Goal: Task Accomplishment & Management: Complete application form

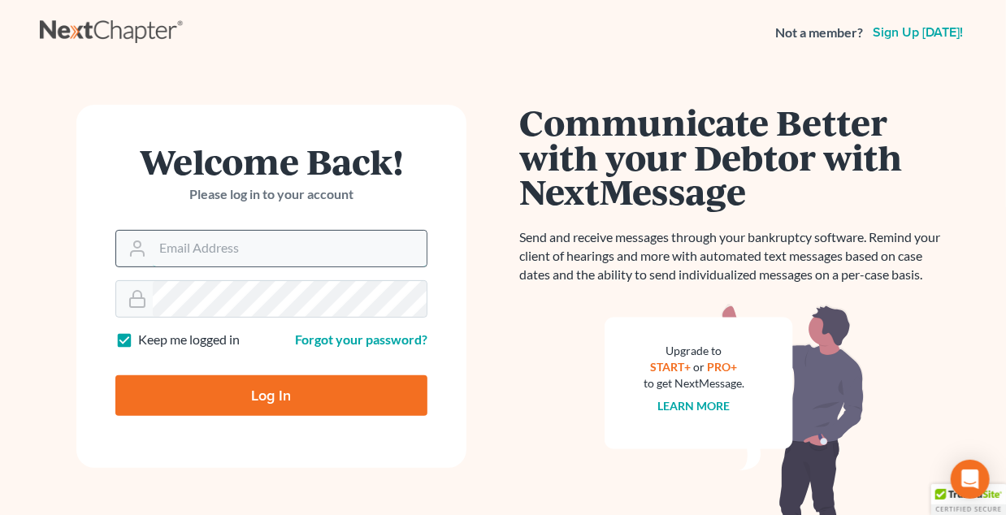
click at [288, 251] on input "Email Address" at bounding box center [290, 249] width 274 height 36
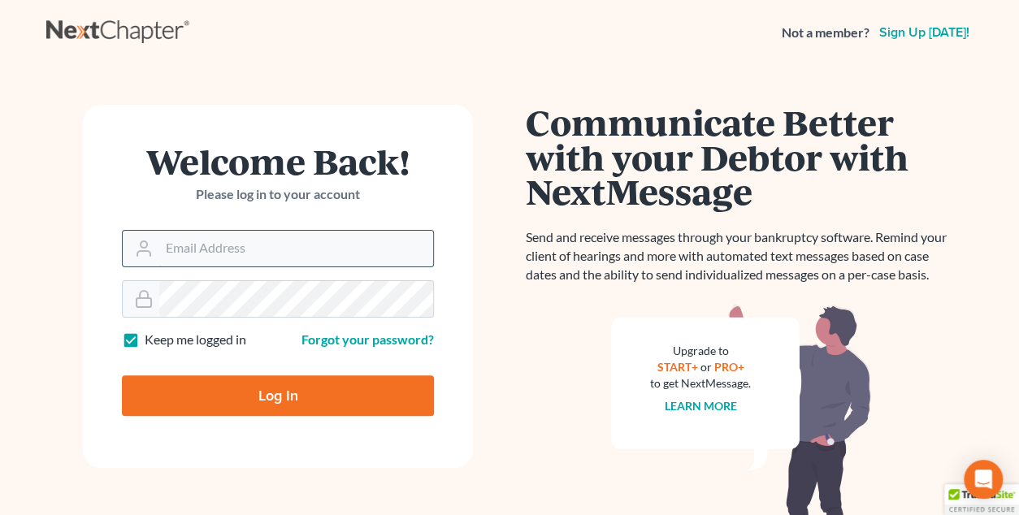
type input "[EMAIL_ADDRESS][DOMAIN_NAME]"
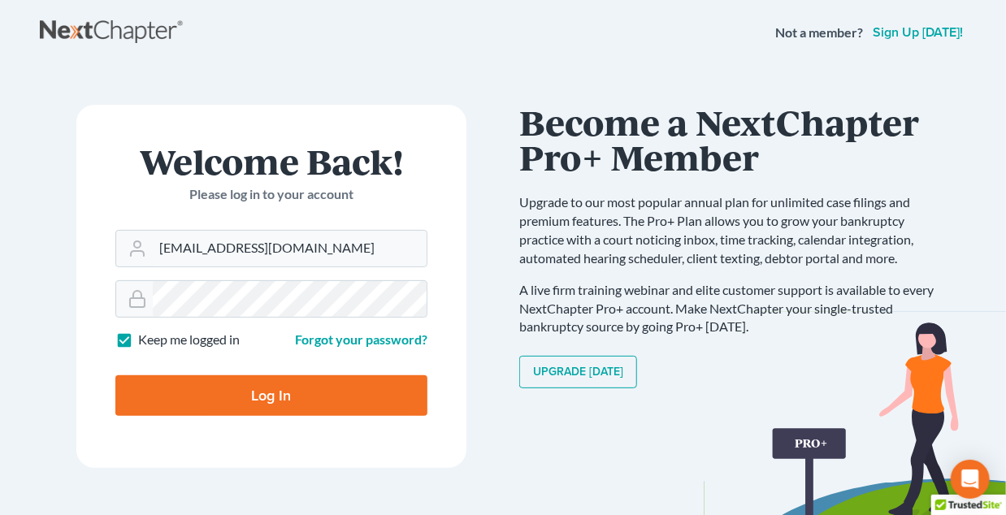
click at [219, 397] on input "Log In" at bounding box center [271, 395] width 312 height 41
type input "Thinking..."
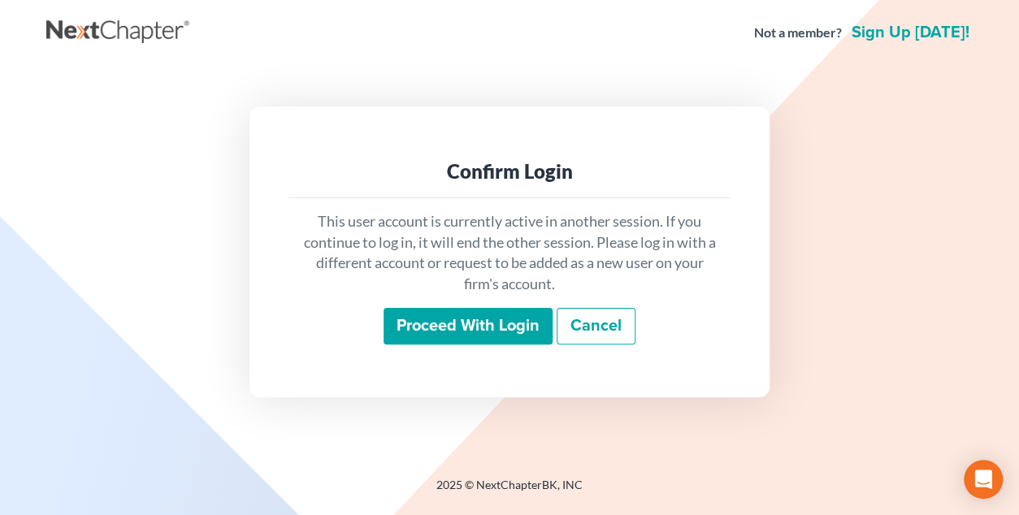
click at [484, 332] on input "Proceed with login" at bounding box center [468, 326] width 169 height 37
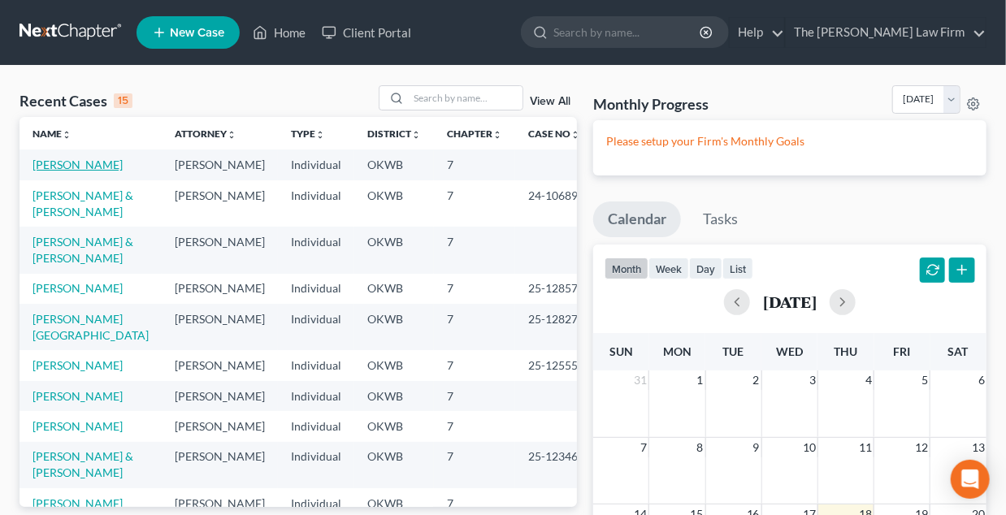
click at [71, 162] on link "[PERSON_NAME]" at bounding box center [78, 165] width 90 height 14
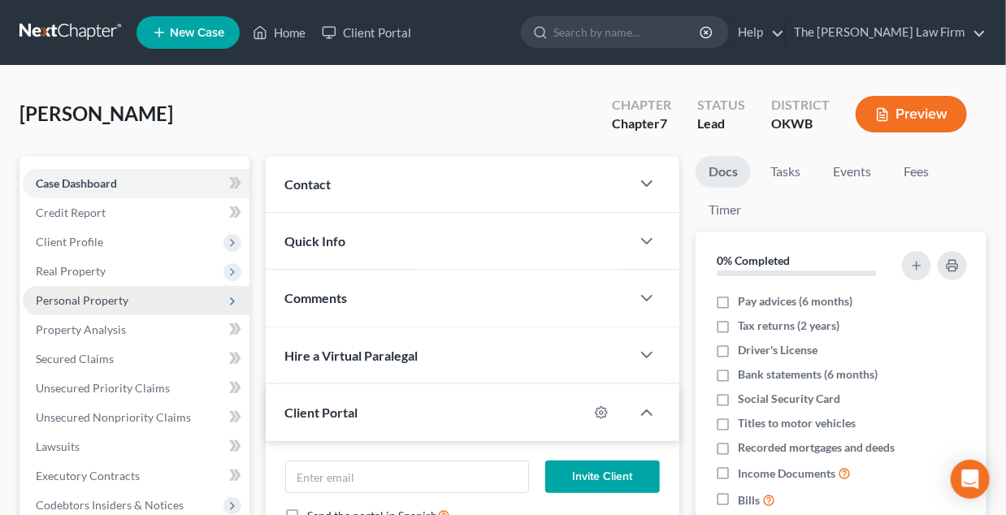
click at [79, 300] on span "Personal Property" at bounding box center [82, 300] width 93 height 14
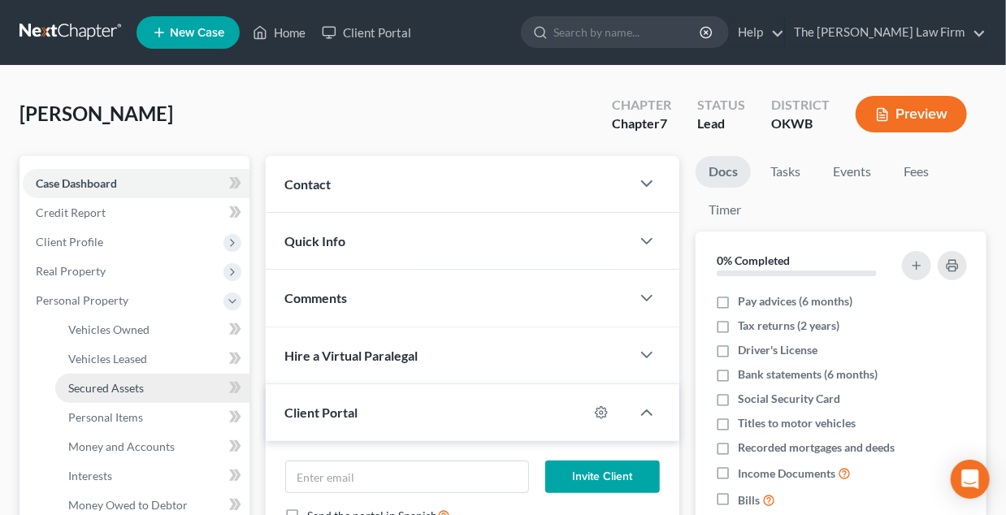
scroll to position [81, 0]
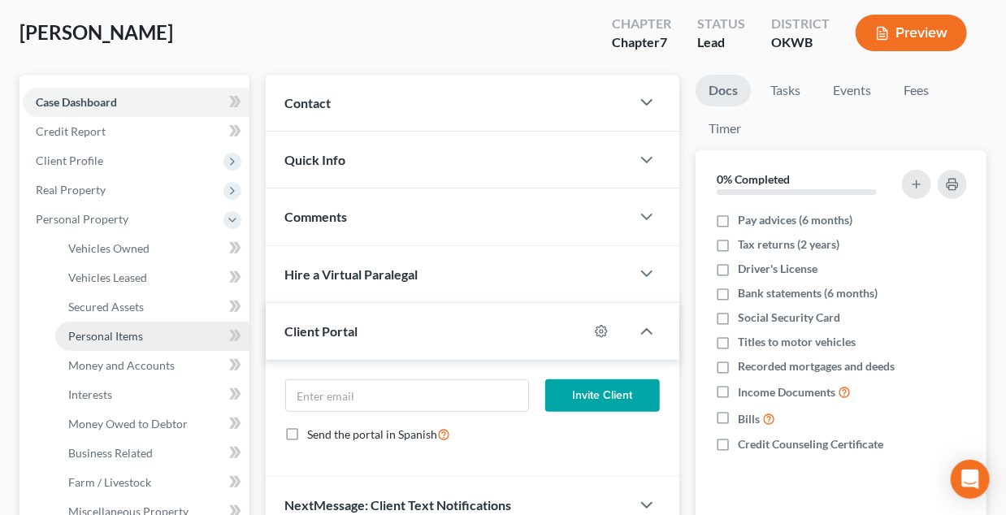
click at [89, 339] on span "Personal Items" at bounding box center [105, 336] width 75 height 14
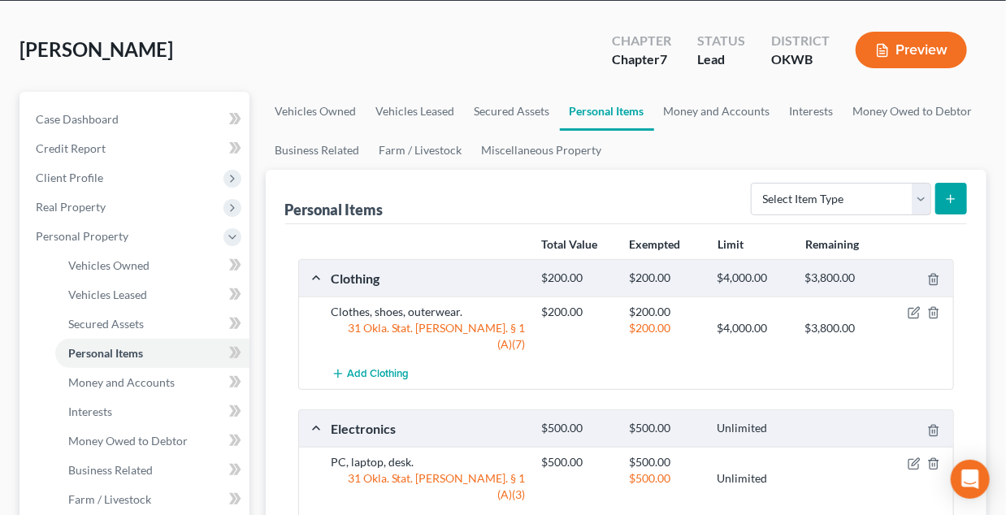
scroll to position [163, 0]
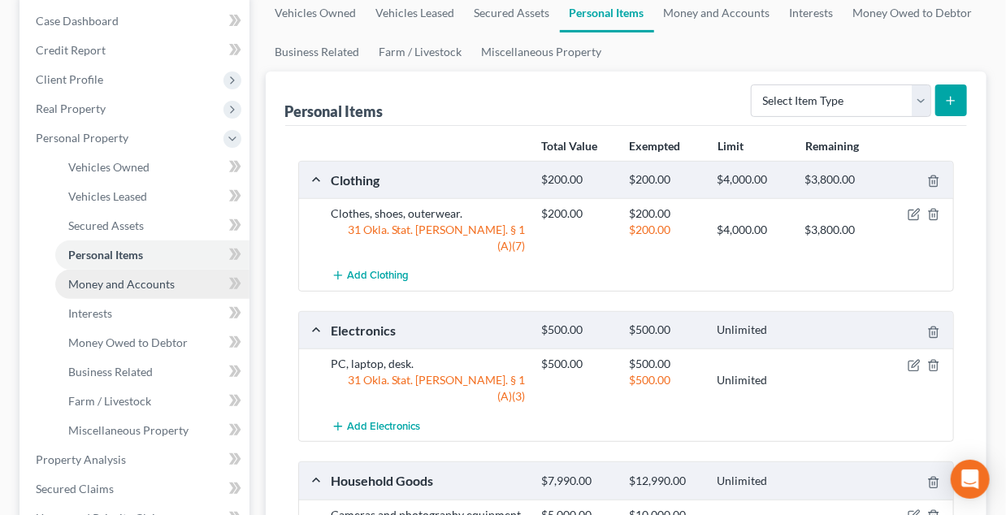
click at [86, 293] on link "Money and Accounts" at bounding box center [152, 284] width 194 height 29
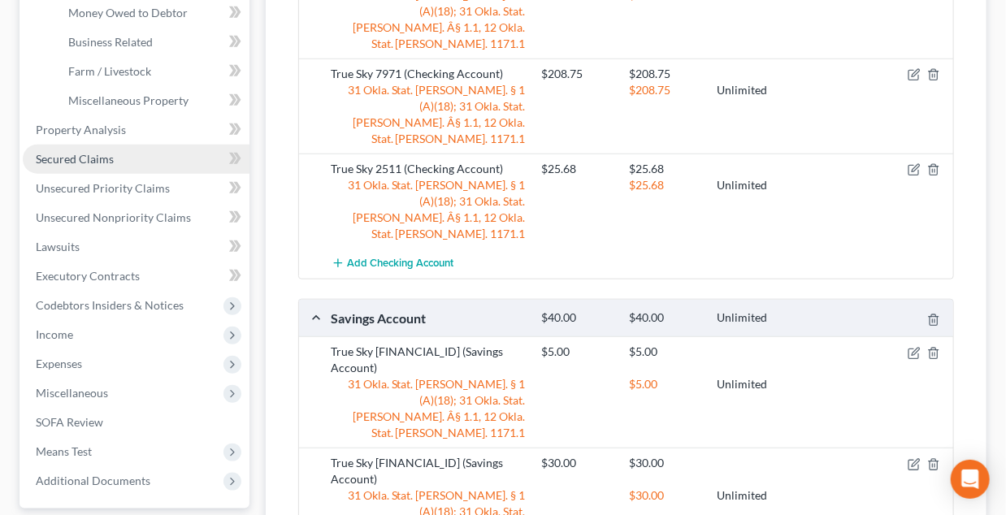
scroll to position [341, 0]
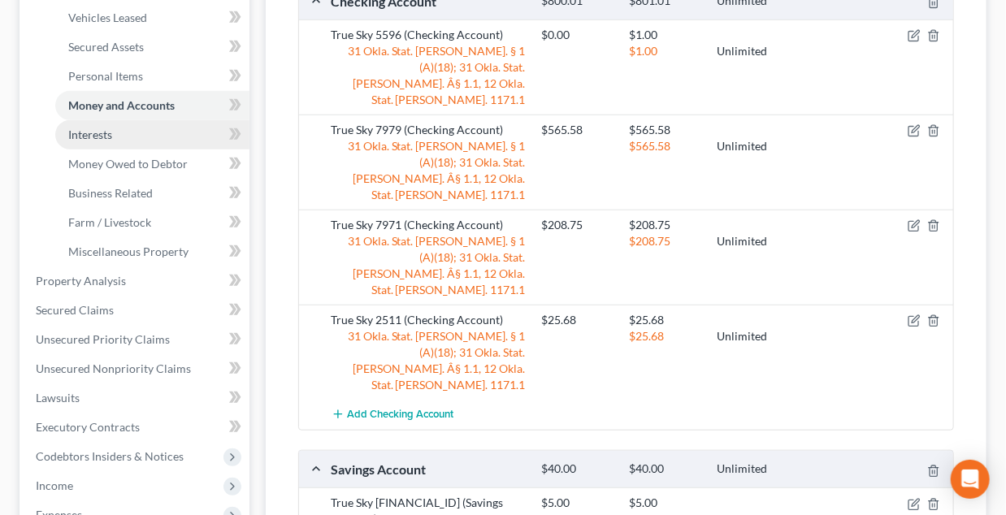
click at [80, 132] on span "Interests" at bounding box center [90, 135] width 44 height 14
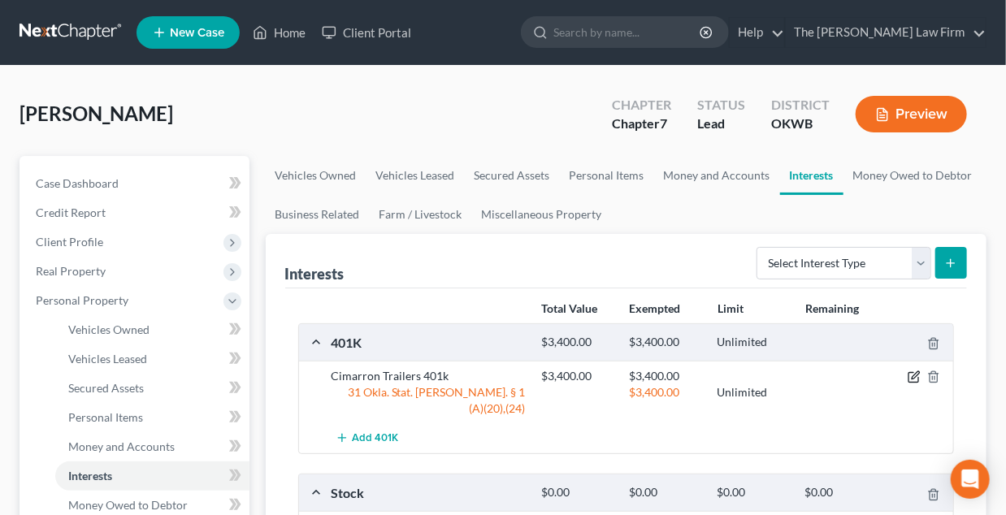
click at [917, 375] on icon "button" at bounding box center [915, 375] width 7 height 7
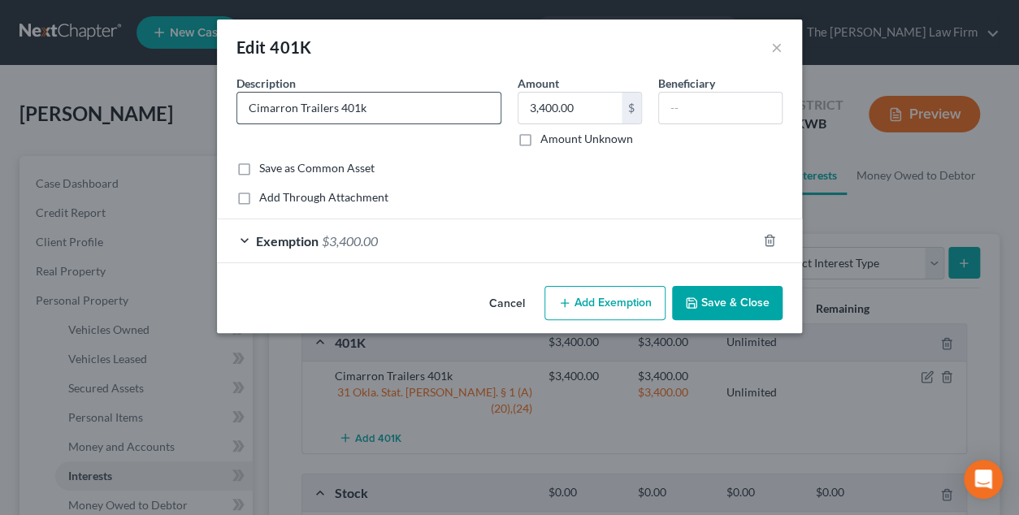
click at [364, 108] on input "Cimarron Trailers 401k" at bounding box center [368, 108] width 263 height 31
type input "Cimarron Trailers 401k (Foliance)"
type input "1,737.22"
click at [419, 233] on div "Exemption $3,400.00" at bounding box center [487, 240] width 540 height 43
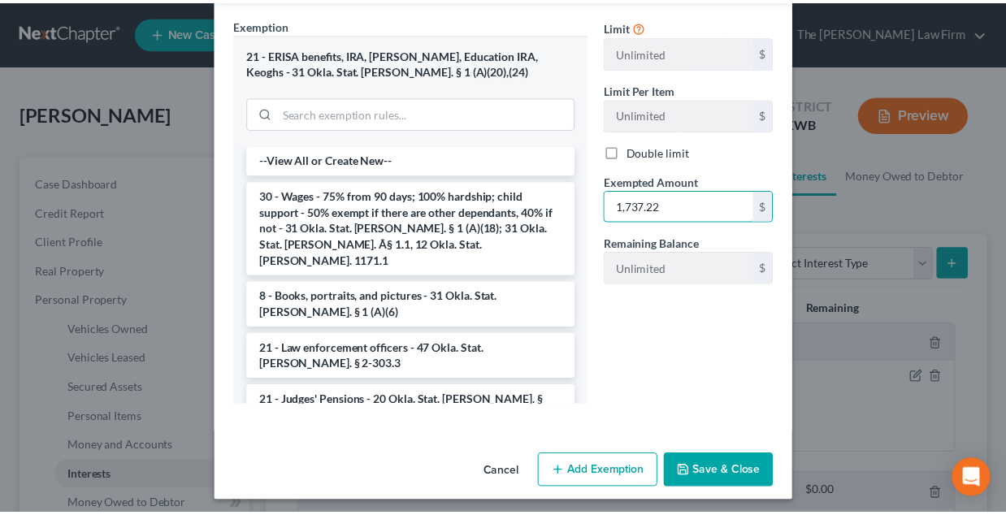
scroll to position [272, 0]
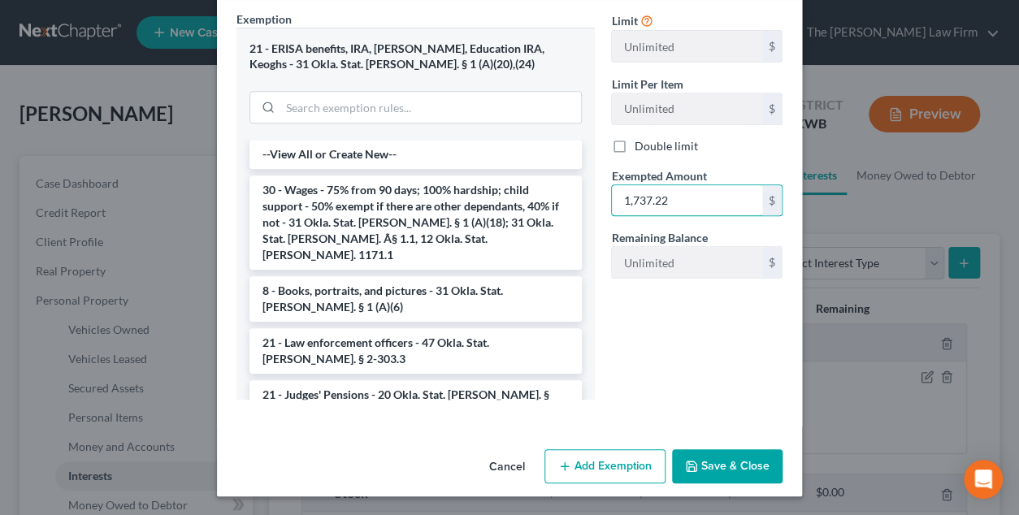
type input "1,737.22"
click at [731, 466] on button "Save & Close" at bounding box center [727, 466] width 111 height 34
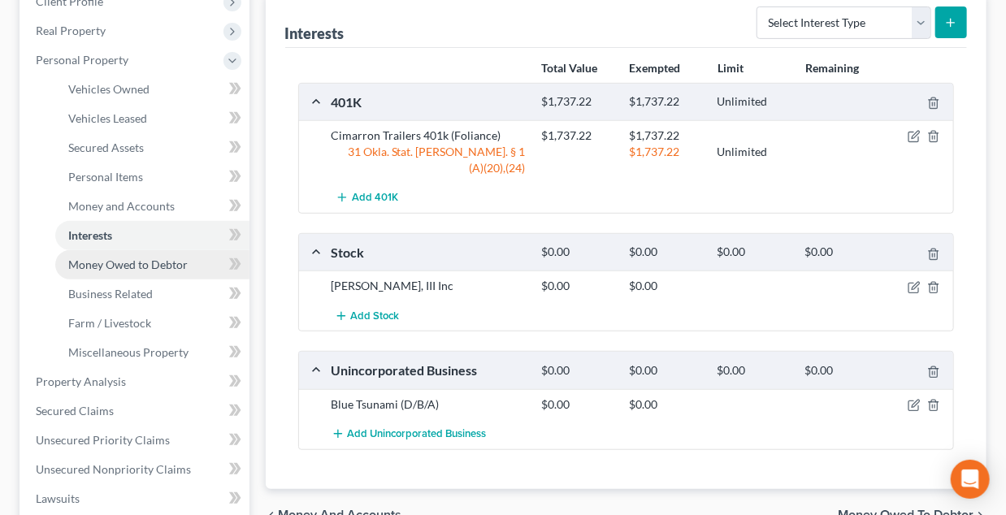
scroll to position [244, 0]
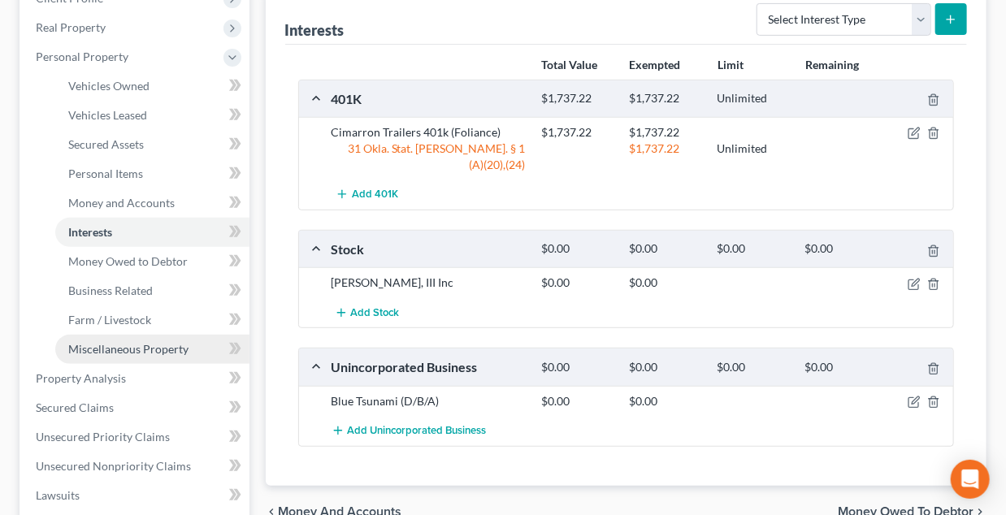
click at [104, 355] on span "Miscellaneous Property" at bounding box center [128, 349] width 120 height 14
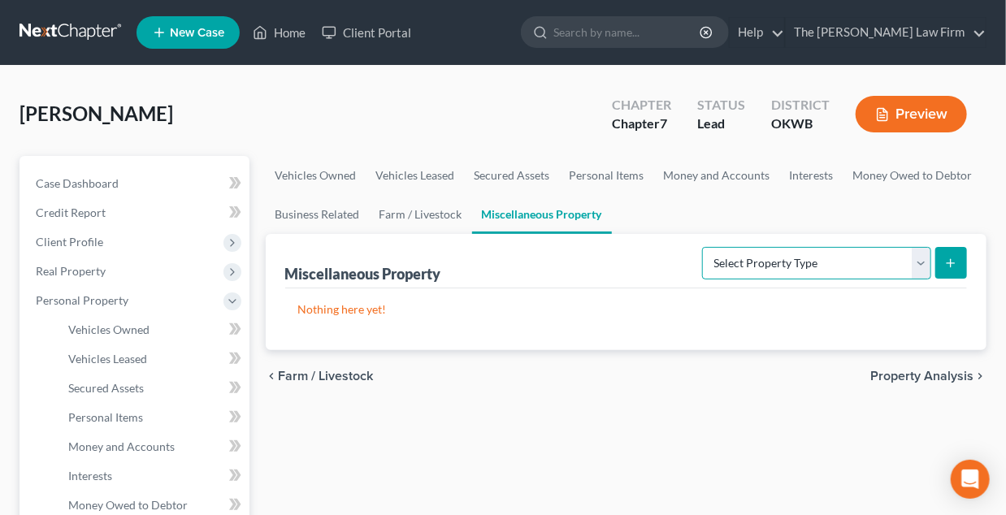
click at [926, 261] on select "Select Property Type Assigned for Creditor Benefit [DATE] Holding for Another N…" at bounding box center [816, 263] width 229 height 33
click at [823, 218] on ul "Vehicles Owned Vehicles Leased Secured Assets Personal Items Money and Accounts…" at bounding box center [627, 195] width 722 height 78
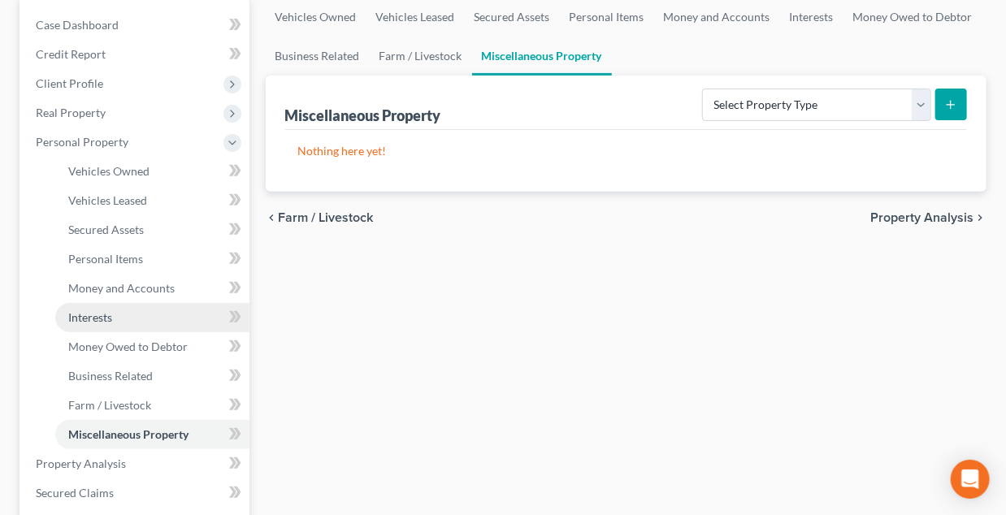
scroll to position [163, 0]
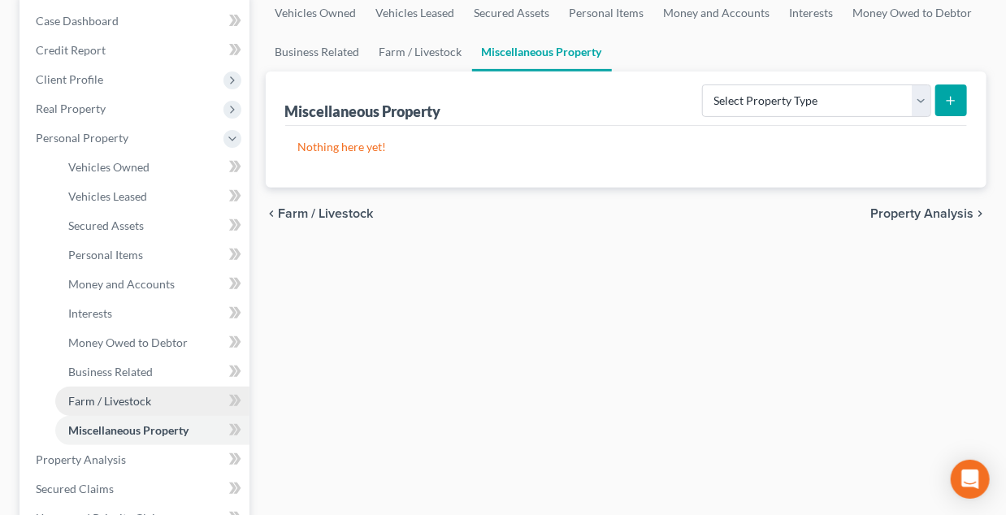
click at [104, 394] on span "Farm / Livestock" at bounding box center [109, 401] width 83 height 14
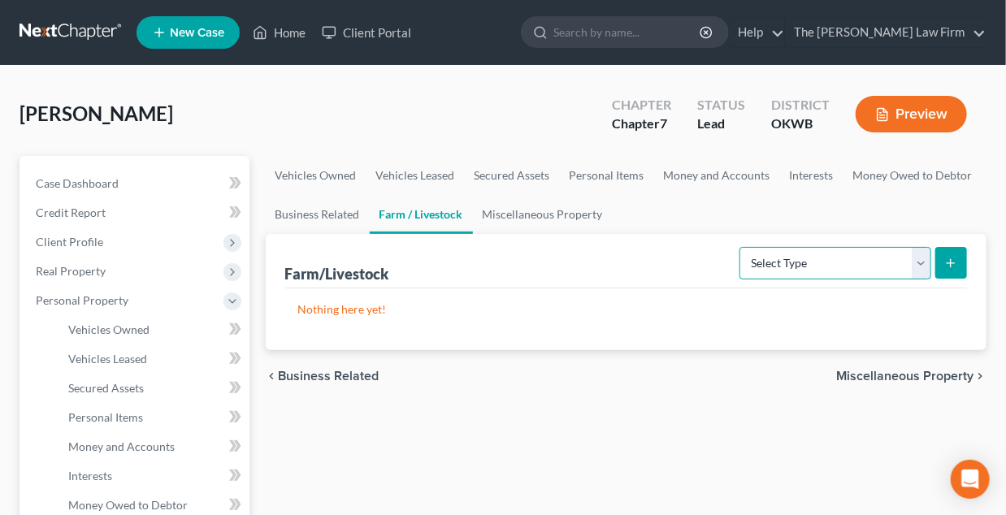
click at [922, 263] on select "Select Type Animals & Livestock Crops: Growing or Harvested Farming Equipment F…" at bounding box center [836, 263] width 192 height 33
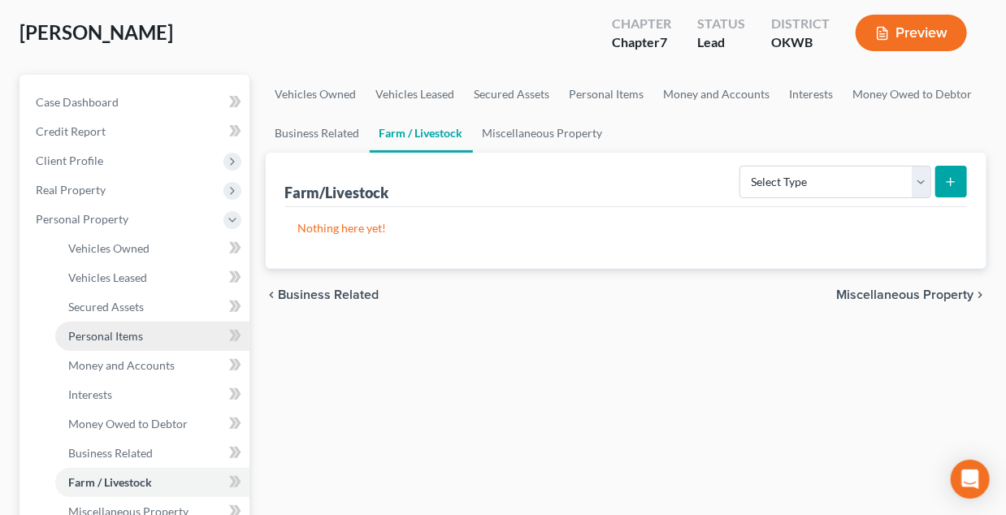
drag, startPoint x: 127, startPoint y: 328, endPoint x: 154, endPoint y: 329, distance: 27.7
click at [127, 328] on link "Personal Items" at bounding box center [152, 336] width 194 height 29
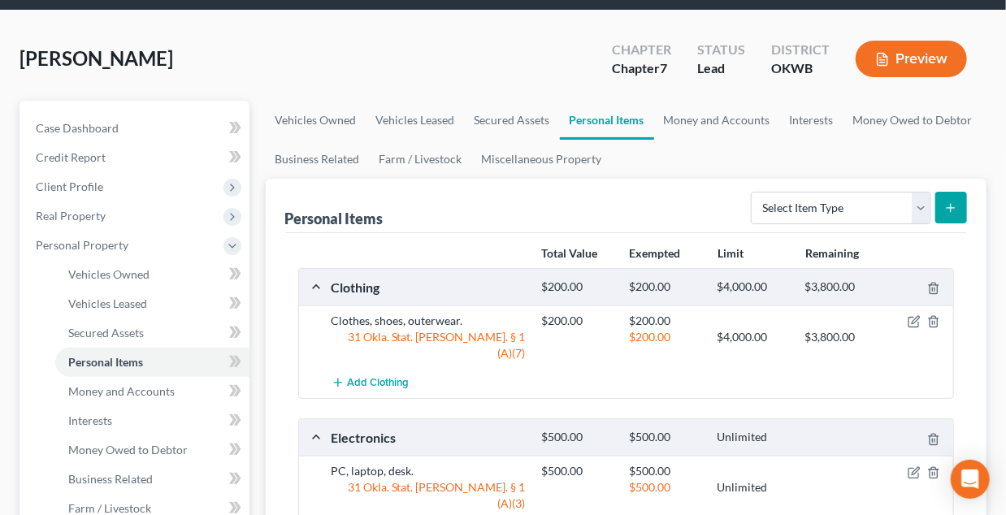
scroll to position [81, 0]
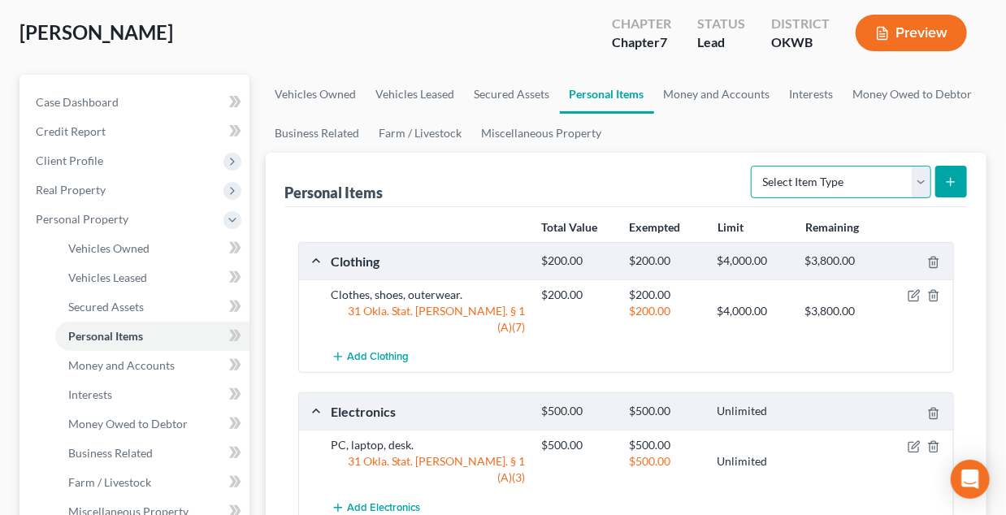
click at [922, 183] on select "Select Item Type Clothing Collectibles Of Value Electronics Firearms Household …" at bounding box center [841, 182] width 180 height 33
select select "pets"
click at [753, 166] on select "Select Item Type Clothing Collectibles Of Value Electronics Firearms Household …" at bounding box center [841, 182] width 180 height 33
click at [951, 176] on icon "submit" at bounding box center [950, 182] width 13 height 13
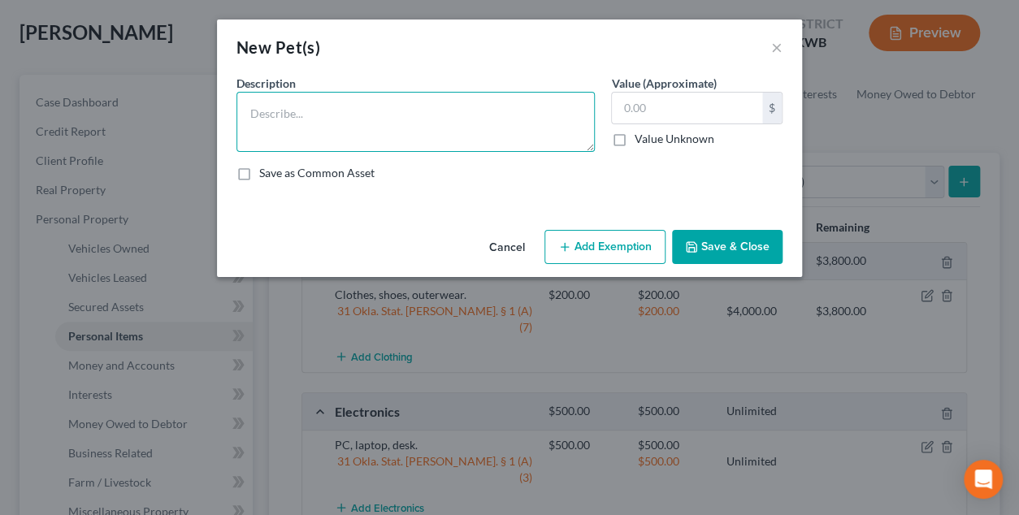
click at [392, 114] on textarea at bounding box center [415, 122] width 358 height 60
type textarea "D"
type textarea "1 dog"
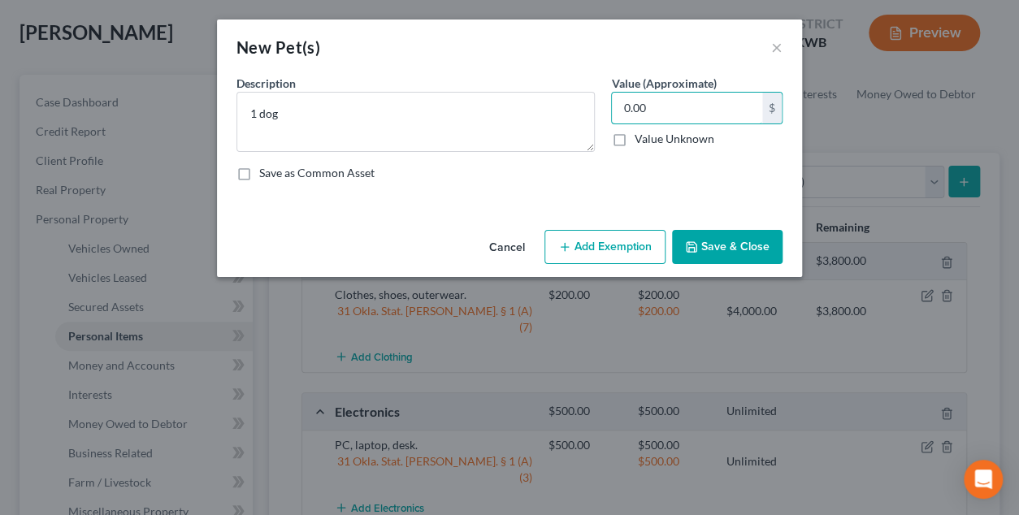
type input "0.00"
click at [740, 242] on button "Save & Close" at bounding box center [727, 247] width 111 height 34
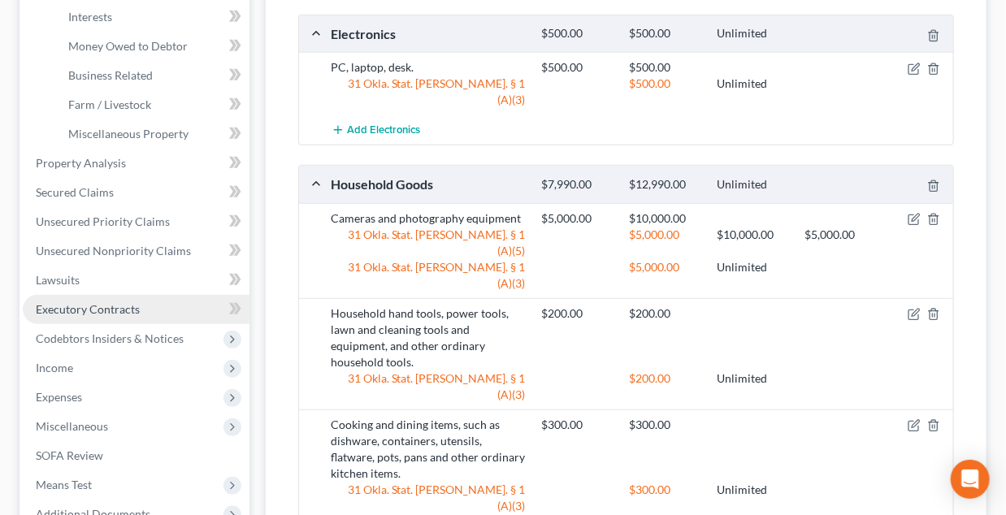
scroll to position [488, 0]
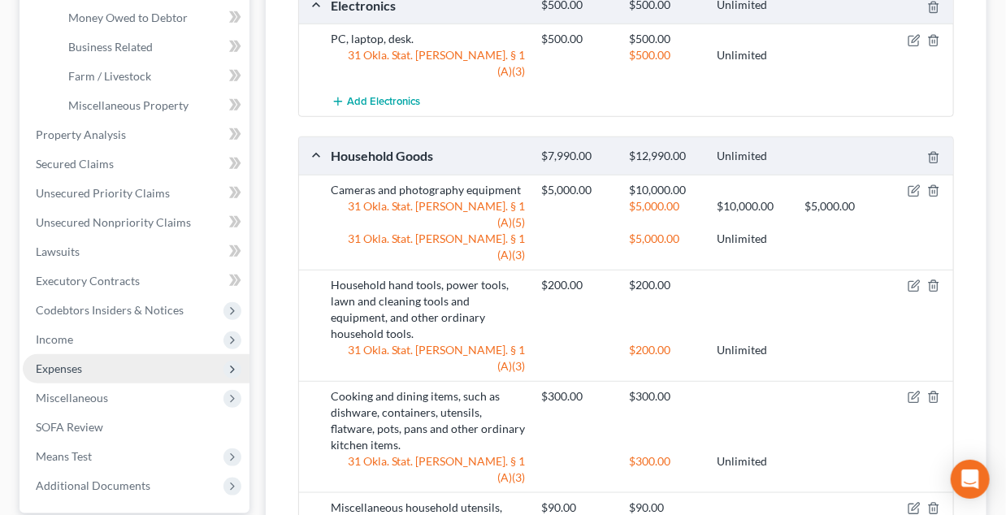
click at [54, 368] on span "Expenses" at bounding box center [59, 369] width 46 height 14
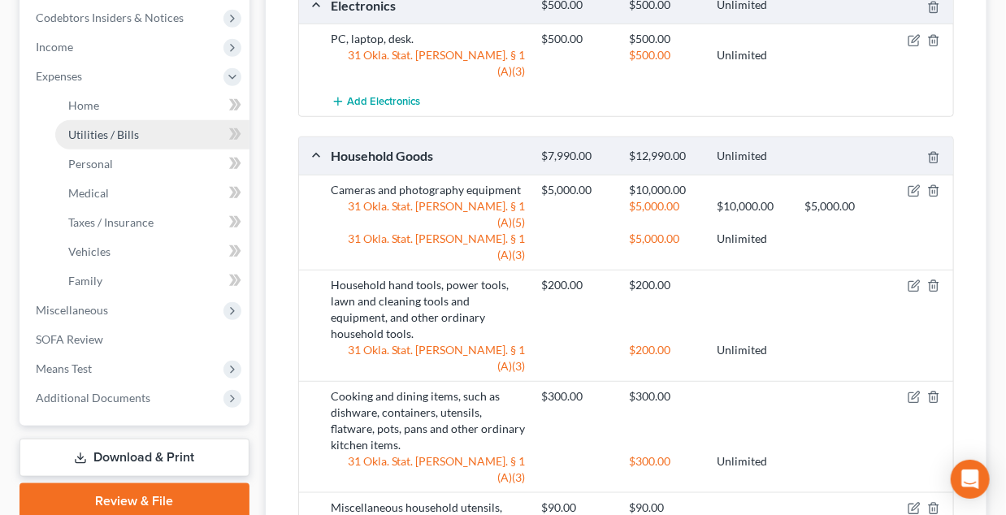
click at [81, 128] on span "Utilities / Bills" at bounding box center [103, 135] width 71 height 14
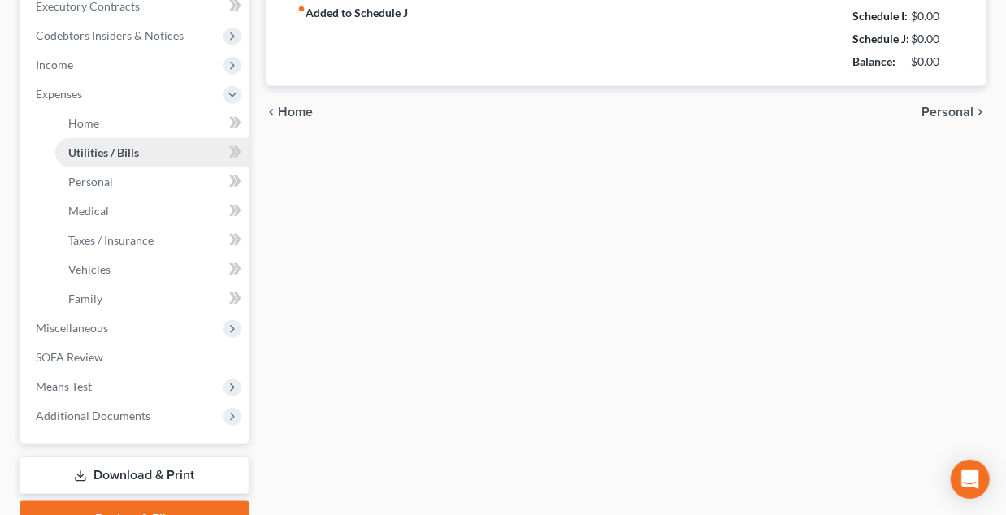
type input "392.00"
type input "150.00"
type input "97.00"
type input "85.00"
type input "90.00"
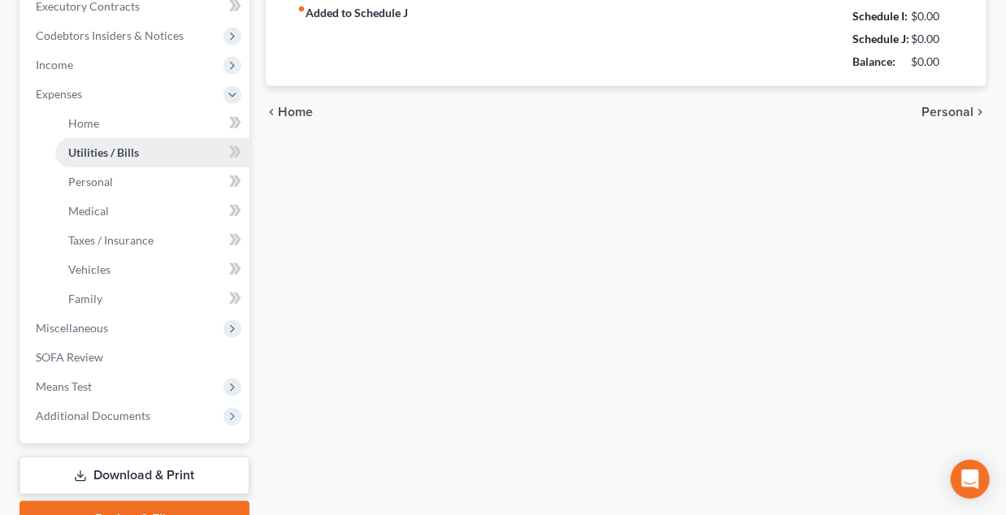
type input "0.00"
type input "99.00"
type input "streaming and elect. subscriptions"
type input "0.00"
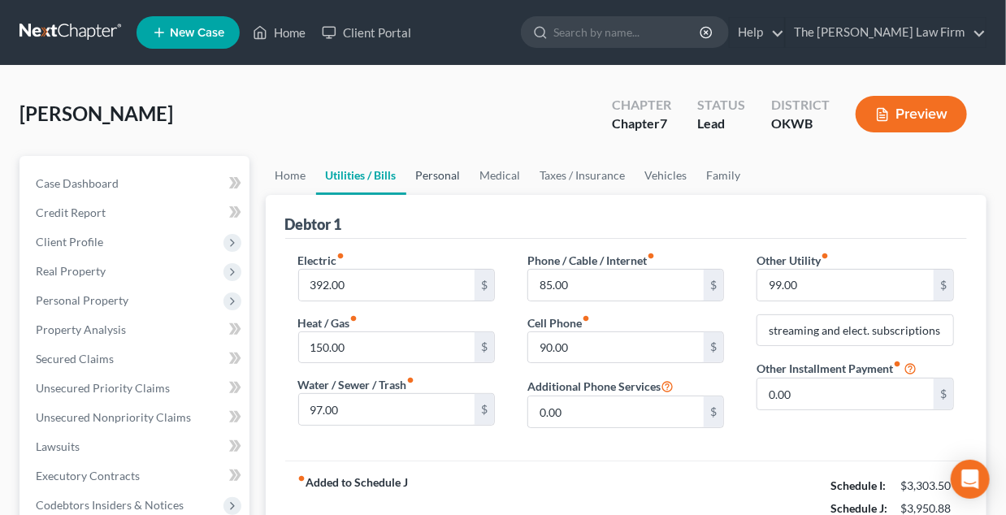
click at [447, 175] on link "Personal" at bounding box center [438, 175] width 64 height 39
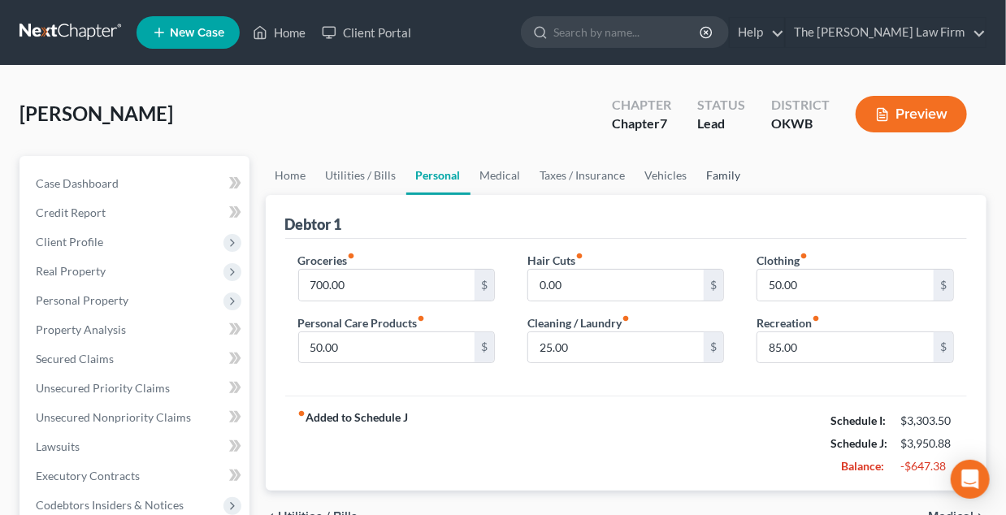
click at [714, 170] on link "Family" at bounding box center [724, 175] width 54 height 39
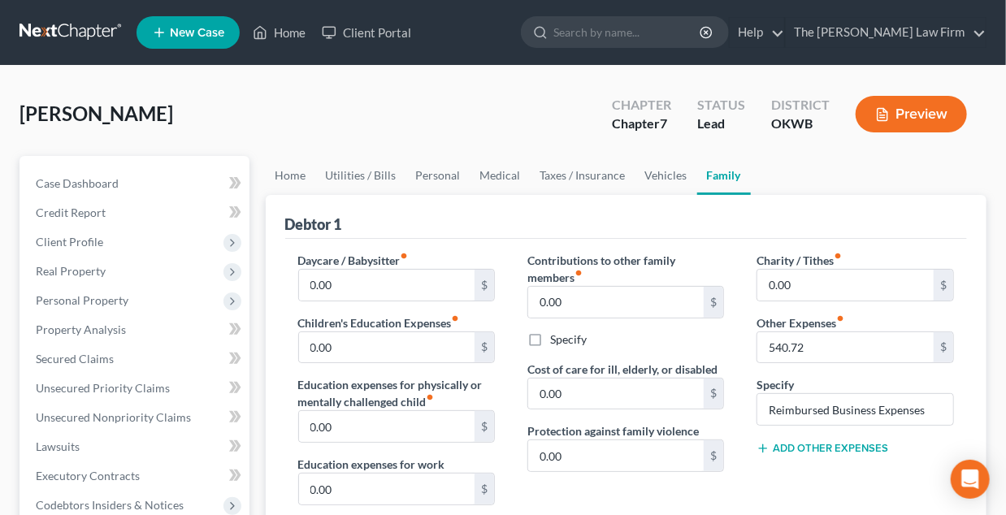
click at [817, 448] on button "Add Other Expenses" at bounding box center [823, 448] width 132 height 13
click at [816, 468] on input "0.00" at bounding box center [845, 472] width 176 height 31
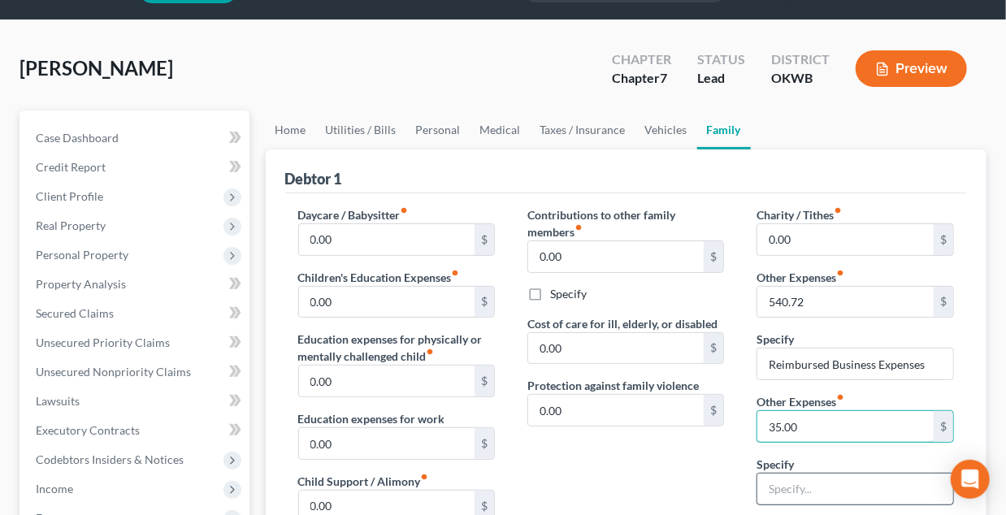
scroll to position [81, 0]
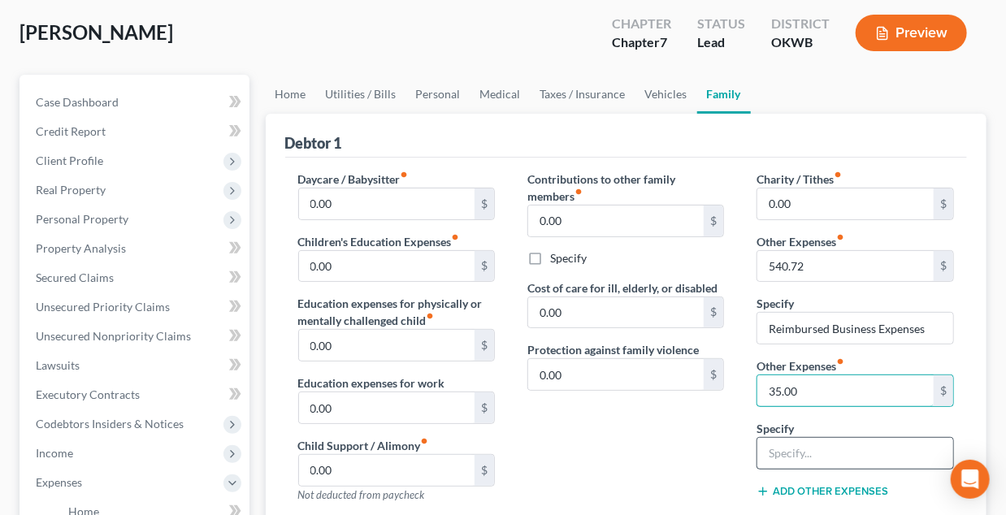
type input "35.00"
click at [816, 453] on input "text" at bounding box center [854, 453] width 195 height 31
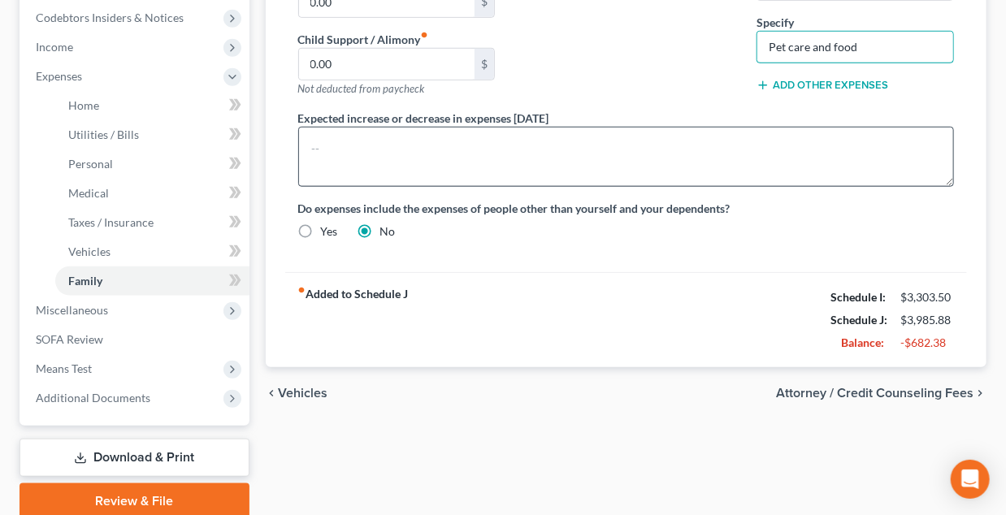
scroll to position [0, 0]
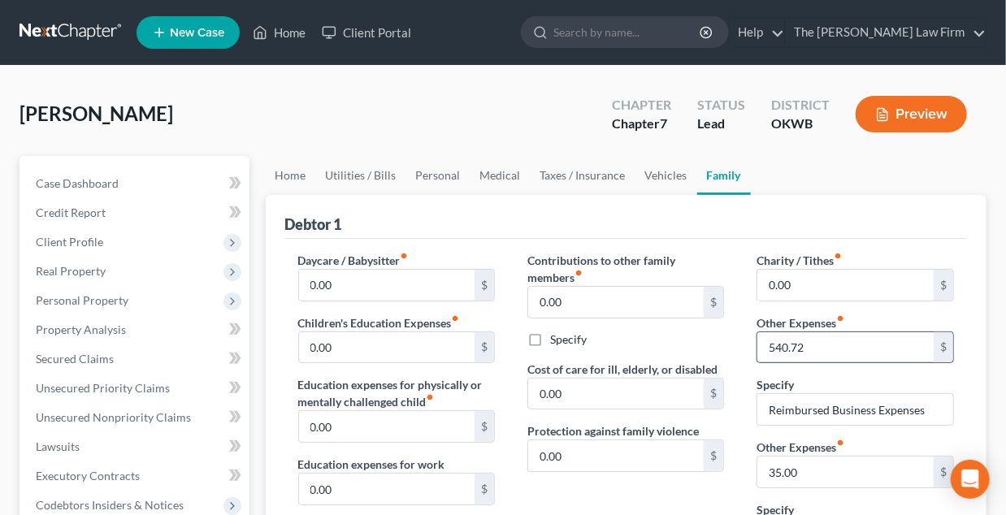
type input "Pet care and food"
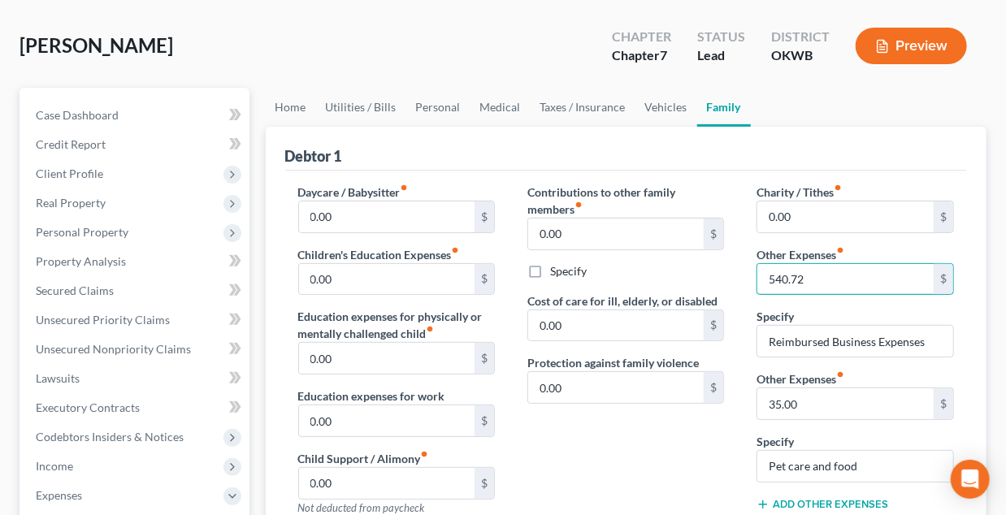
scroll to position [65, 0]
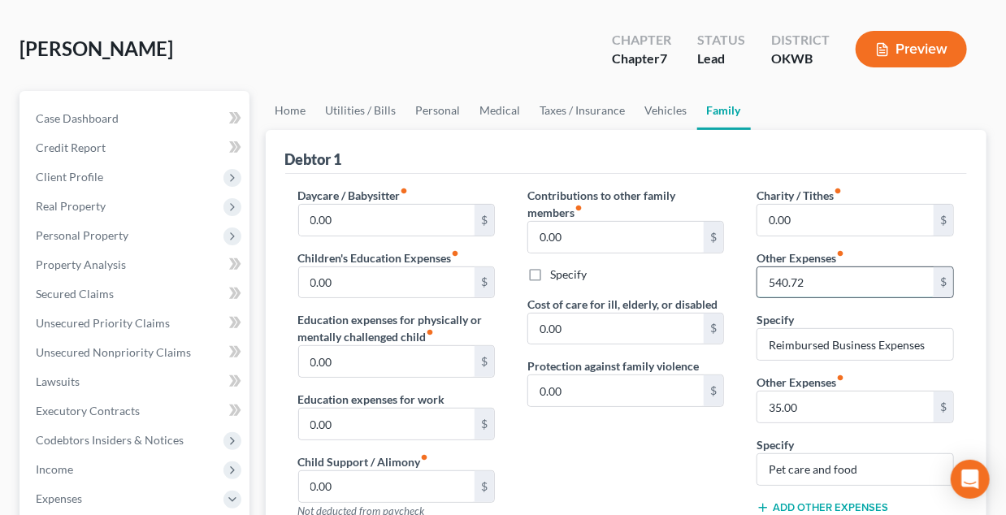
drag, startPoint x: 831, startPoint y: 282, endPoint x: 810, endPoint y: 282, distance: 21.1
click at [829, 282] on input "540.72" at bounding box center [845, 282] width 176 height 31
type input "0"
drag, startPoint x: 744, startPoint y: 274, endPoint x: 754, endPoint y: 275, distance: 10.6
click at [744, 274] on div "Charity / Tithes fiber_manual_record 0.00 $ Other Expenses fiber_manual_record …" at bounding box center [854, 359] width 229 height 345
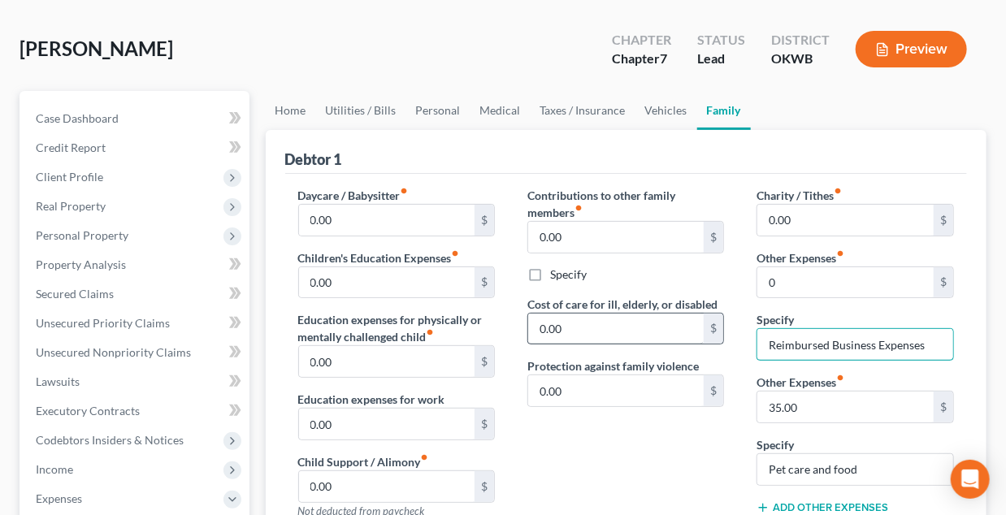
drag, startPoint x: 938, startPoint y: 342, endPoint x: 635, endPoint y: 329, distance: 303.4
click at [634, 328] on div "Daycare / Babysitter fiber_manual_record 0.00 $ Children's Education Expenses f…" at bounding box center [626, 431] width 689 height 488
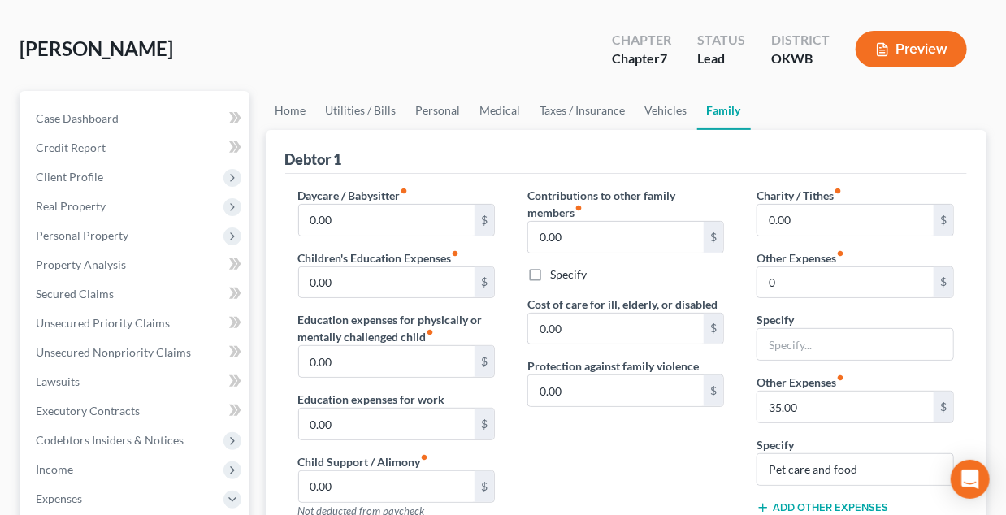
click at [705, 453] on div "Contributions to other family members fiber_manual_record 0.00 $ Specify Cost o…" at bounding box center [625, 359] width 229 height 345
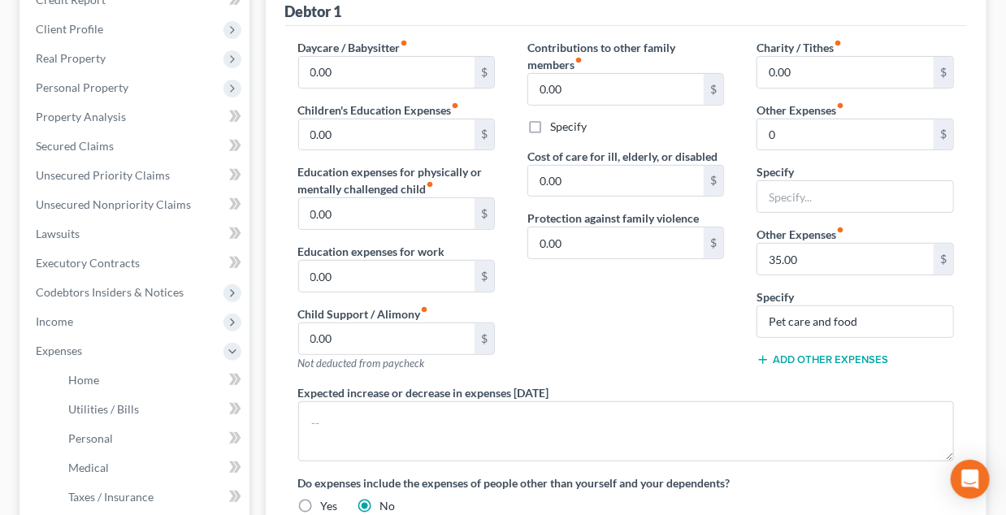
scroll to position [309, 0]
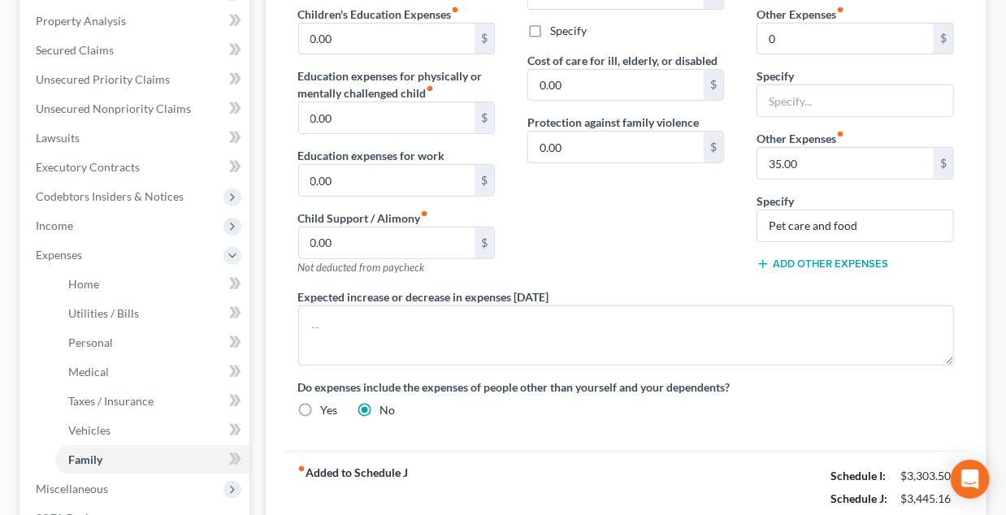
click at [593, 193] on div "Contributions to other family members fiber_manual_record 0.00 $ Specify Cost o…" at bounding box center [625, 115] width 229 height 345
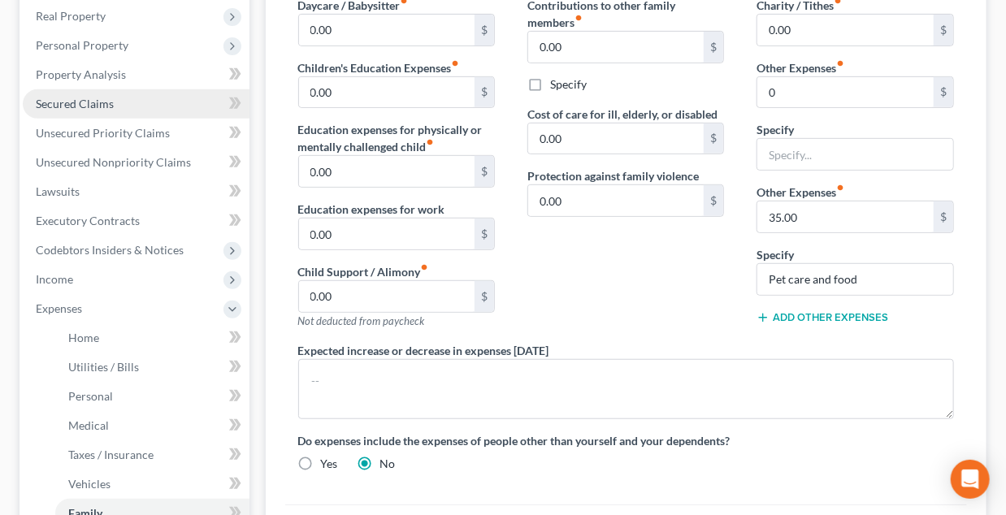
scroll to position [228, 0]
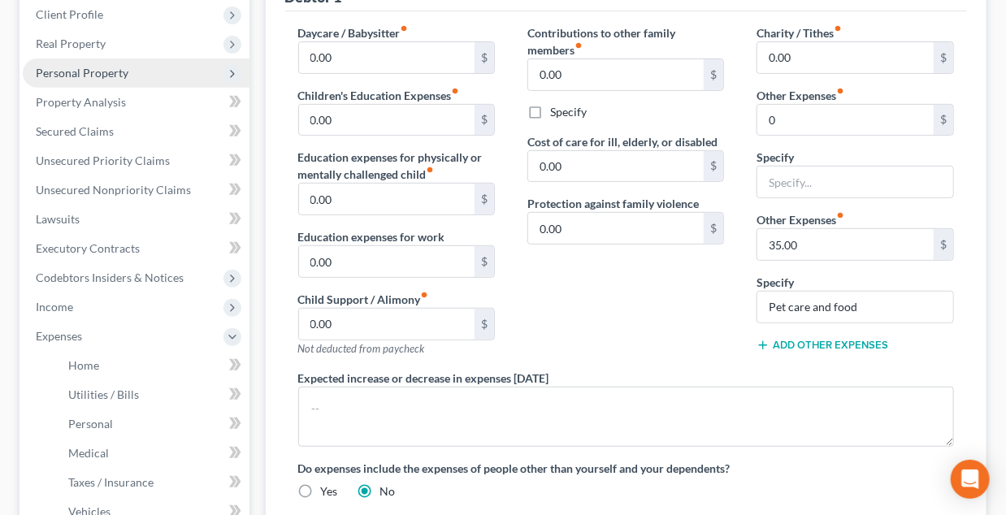
click at [59, 68] on span "Personal Property" at bounding box center [82, 73] width 93 height 14
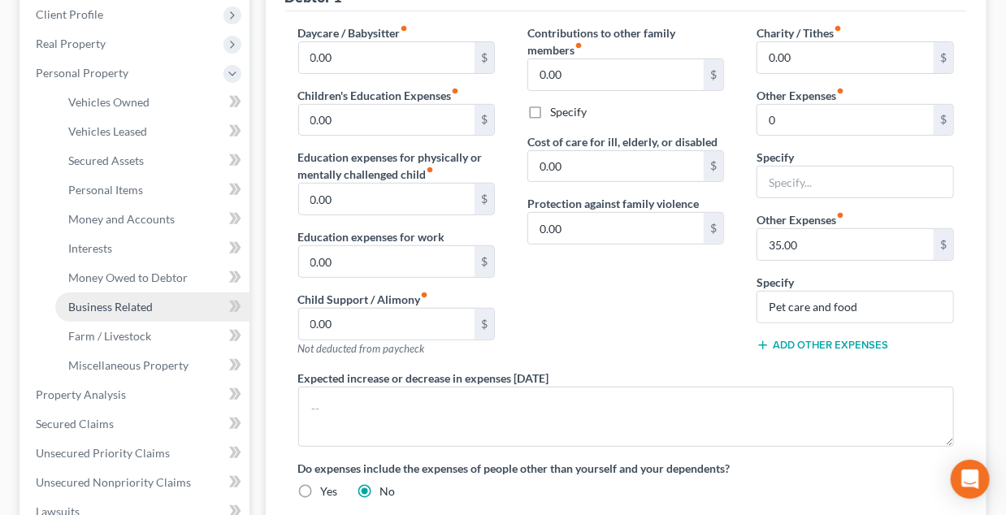
click at [103, 304] on span "Business Related" at bounding box center [110, 307] width 85 height 14
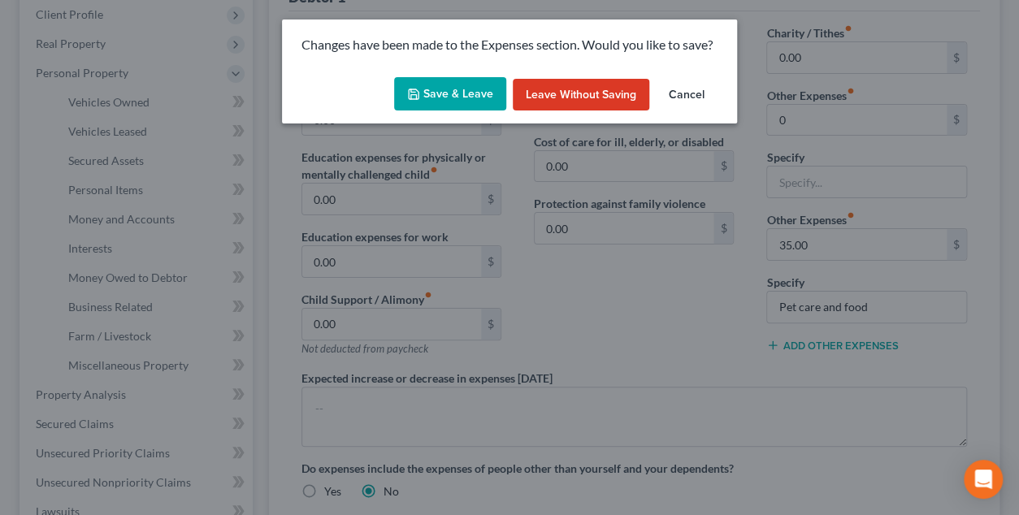
drag, startPoint x: 460, startPoint y: 95, endPoint x: 413, endPoint y: 79, distance: 49.9
click at [460, 93] on button "Save & Leave" at bounding box center [450, 94] width 112 height 34
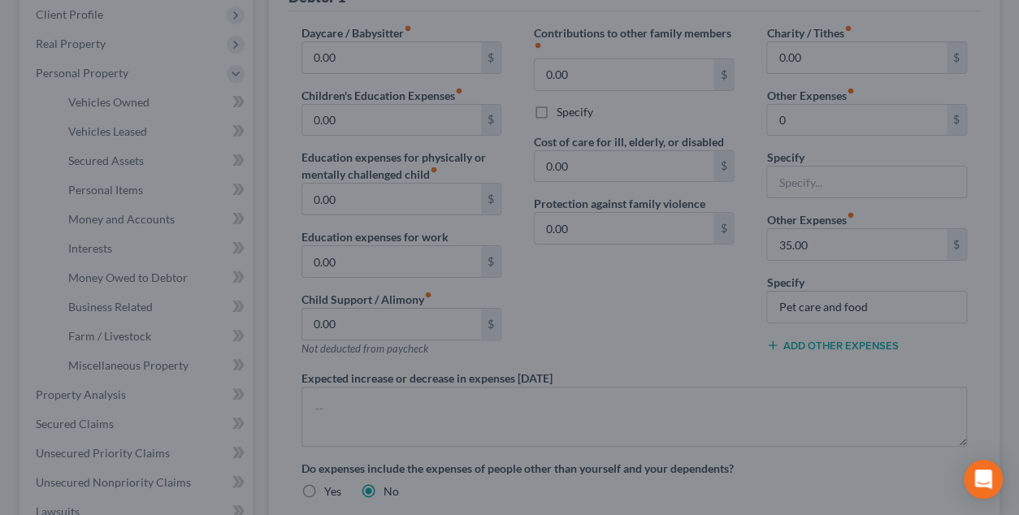
type input "0.00"
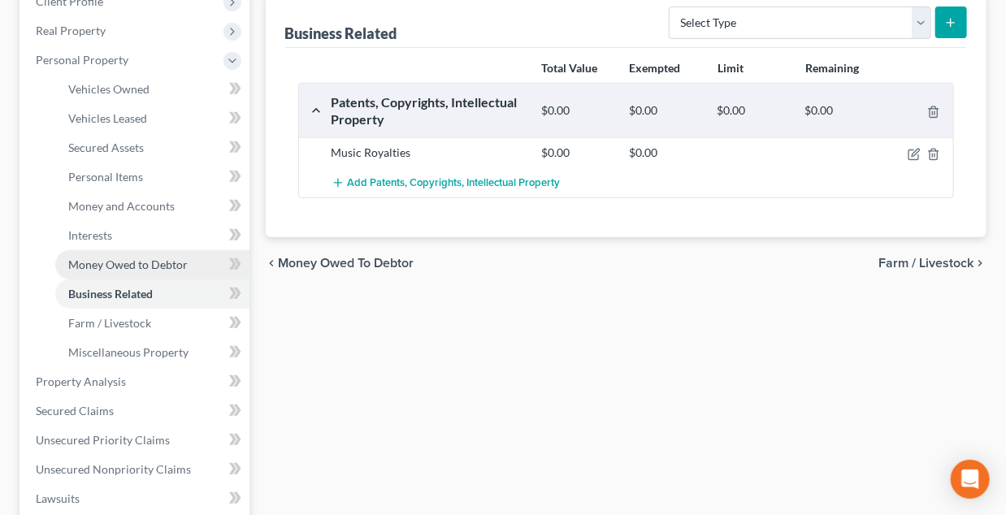
scroll to position [244, 0]
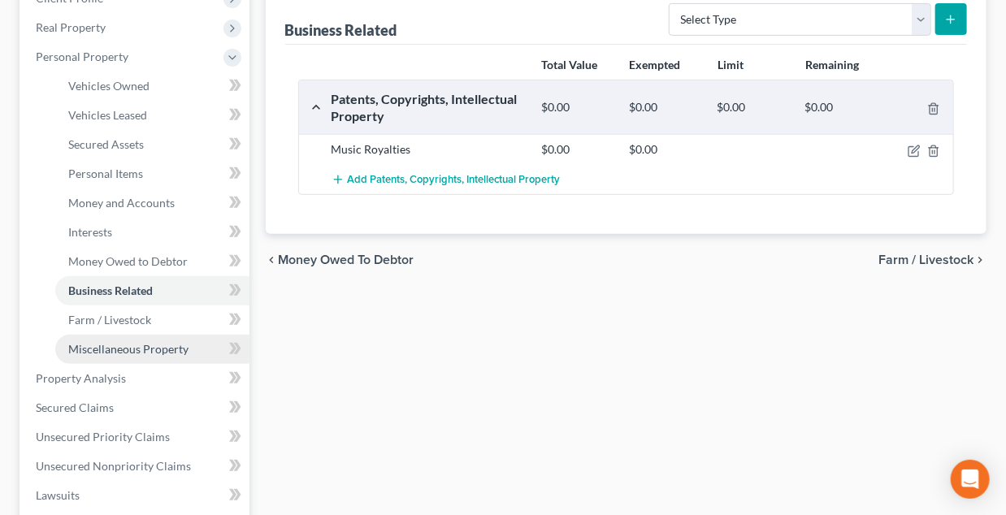
click at [83, 348] on span "Miscellaneous Property" at bounding box center [128, 349] width 120 height 14
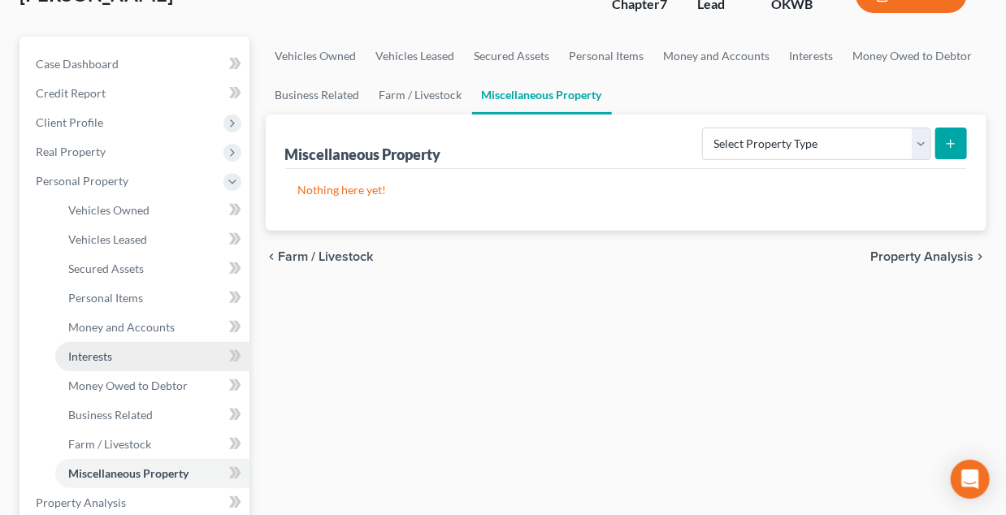
scroll to position [163, 0]
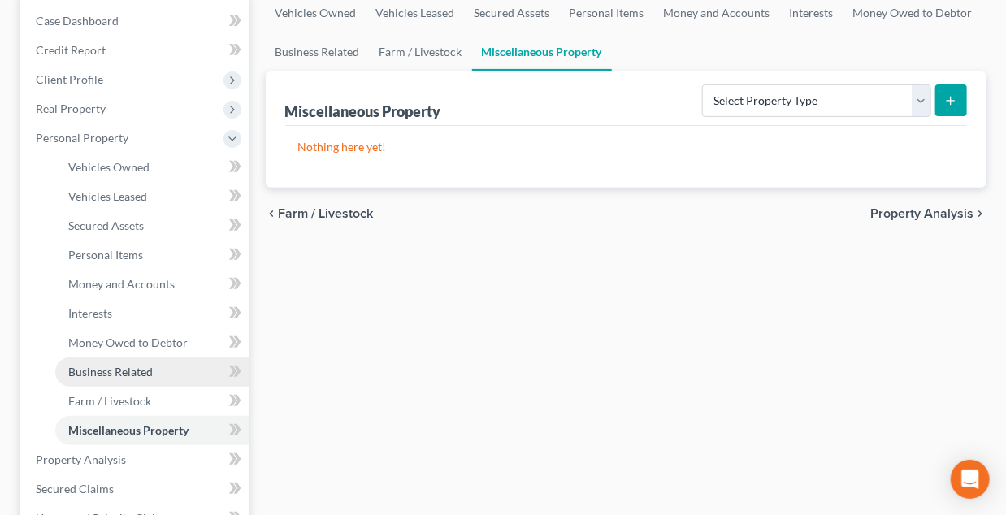
click at [103, 373] on span "Business Related" at bounding box center [110, 372] width 85 height 14
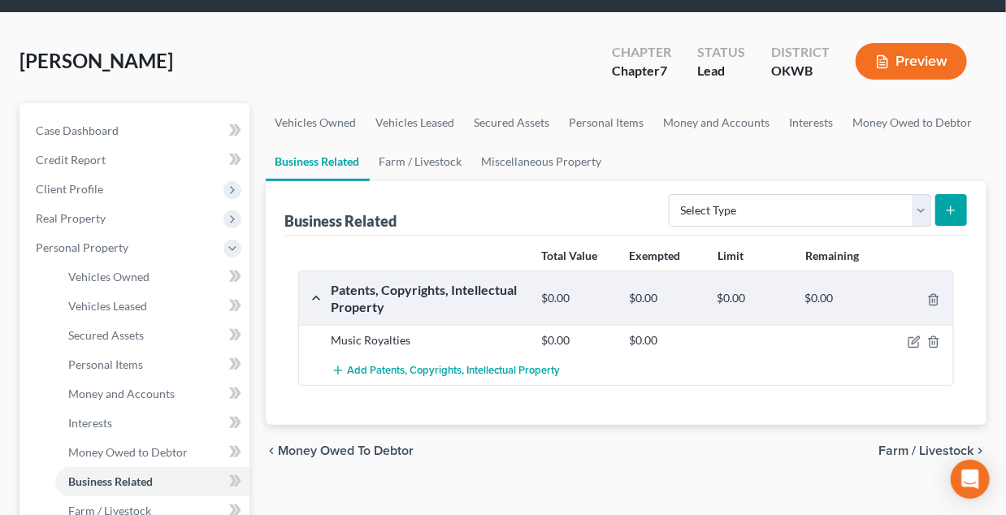
scroll to position [81, 0]
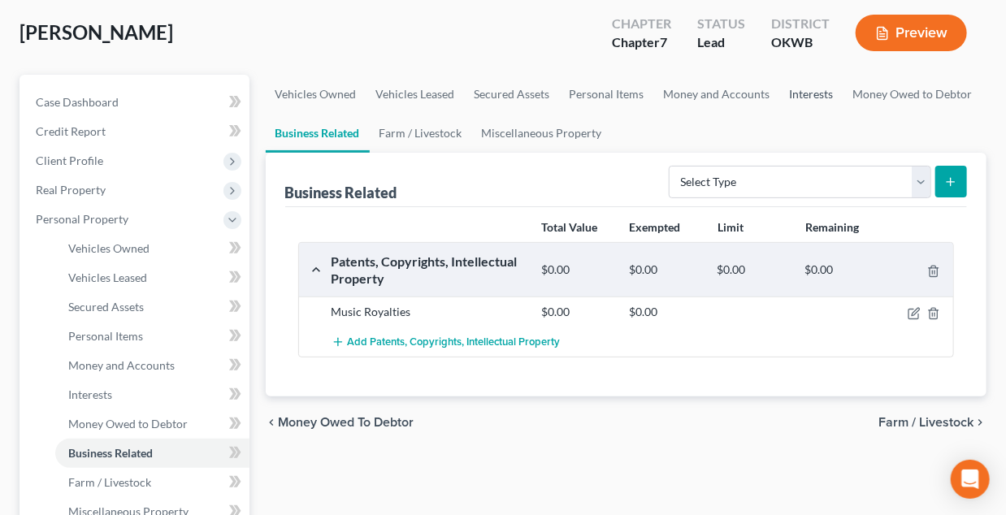
click at [813, 91] on link "Interests" at bounding box center [811, 94] width 63 height 39
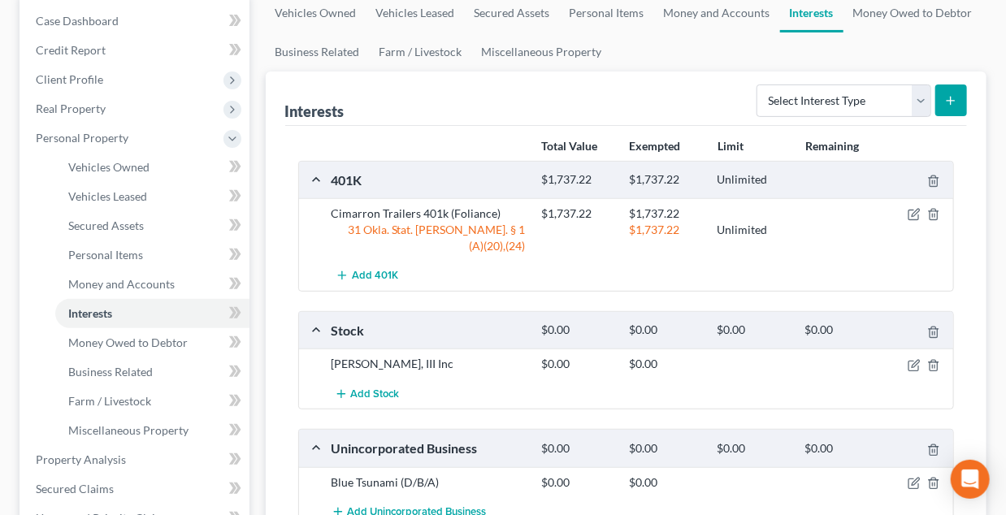
scroll to position [244, 0]
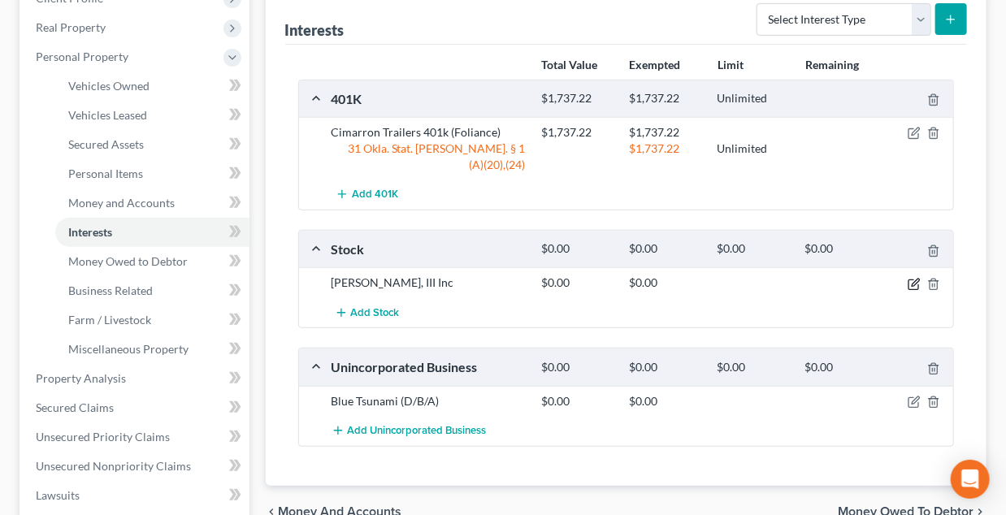
click at [913, 278] on icon "button" at bounding box center [914, 284] width 13 height 13
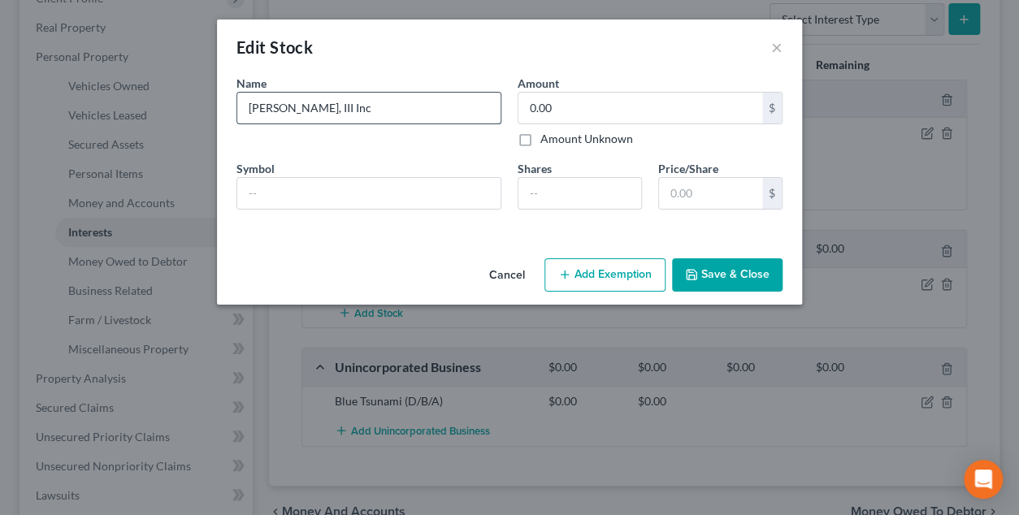
click at [380, 103] on input "[PERSON_NAME], III Inc" at bounding box center [368, 108] width 263 height 31
click at [432, 105] on input "[PERSON_NAME], III Inc (Dissolved" at bounding box center [368, 108] width 263 height 31
drag, startPoint x: 421, startPoint y: 110, endPoint x: 453, endPoint y: 104, distance: 32.2
click at [422, 110] on input "[PERSON_NAME], III Inc (Dissolved 6/2025)" at bounding box center [368, 108] width 263 height 31
type input "[PERSON_NAME], III Inc (Dissolved 7/2025)"
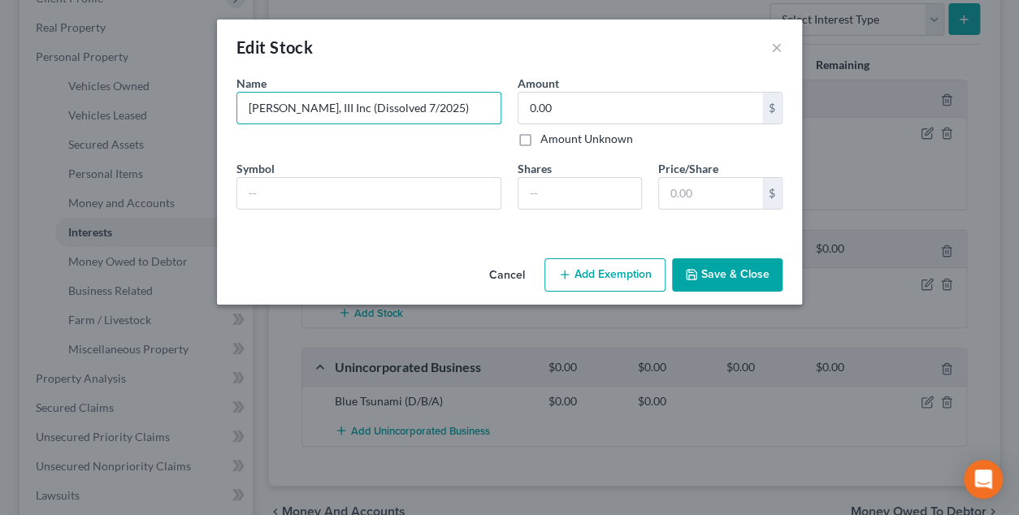
click at [747, 276] on button "Save & Close" at bounding box center [727, 275] width 111 height 34
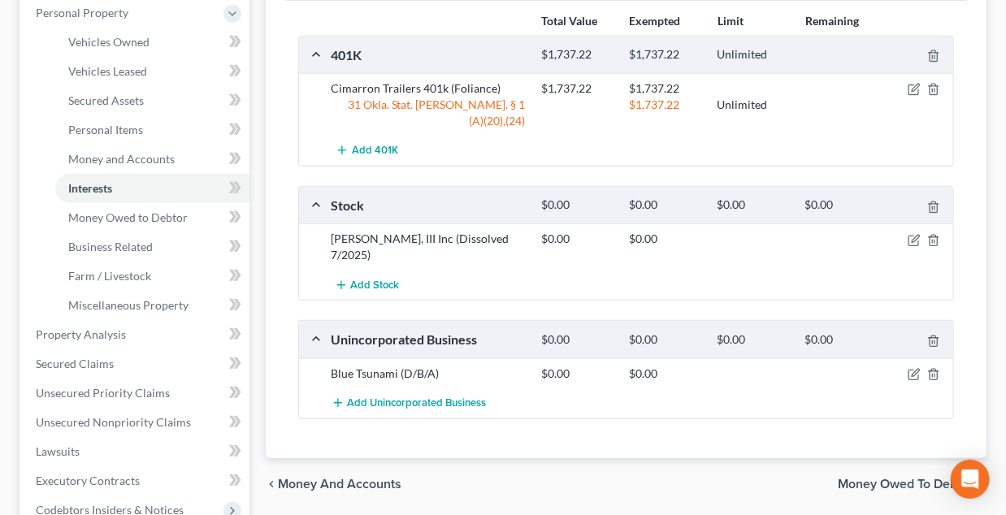
scroll to position [325, 0]
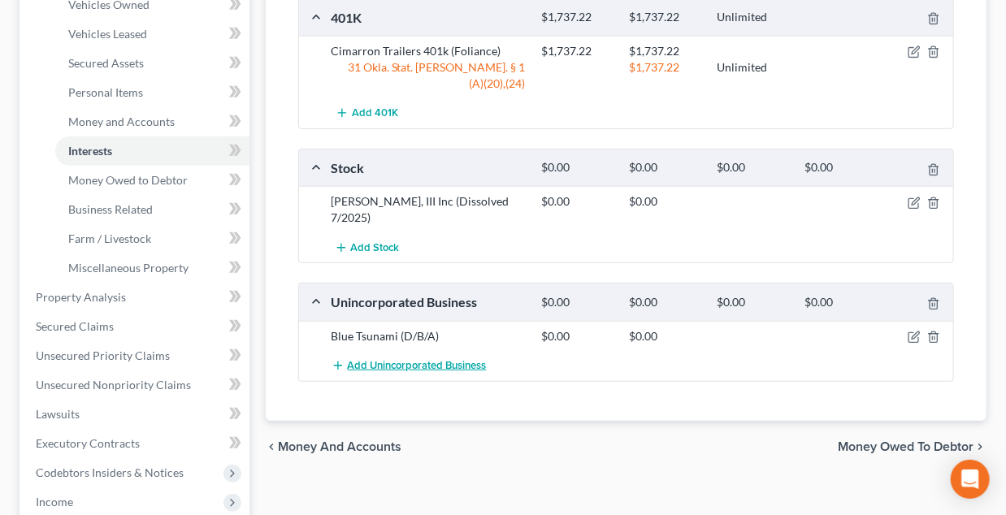
click at [364, 359] on span "Add Unincorporated Business" at bounding box center [417, 365] width 139 height 13
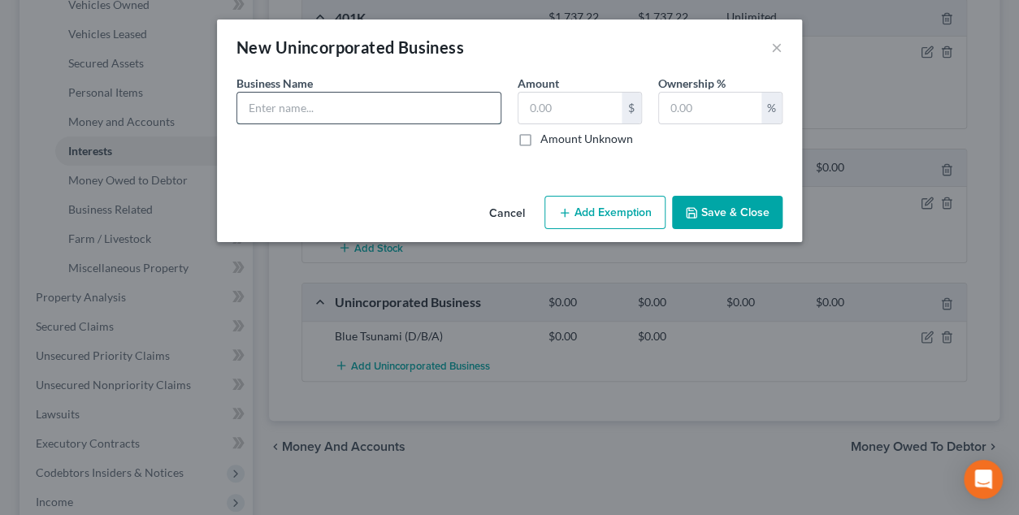
click at [351, 108] on input "text" at bounding box center [368, 108] width 263 height 31
type input "Exotic Dog Breeds (kennels and storage box)"
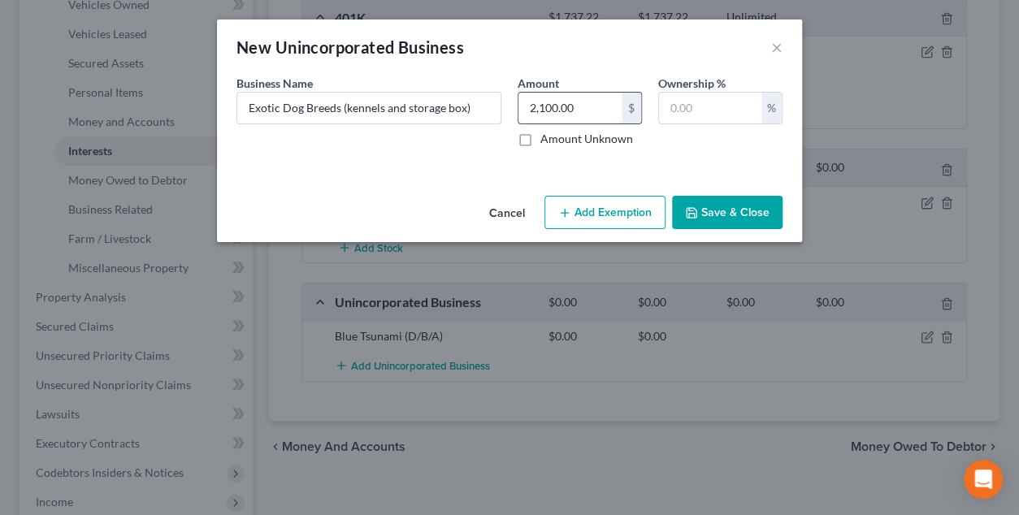
drag, startPoint x: 588, startPoint y: 106, endPoint x: 518, endPoint y: 105, distance: 69.9
click at [519, 103] on input "2,100.00" at bounding box center [570, 108] width 103 height 31
type input "0"
type input "100"
click at [727, 210] on button "Save & Close" at bounding box center [727, 213] width 111 height 34
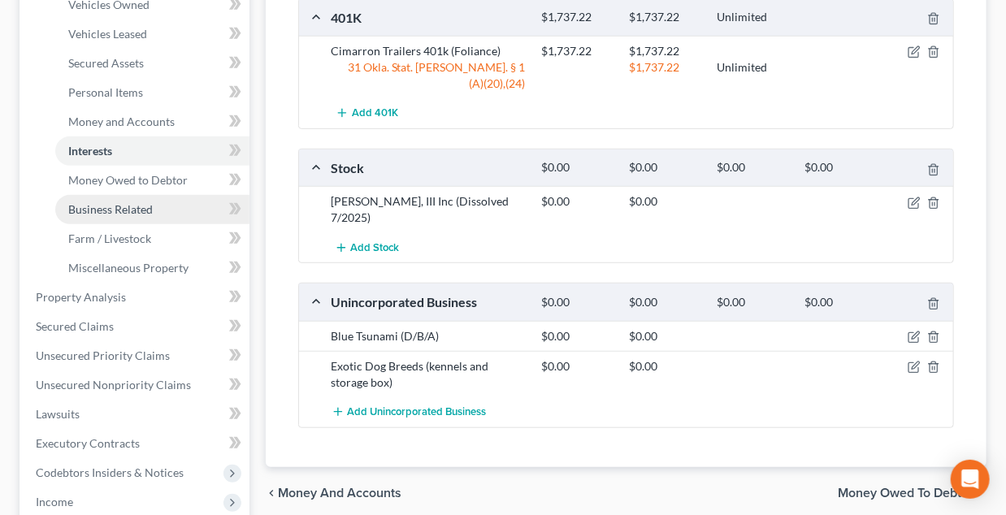
click at [104, 202] on span "Business Related" at bounding box center [110, 209] width 85 height 14
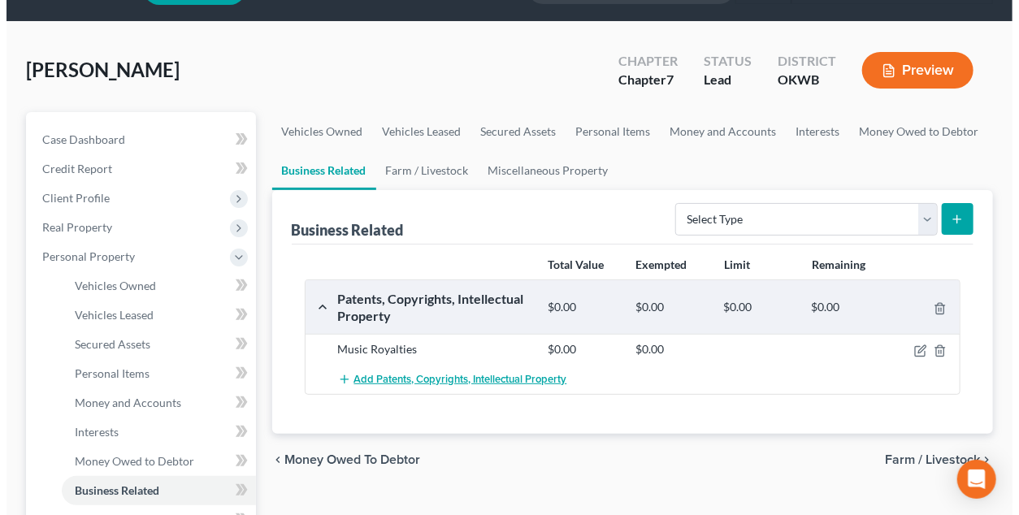
scroll to position [81, 0]
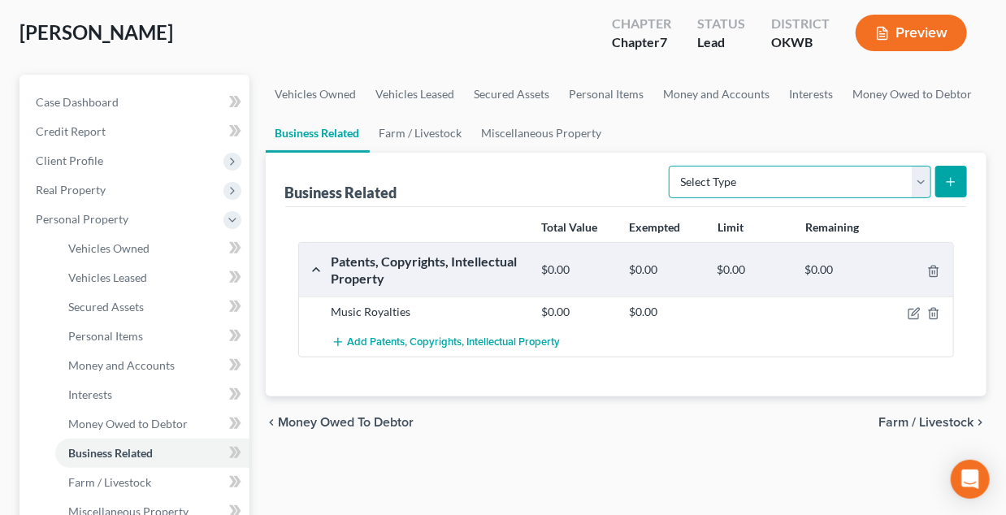
click at [920, 184] on select "Select Type Customer Lists Franchises Inventory Licenses Machinery Office Equip…" at bounding box center [800, 182] width 263 height 33
select select "other_business_related_property_not_listed"
click at [670, 166] on select "Select Type Customer Lists Franchises Inventory Licenses Machinery Office Equip…" at bounding box center [800, 182] width 263 height 33
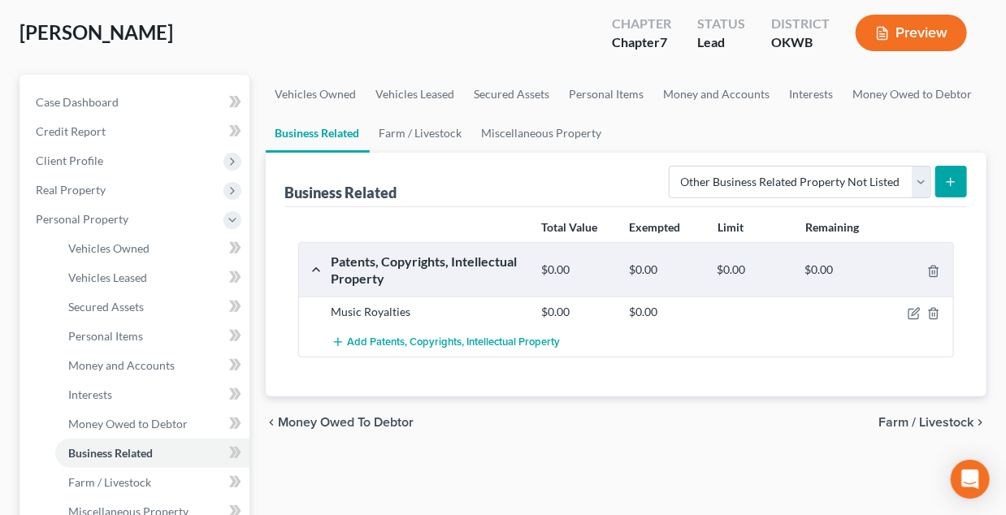
click at [954, 181] on icon "submit" at bounding box center [950, 182] width 13 height 13
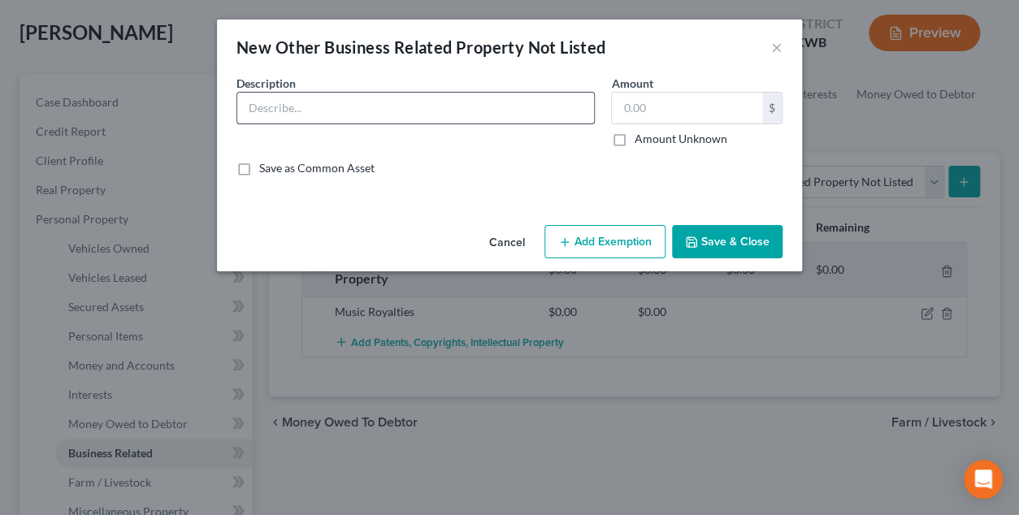
click at [351, 105] on input "text" at bounding box center [415, 108] width 357 height 31
type input "K"
type input "f"
type input "Dog breeding kennels and con-ex storage box"
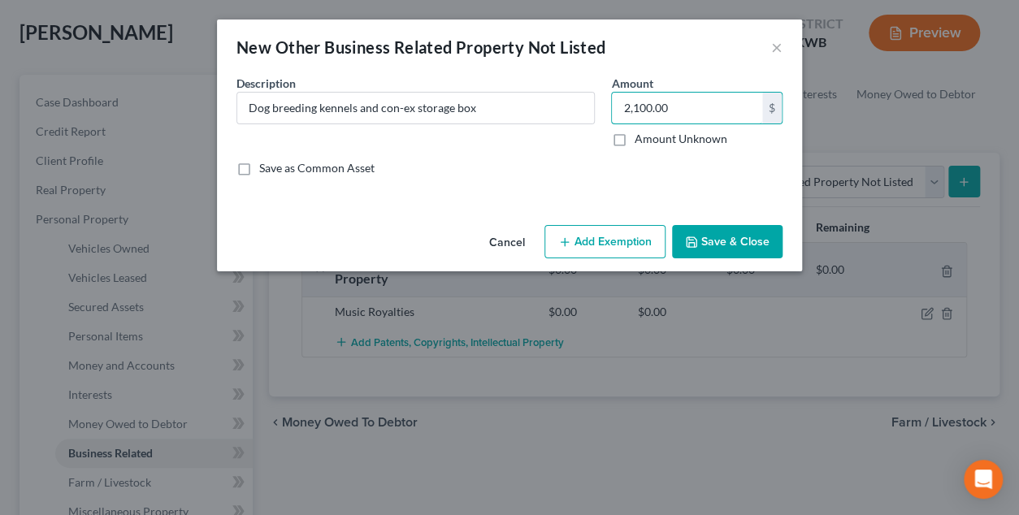
type input "2,100.00"
click at [617, 244] on button "Add Exemption" at bounding box center [605, 242] width 121 height 34
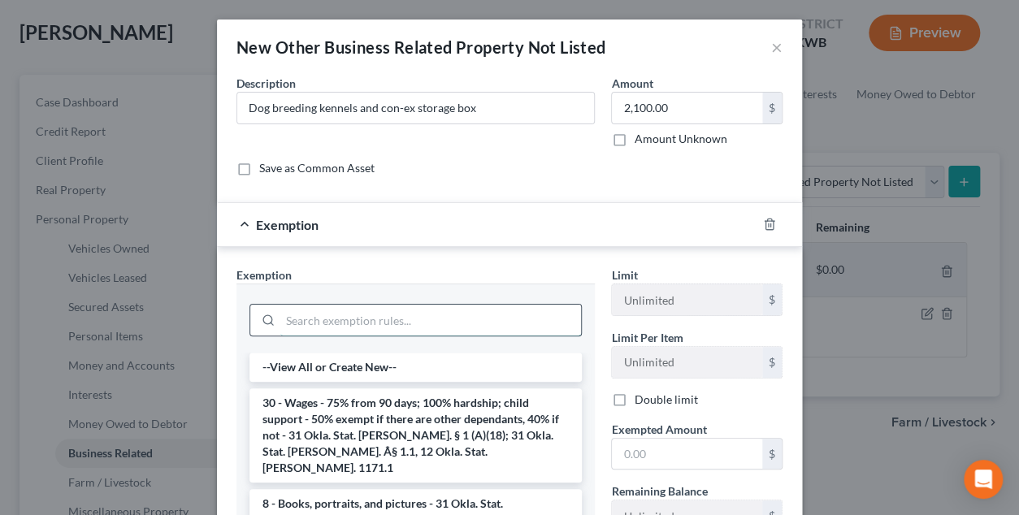
click at [361, 327] on input "search" at bounding box center [430, 320] width 301 height 31
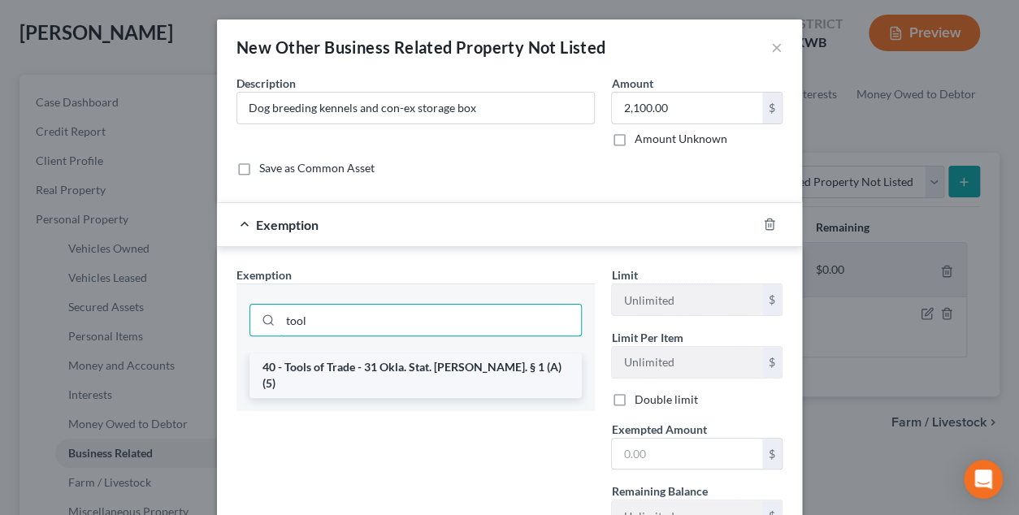
type input "tool"
click at [332, 358] on li "40 - Tools of Trade - 31 Okla. Stat. [PERSON_NAME]. § 1 (A)(5)" at bounding box center [416, 376] width 332 height 46
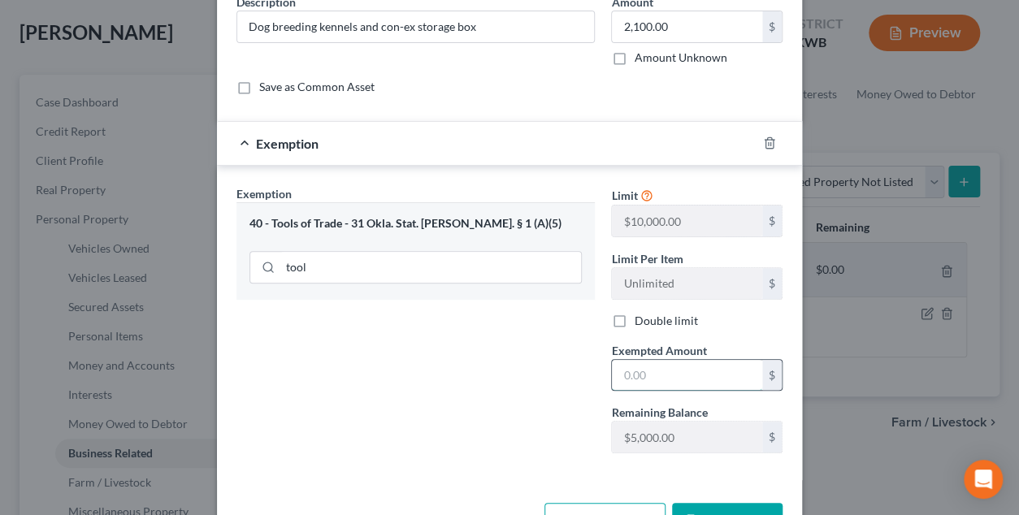
click at [654, 375] on input "text" at bounding box center [687, 375] width 150 height 31
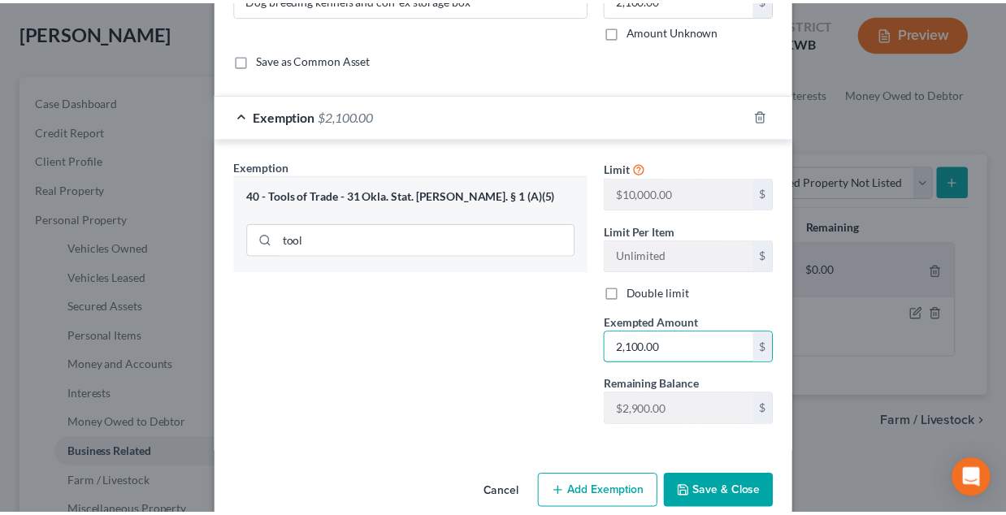
scroll to position [133, 0]
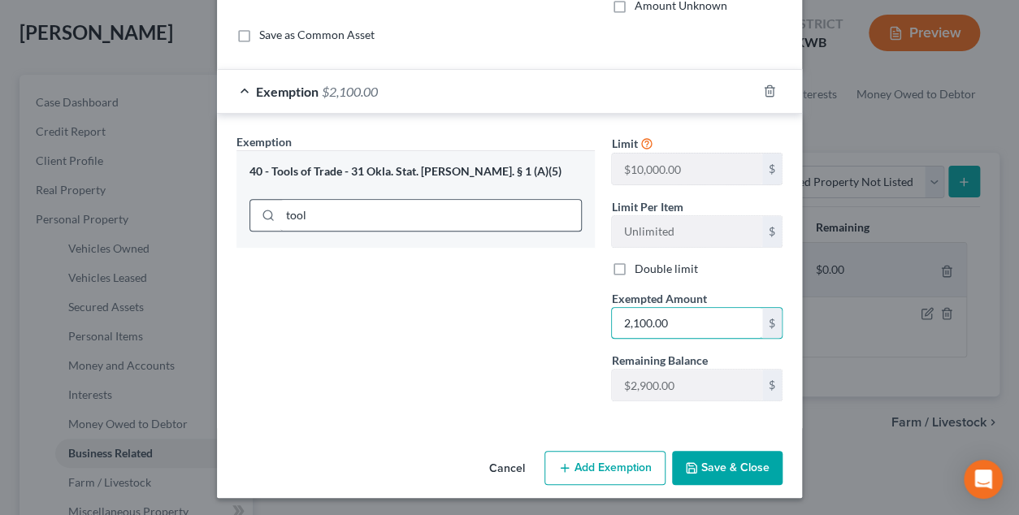
type input "2,100.00"
click at [337, 212] on input "tool" at bounding box center [430, 215] width 301 height 31
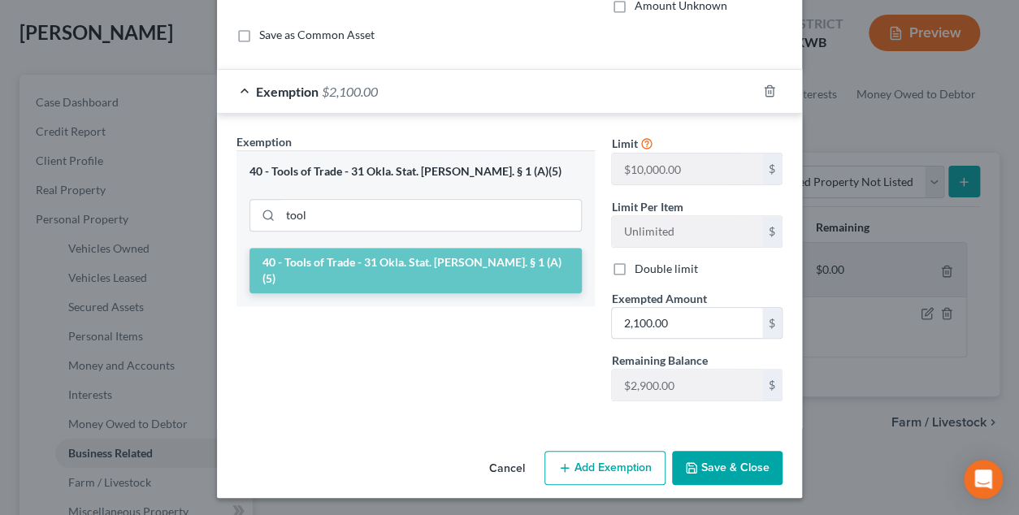
click at [310, 264] on li "40 - Tools of Trade - 31 Okla. Stat. [PERSON_NAME]. § 1 (A)(5)" at bounding box center [416, 271] width 332 height 46
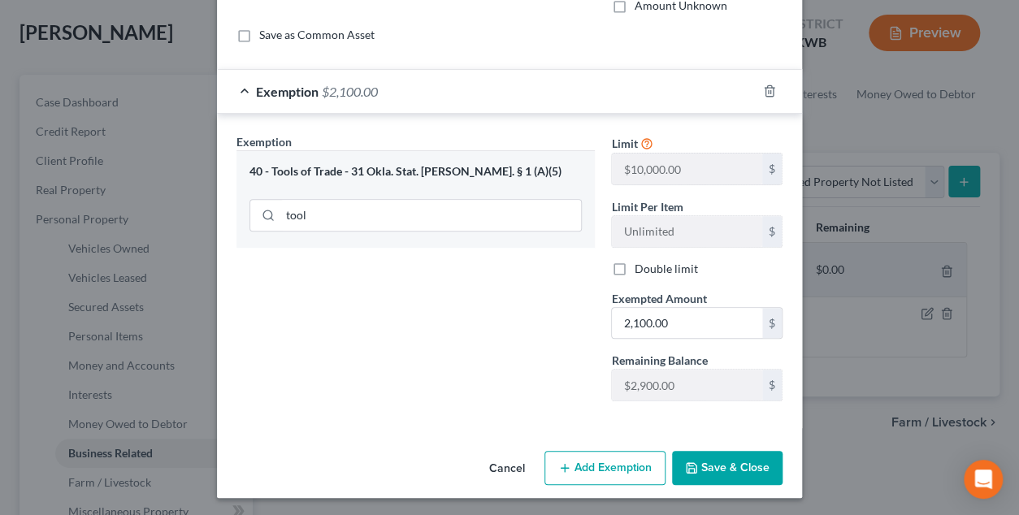
click at [736, 465] on button "Save & Close" at bounding box center [727, 468] width 111 height 34
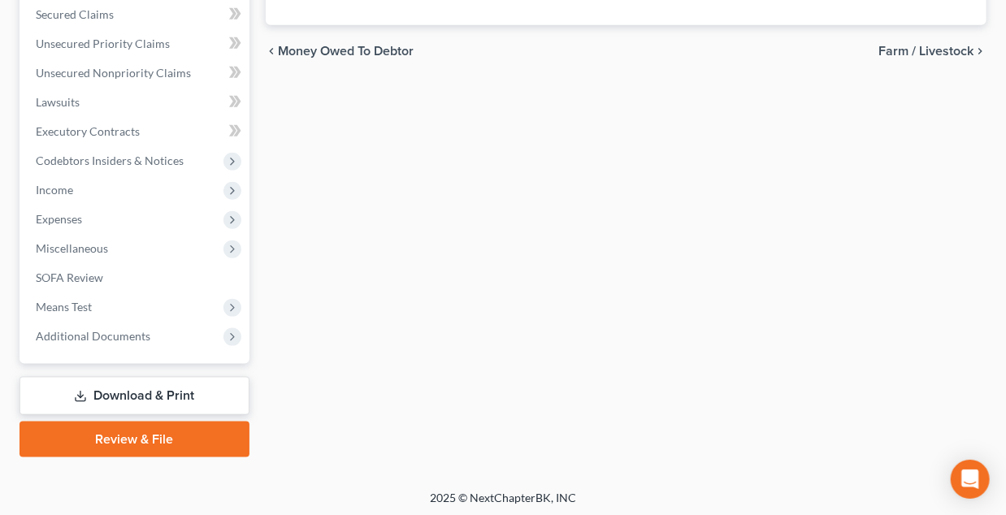
scroll to position [640, 0]
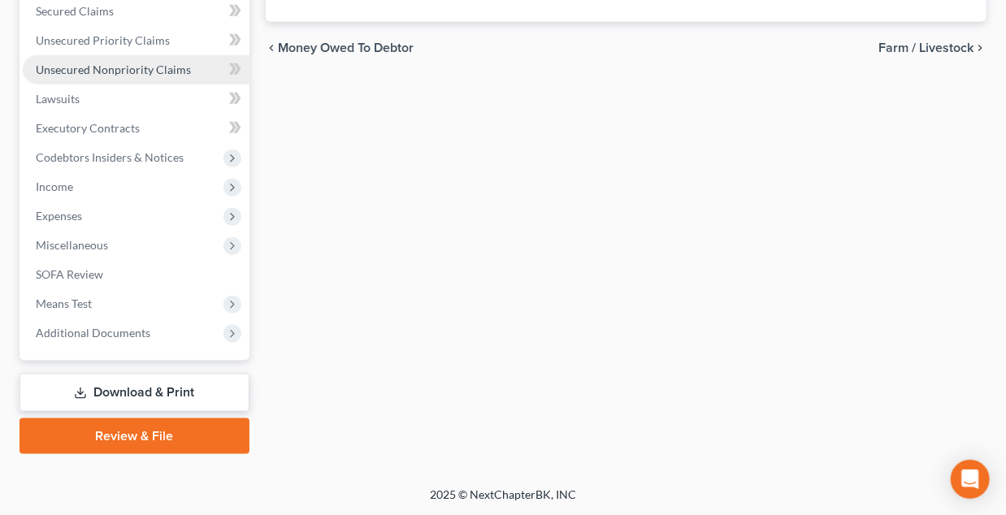
click at [65, 68] on span "Unsecured Nonpriority Claims" at bounding box center [113, 70] width 155 height 14
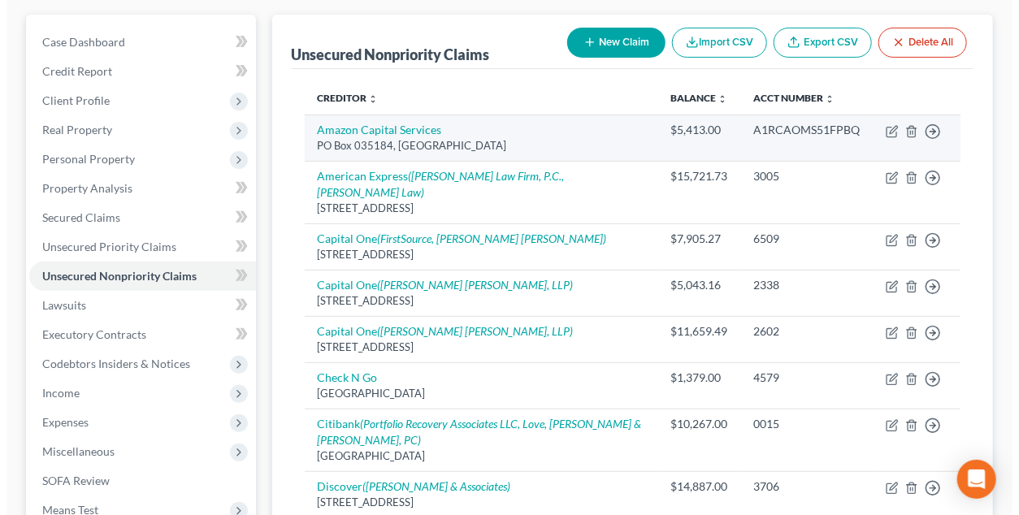
scroll to position [80, 0]
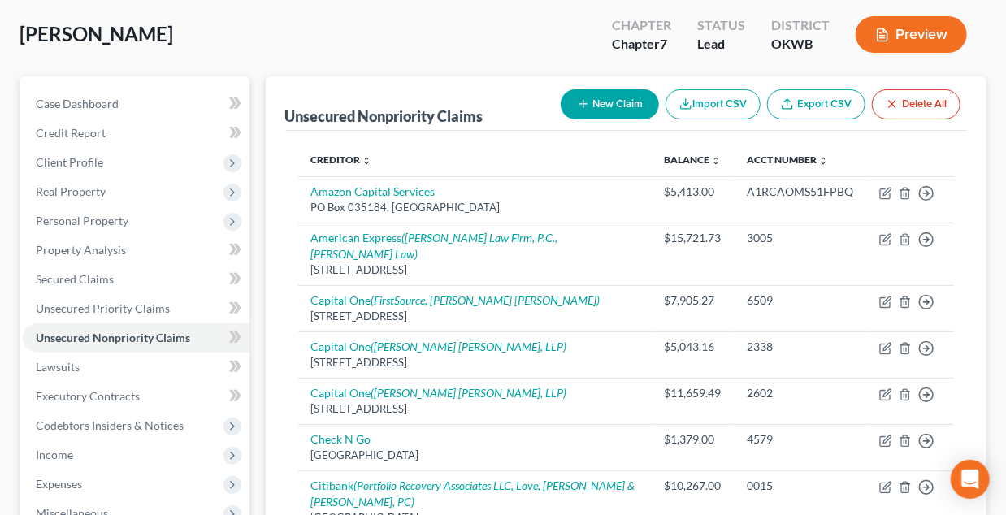
click at [584, 91] on button "New Claim" at bounding box center [610, 104] width 98 height 30
select select "0"
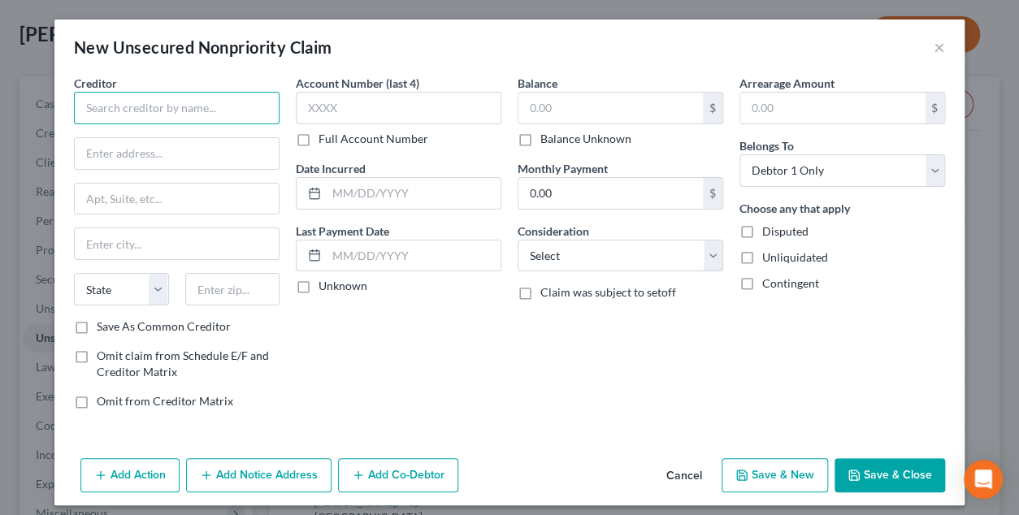
click at [161, 115] on input "text" at bounding box center [177, 108] width 206 height 33
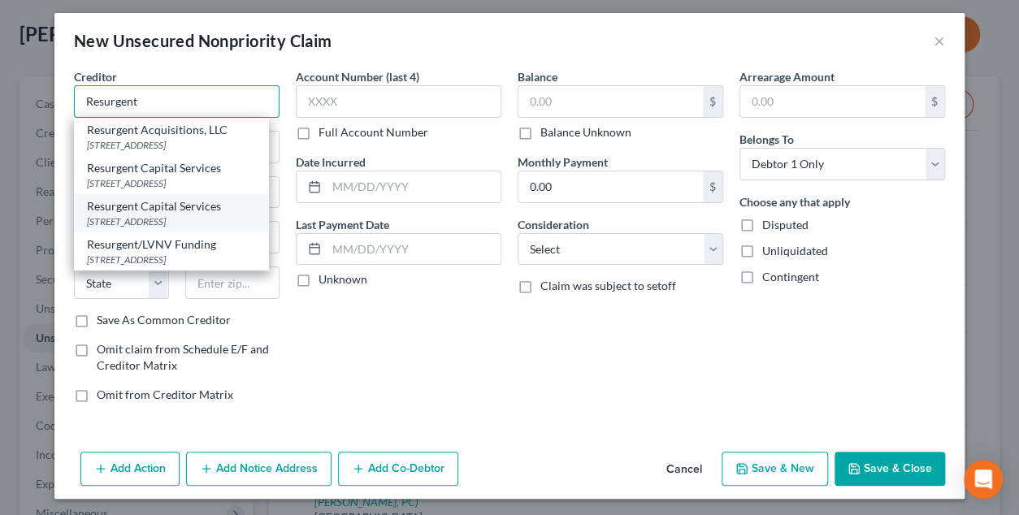
scroll to position [8, 0]
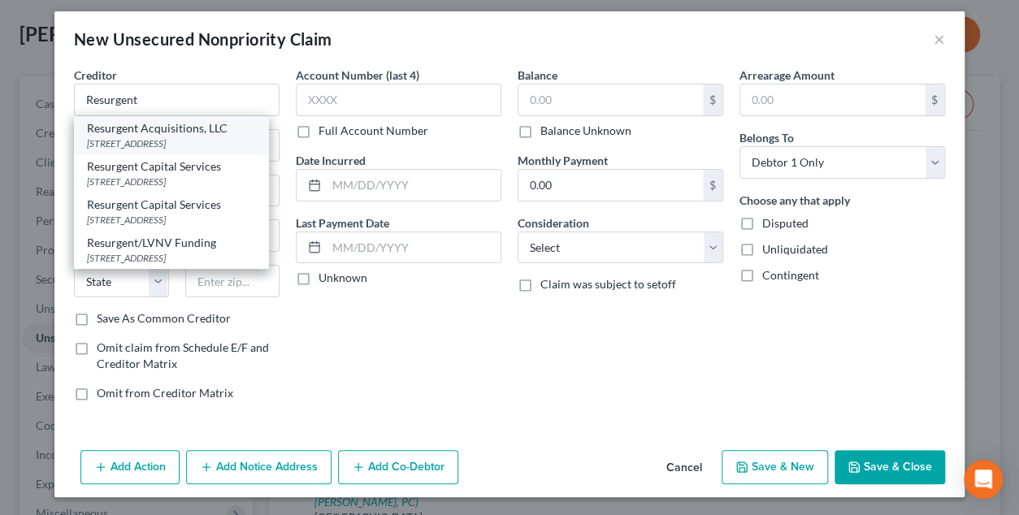
click at [150, 128] on div "Resurgent Acquisitions, LLC" at bounding box center [171, 128] width 169 height 16
type input "Resurgent Acquisitions, LLC"
type input "PO Box 10497"
type input "[GEOGRAPHIC_DATA]"
select select "42"
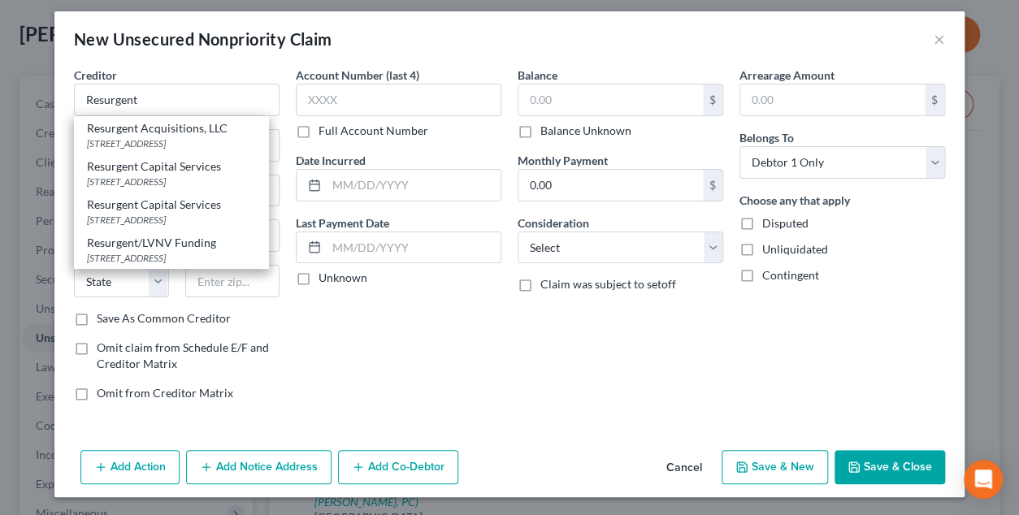
type input "29603"
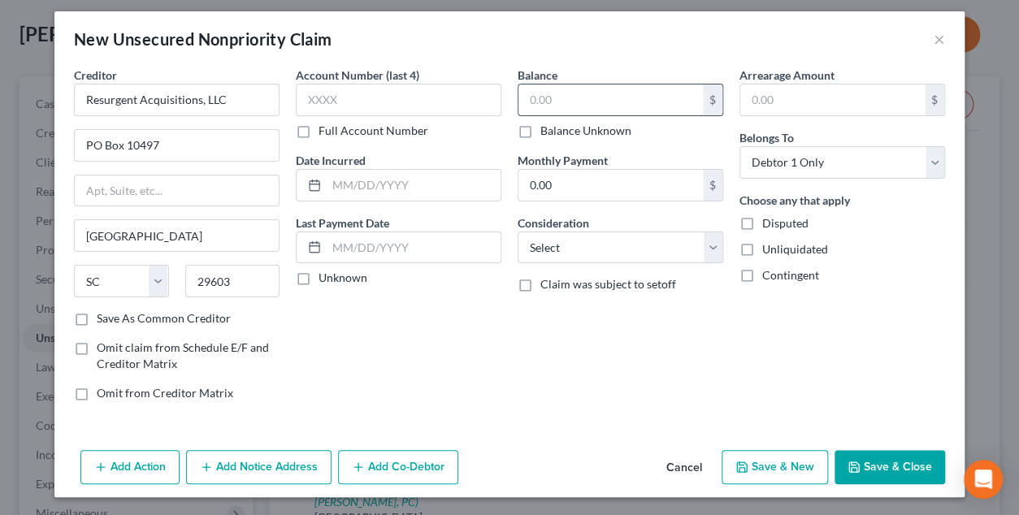
click at [570, 97] on input "text" at bounding box center [611, 100] width 184 height 31
type input "9,269.40"
click at [380, 98] on input "text" at bounding box center [399, 100] width 206 height 33
type input "8954"
click at [572, 241] on select "Select Cable / Satellite Services Collection Agency Credit Card Debt Debt Couns…" at bounding box center [621, 248] width 206 height 33
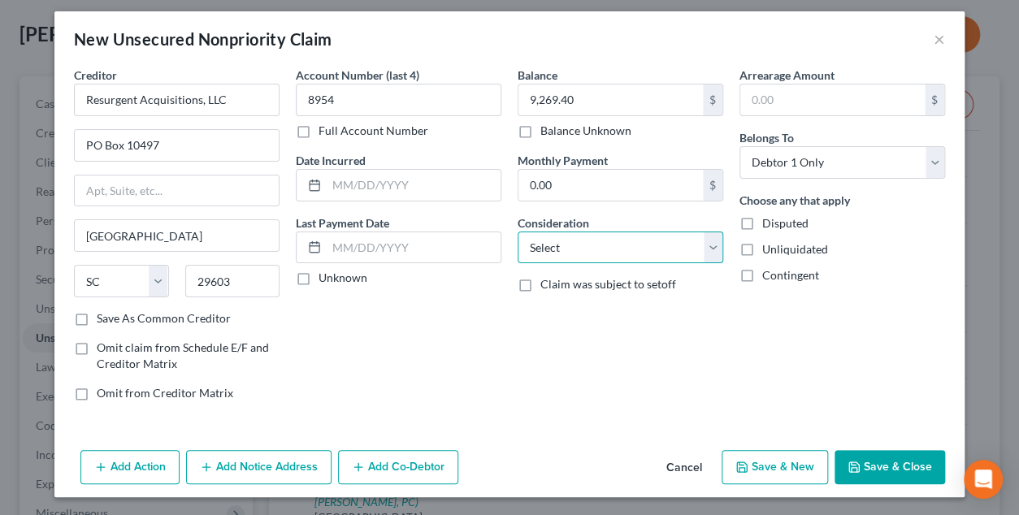
select select "10"
click at [518, 232] on select "Select Cable / Satellite Services Collection Agency Credit Card Debt Debt Couns…" at bounding box center [621, 248] width 206 height 33
click at [762, 248] on label "Unliquidated" at bounding box center [795, 249] width 66 height 16
click at [769, 248] on input "Unliquidated" at bounding box center [774, 246] width 11 height 11
checkbox input "true"
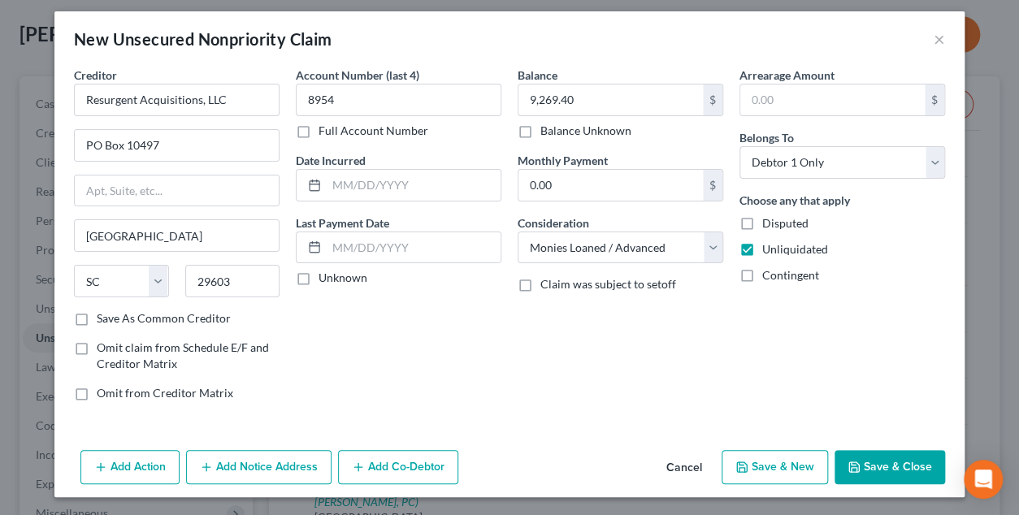
click at [239, 468] on button "Add Notice Address" at bounding box center [258, 467] width 145 height 34
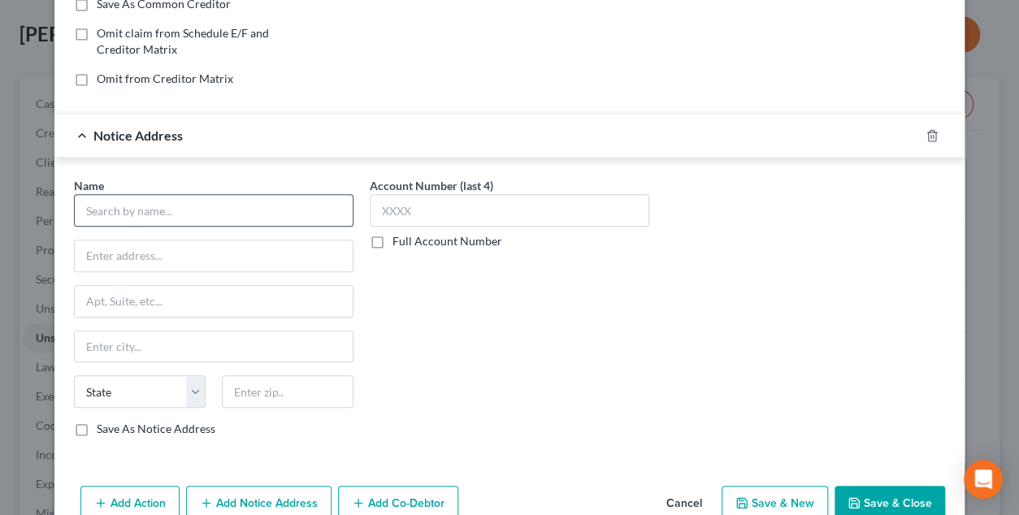
scroll to position [333, 0]
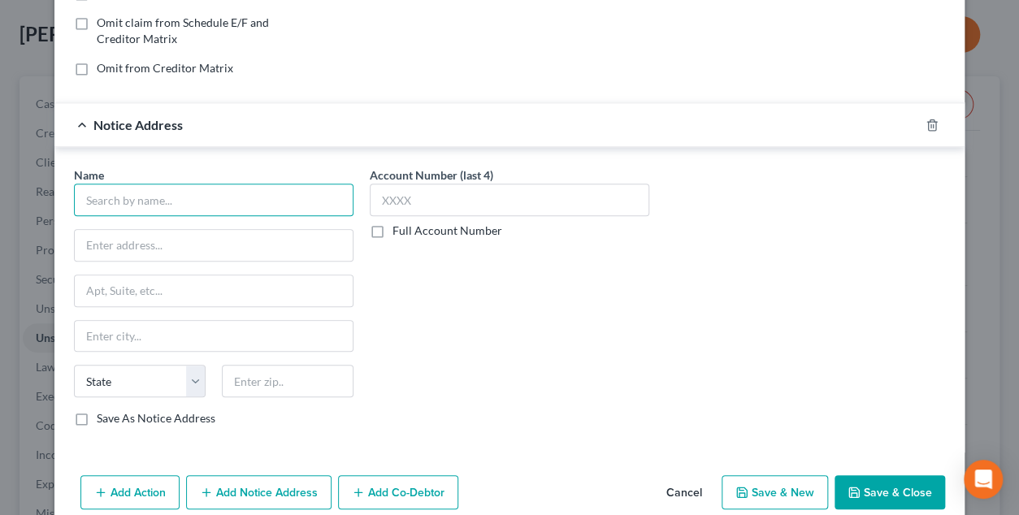
click at [143, 193] on input "text" at bounding box center [214, 200] width 280 height 33
click at [146, 196] on input "WebBank" at bounding box center [214, 200] width 280 height 33
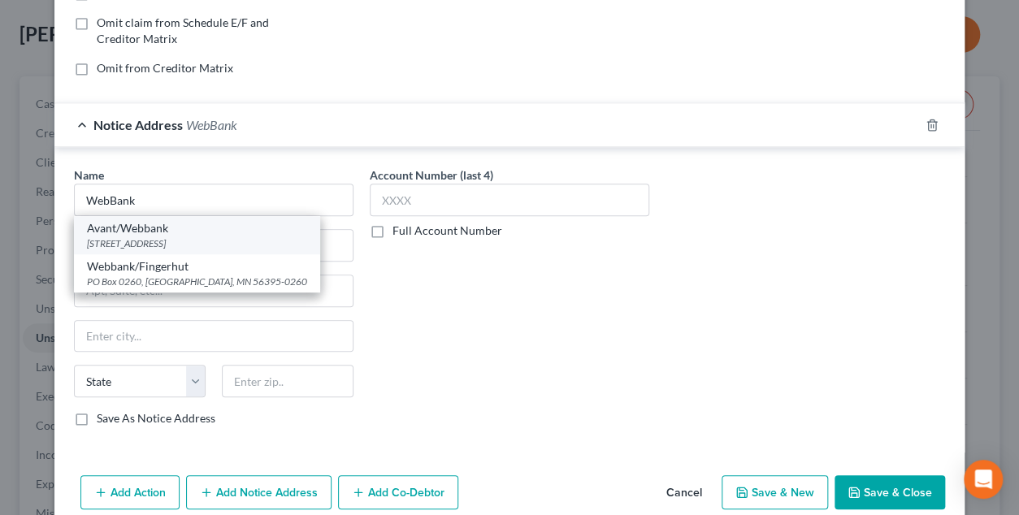
click at [133, 228] on div "Avant/Webbank" at bounding box center [197, 228] width 220 height 16
type input "Avant/Webbank"
type input "[STREET_ADDRESS]"
type input "Ste 1600"
type input "[GEOGRAPHIC_DATA]"
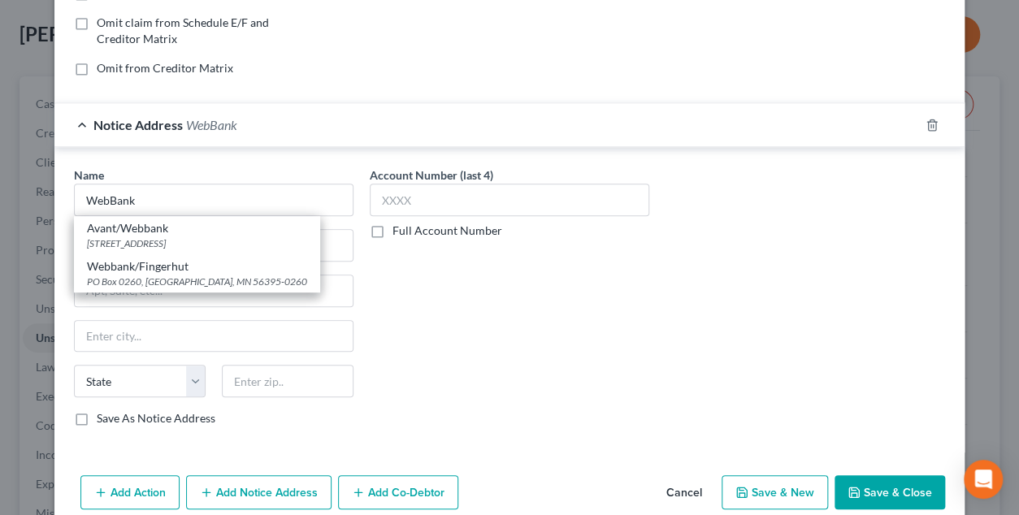
select select "14"
type input "60607"
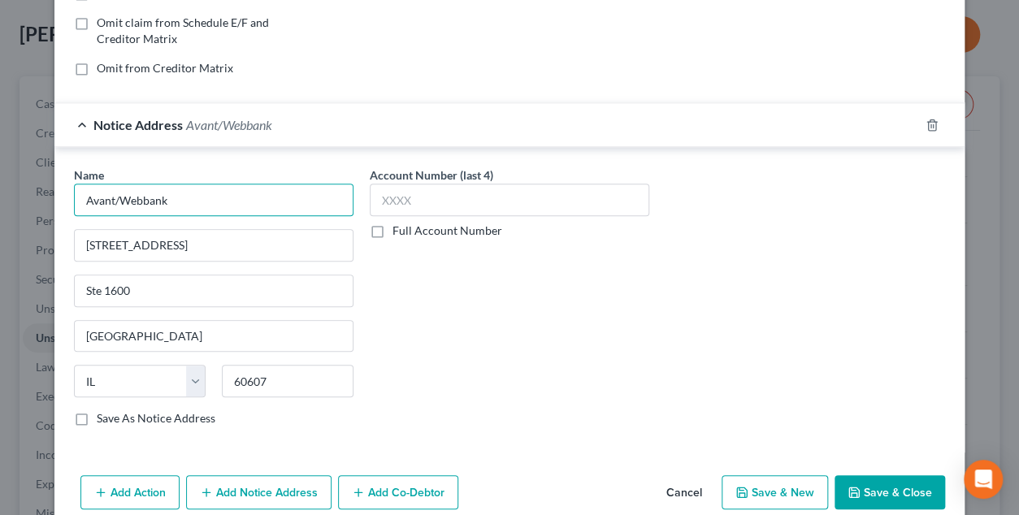
drag, startPoint x: 114, startPoint y: 198, endPoint x: 46, endPoint y: 196, distance: 68.3
click at [46, 196] on div "New Unsecured Nonpriority Claim × Creditor * Resurgent Acquisitions, LLC [GEOGR…" at bounding box center [509, 257] width 1019 height 515
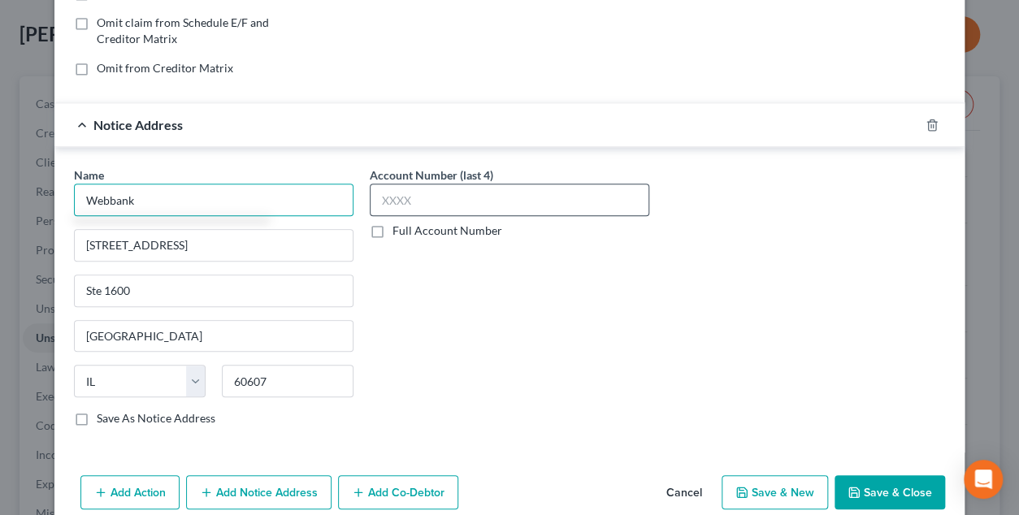
type input "Webbank"
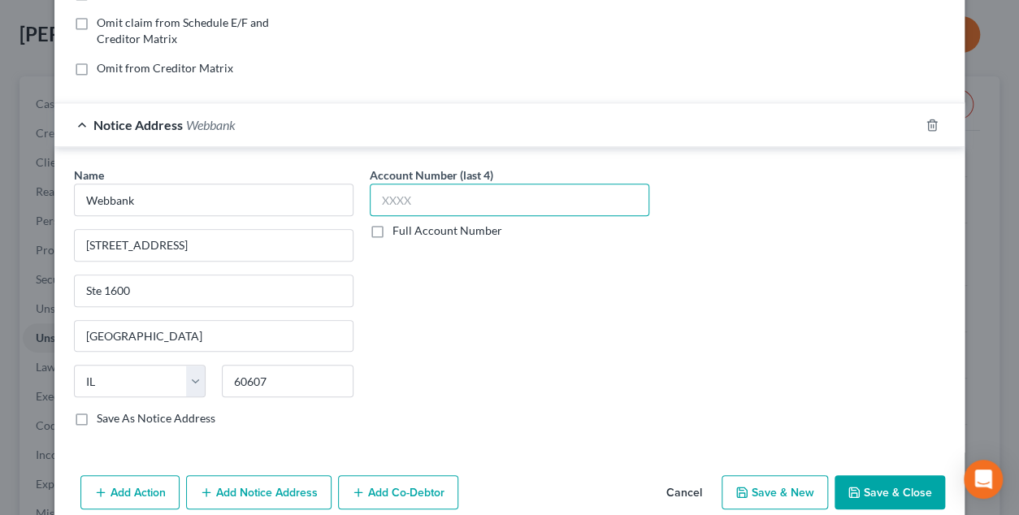
click at [393, 198] on input "text" at bounding box center [510, 200] width 280 height 33
type input "4663"
click at [242, 492] on button "Add Notice Address" at bounding box center [258, 492] width 145 height 34
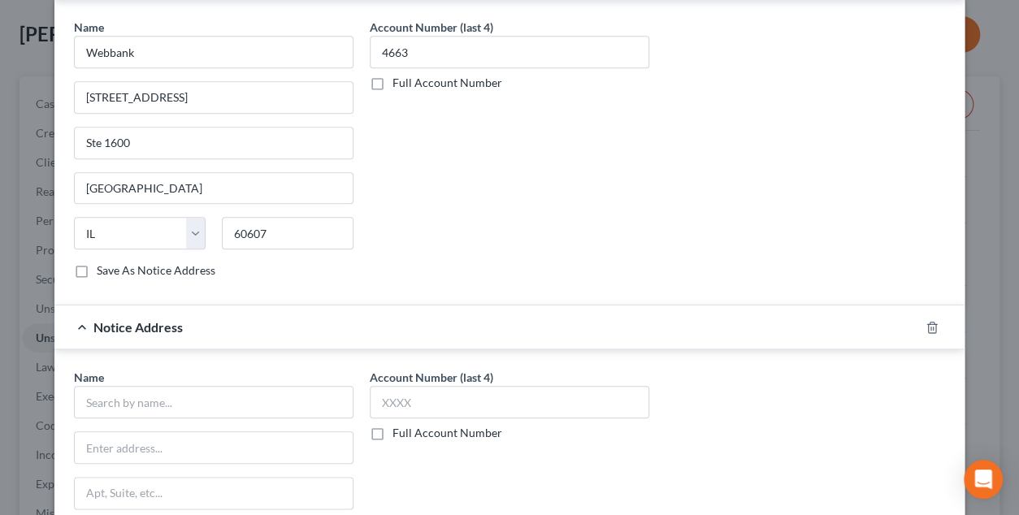
scroll to position [658, 0]
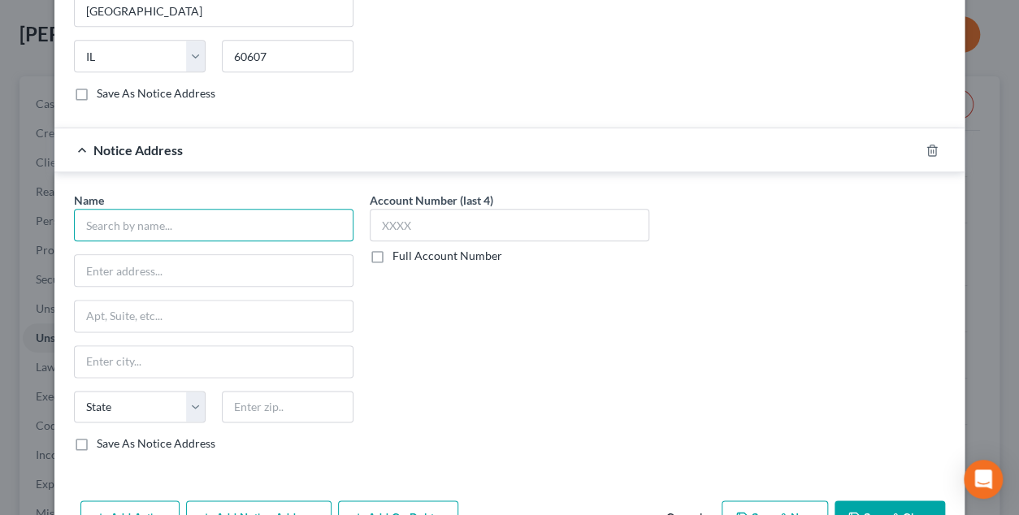
click at [159, 219] on input "text" at bounding box center [214, 225] width 280 height 33
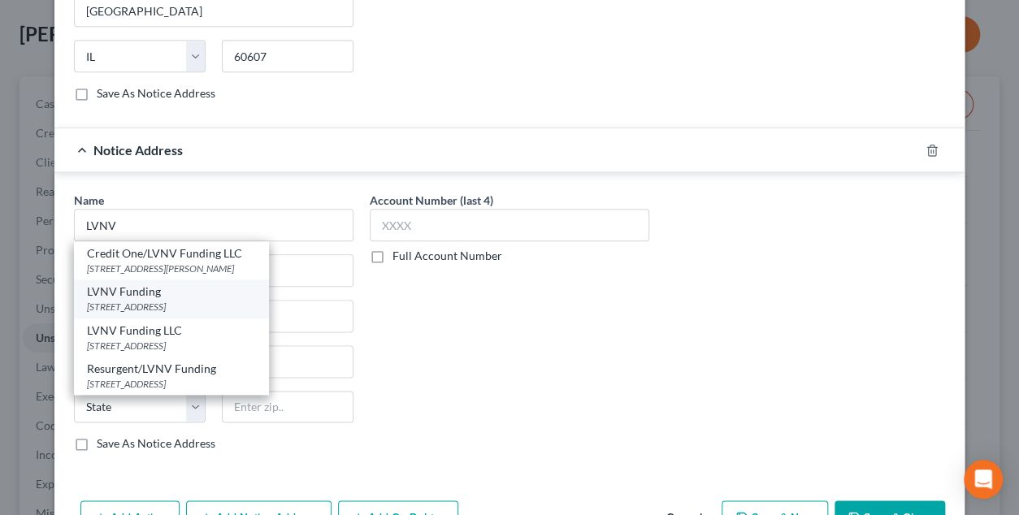
click at [132, 293] on div "LVNV Funding" at bounding box center [171, 292] width 169 height 16
type input "LVNV Funding"
type input "PO Box 1269"
type input "[GEOGRAPHIC_DATA]"
select select "42"
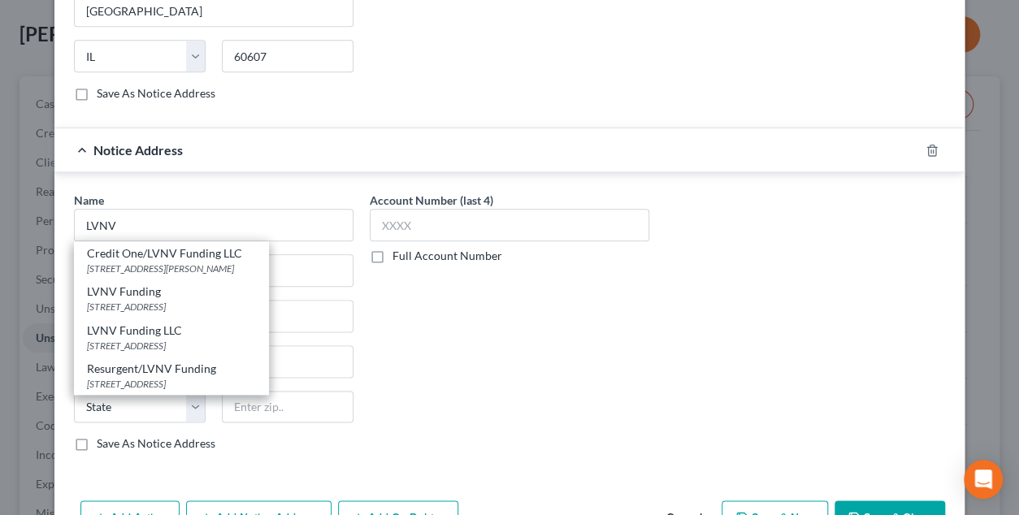
type input "29602"
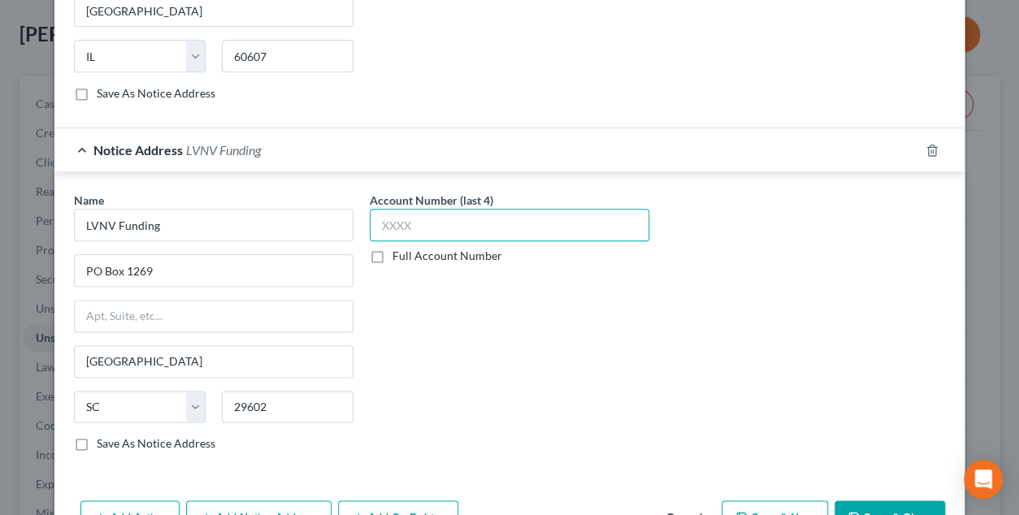
click at [424, 222] on input "text" at bounding box center [510, 225] width 280 height 33
type input "4663"
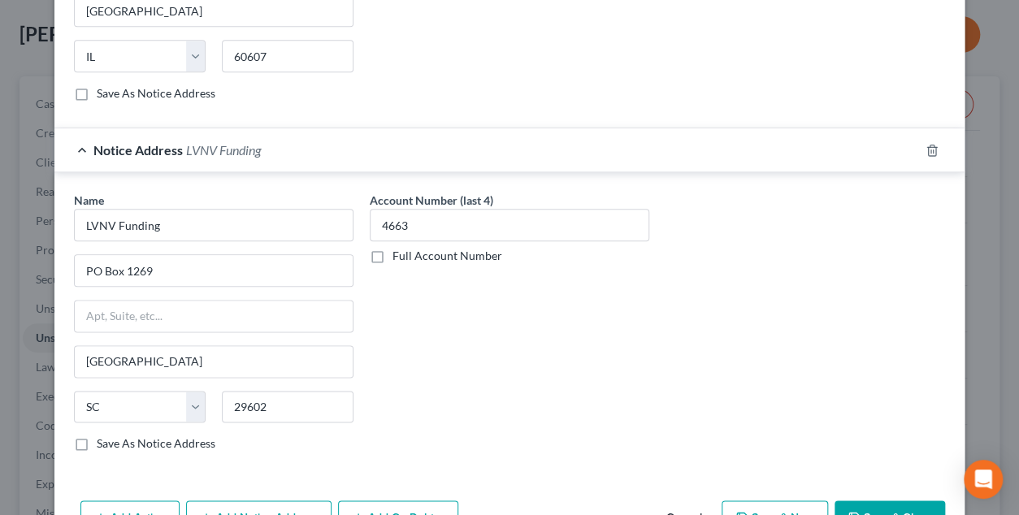
click at [492, 341] on div "Account Number (last 4) 4663 Full Account Number" at bounding box center [510, 328] width 296 height 273
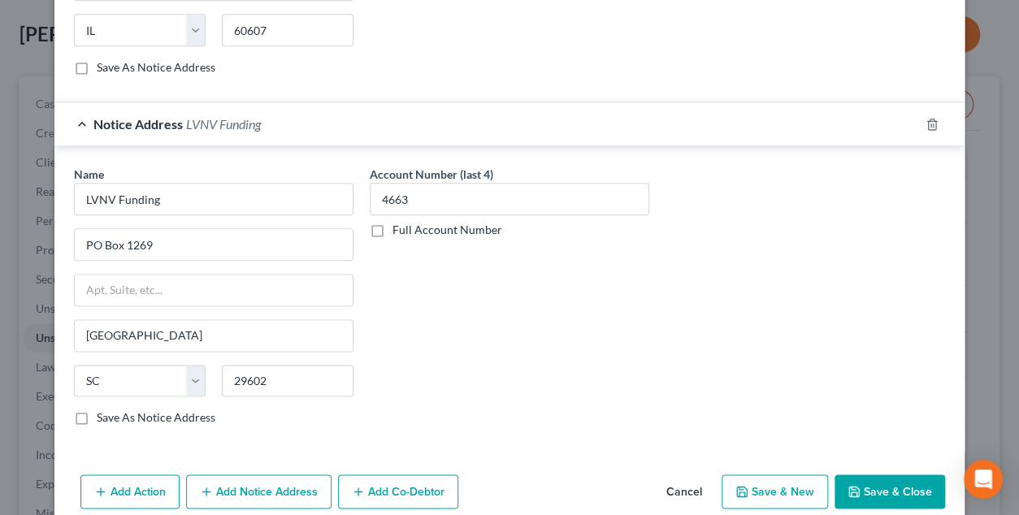
scroll to position [705, 0]
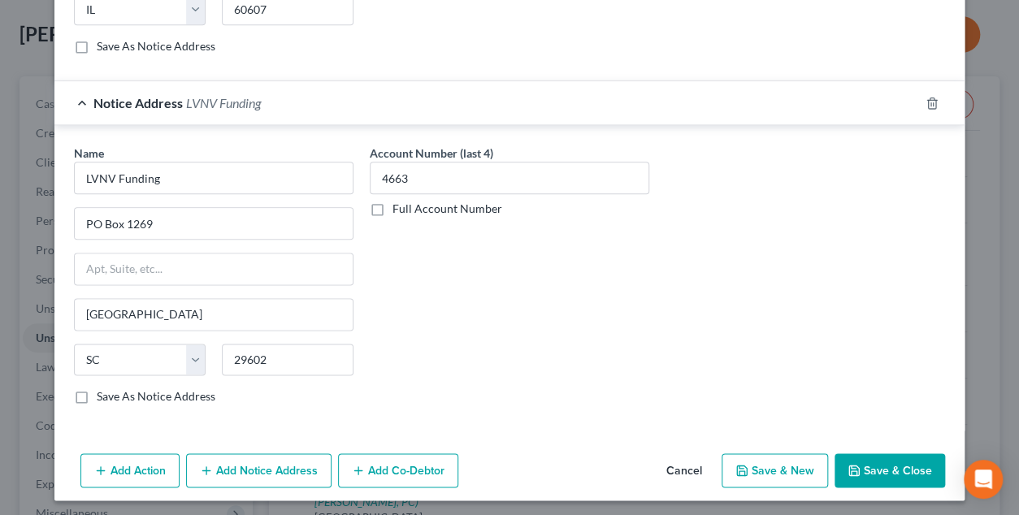
click at [887, 467] on button "Save & Close" at bounding box center [890, 470] width 111 height 34
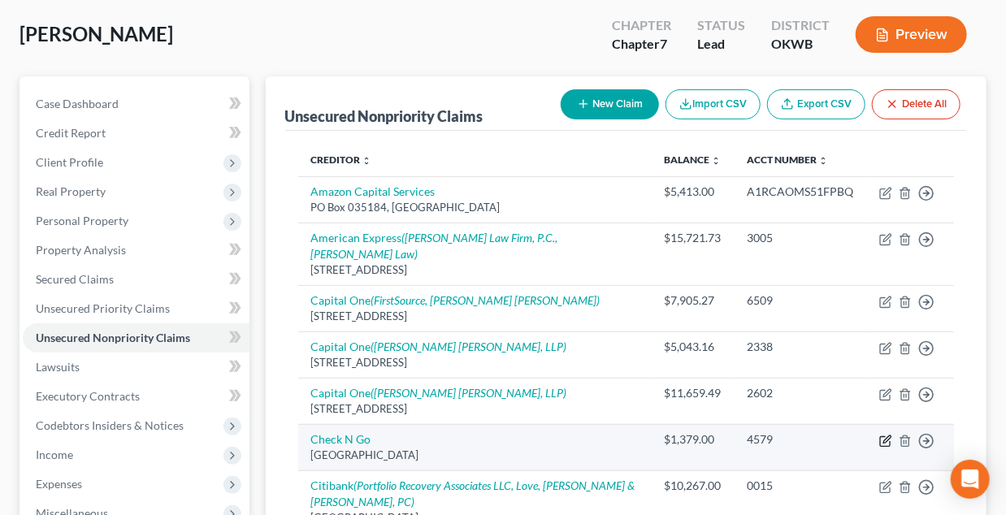
click at [887, 435] on icon "button" at bounding box center [885, 441] width 13 height 13
select select "36"
select select "10"
select select "0"
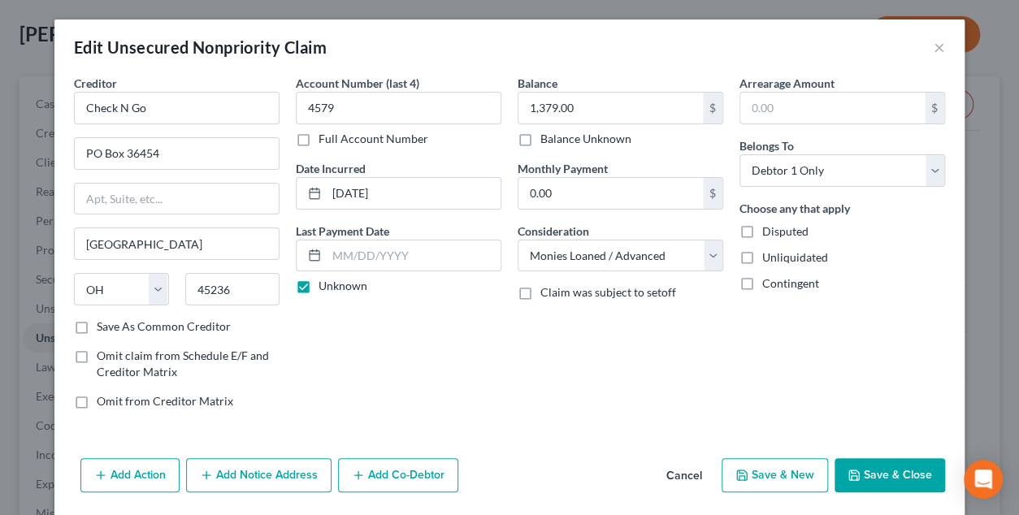
click at [251, 480] on button "Add Notice Address" at bounding box center [258, 475] width 145 height 34
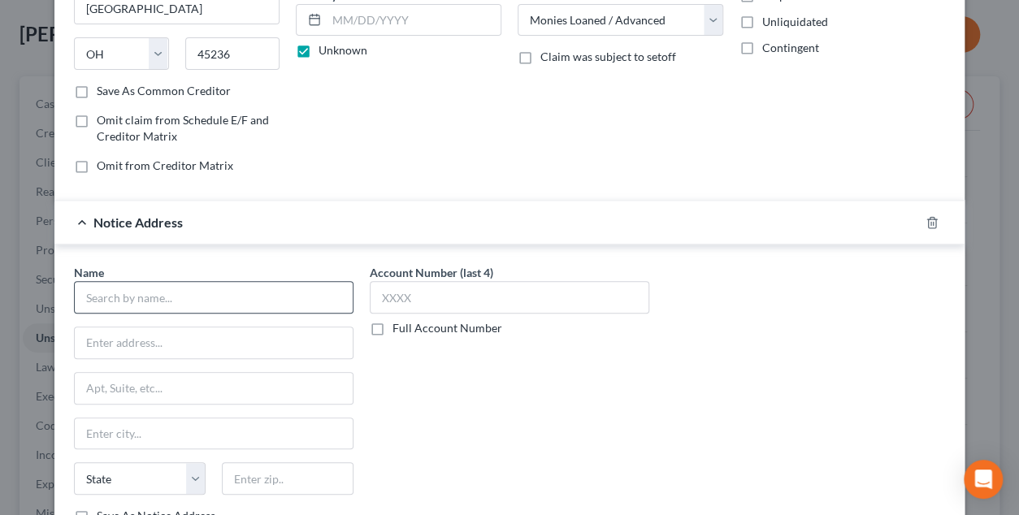
scroll to position [244, 0]
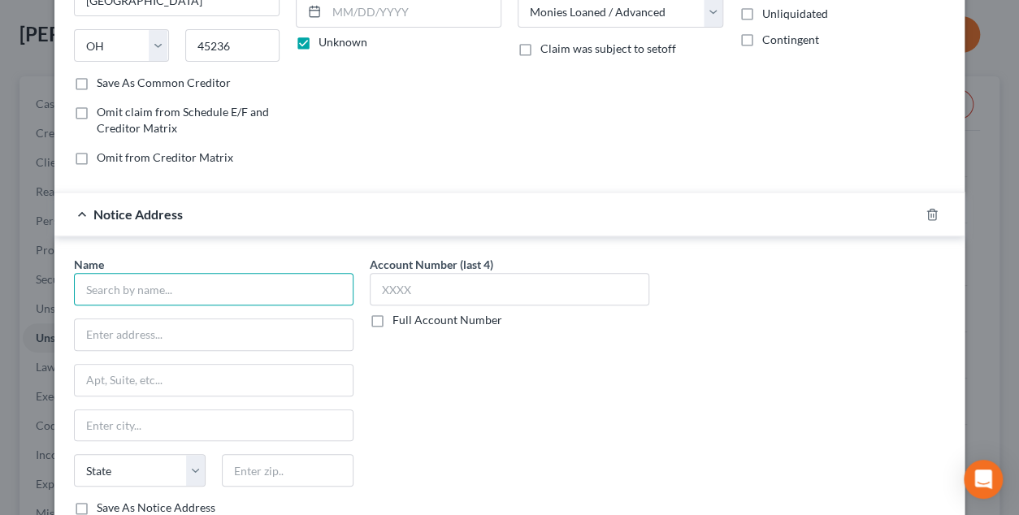
click at [176, 286] on input "text" at bounding box center [214, 289] width 280 height 33
type input "DRB, LLC"
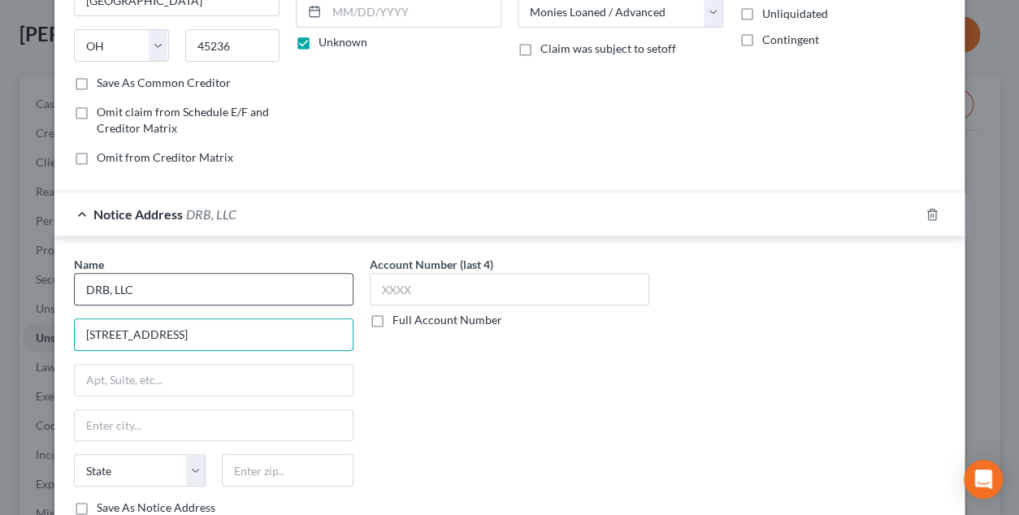
type input "[STREET_ADDRESS]"
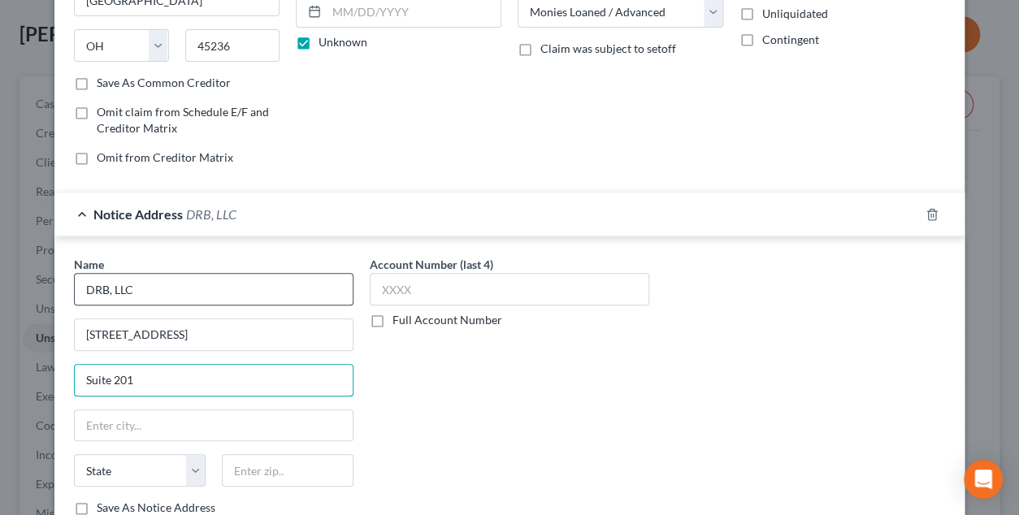
type input "Suite 201"
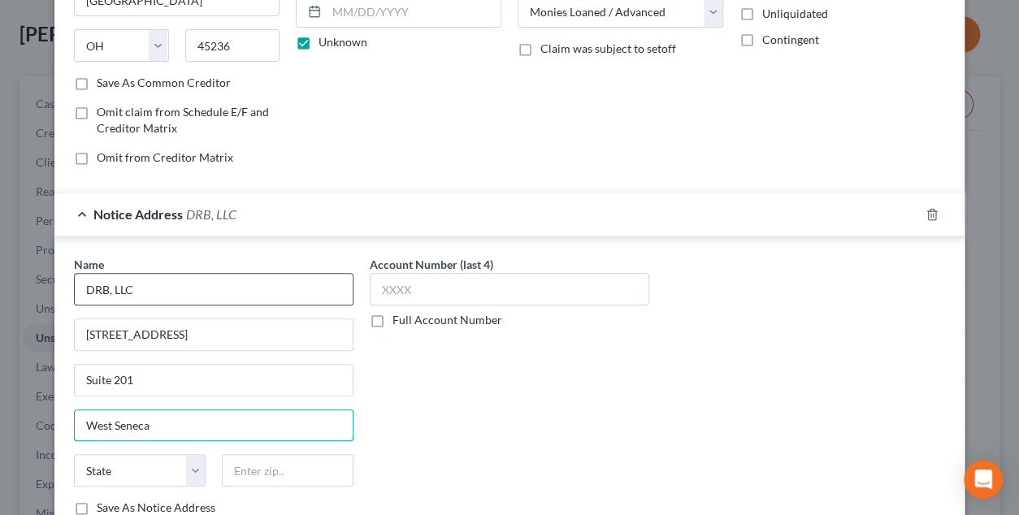
type input "West Seneca"
select select "35"
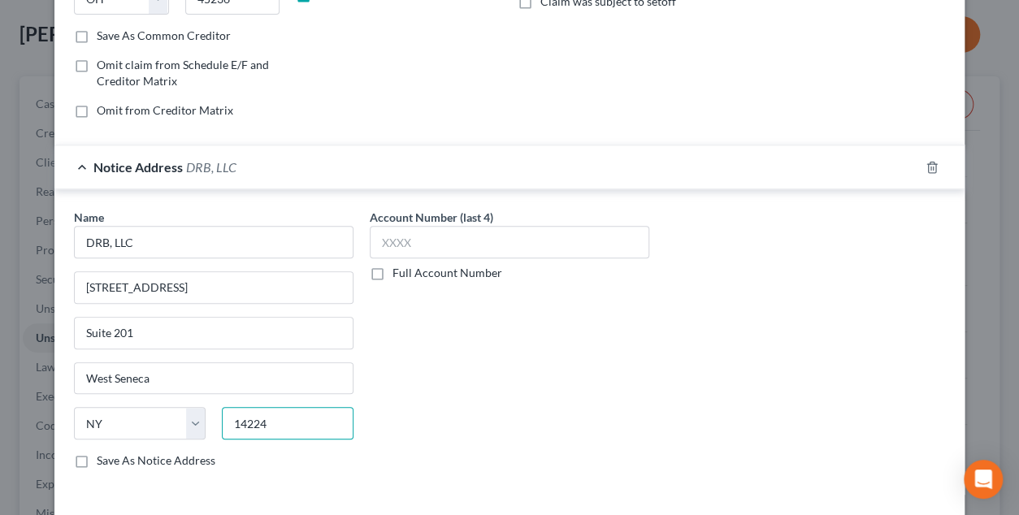
scroll to position [325, 0]
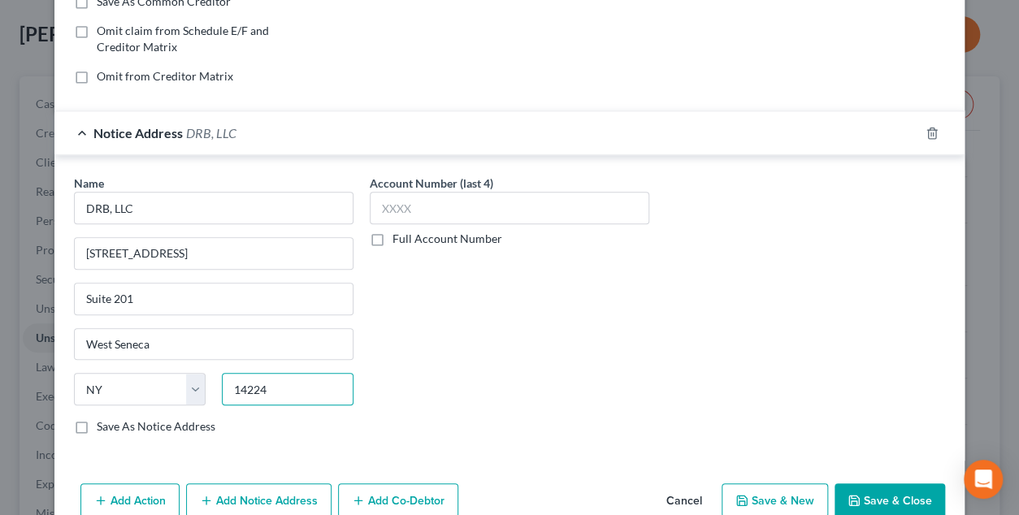
type input "14224"
click at [856, 498] on button "Save & Close" at bounding box center [890, 501] width 111 height 34
type input "Buffalo"
type input "0"
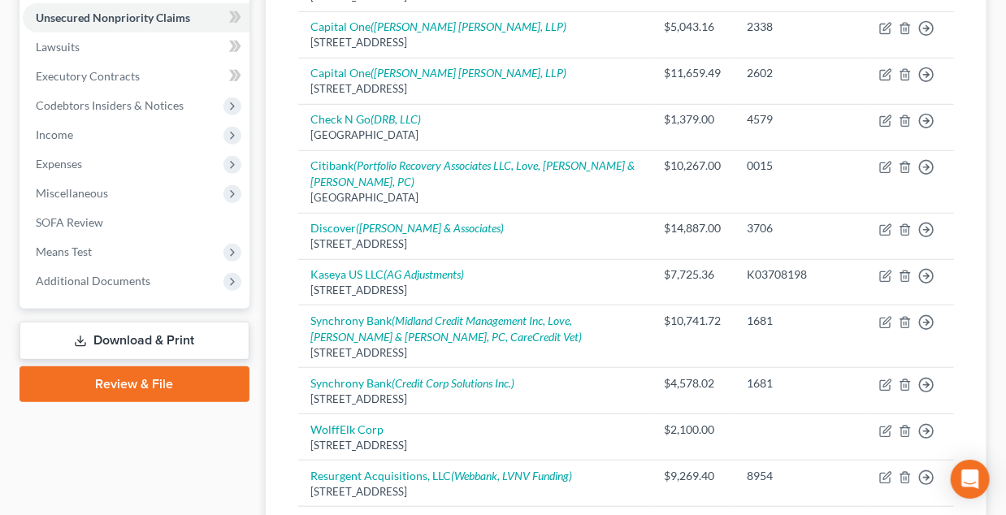
scroll to position [405, 0]
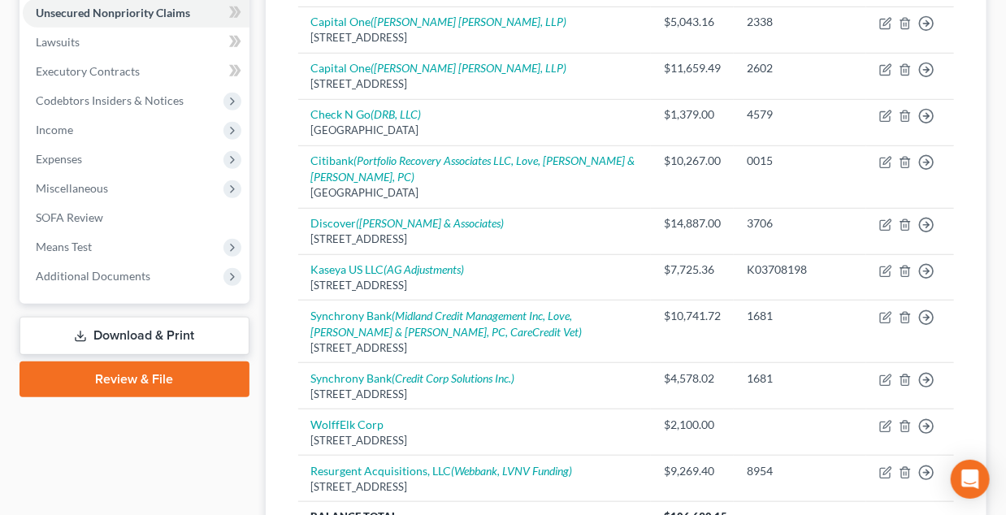
click at [126, 333] on link "Download & Print" at bounding box center [135, 336] width 230 height 38
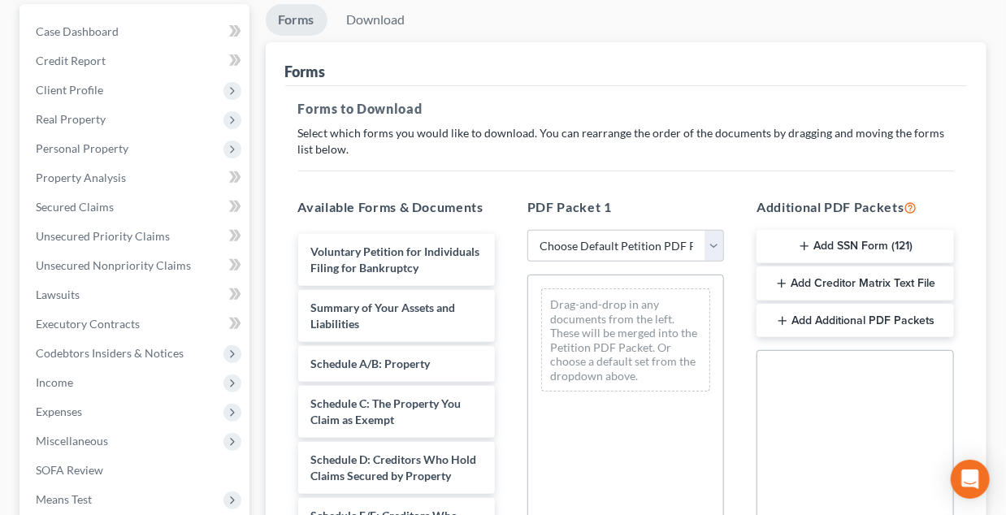
scroll to position [163, 0]
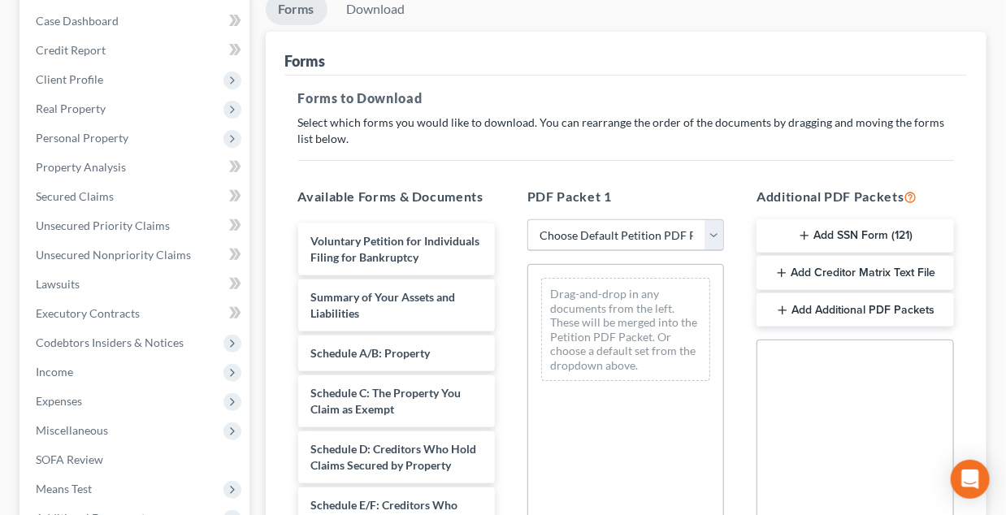
click at [715, 229] on select "Choose Default Petition PDF Packet Complete Bankruptcy Petition (all forms and …" at bounding box center [625, 235] width 197 height 33
select select "0"
click at [527, 219] on select "Choose Default Petition PDF Packet Complete Bankruptcy Petition (all forms and …" at bounding box center [625, 235] width 197 height 33
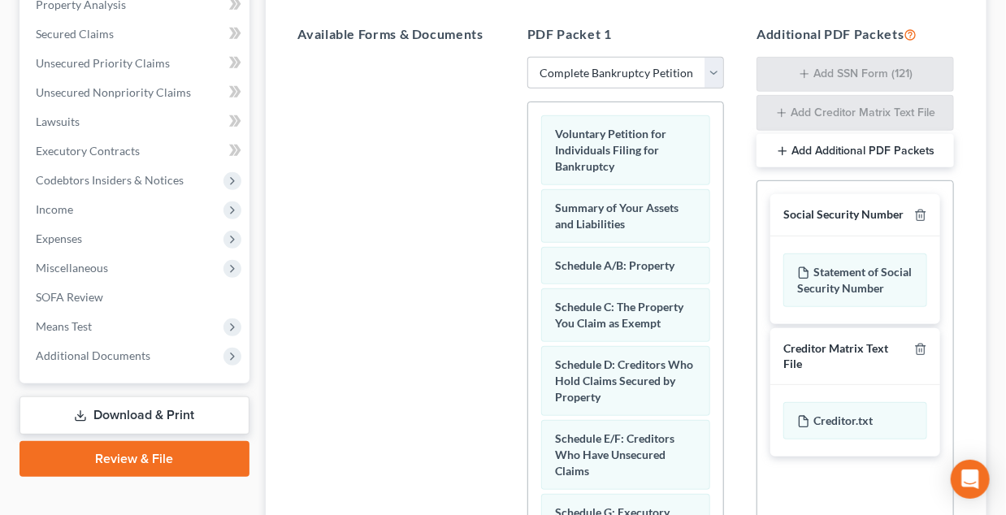
scroll to position [406, 0]
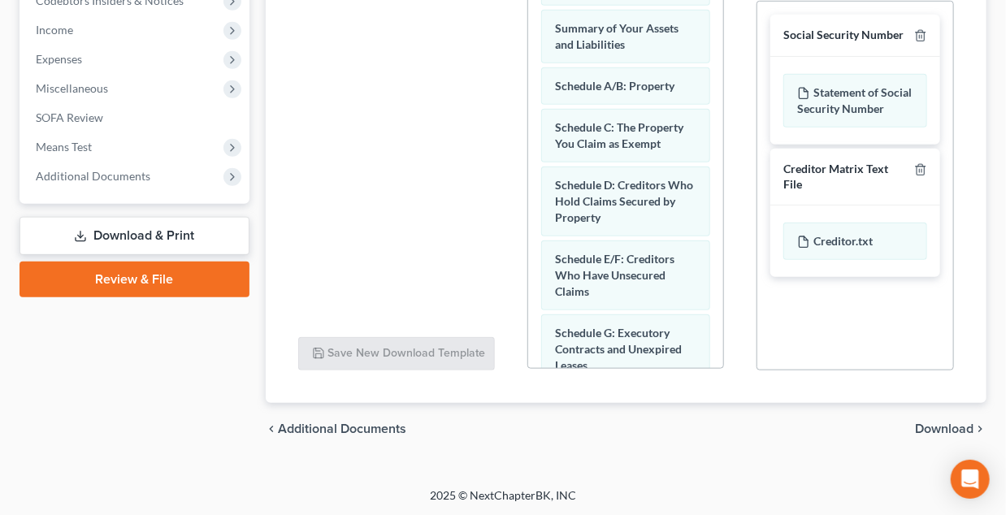
click at [959, 427] on span "Download" at bounding box center [944, 429] width 59 height 13
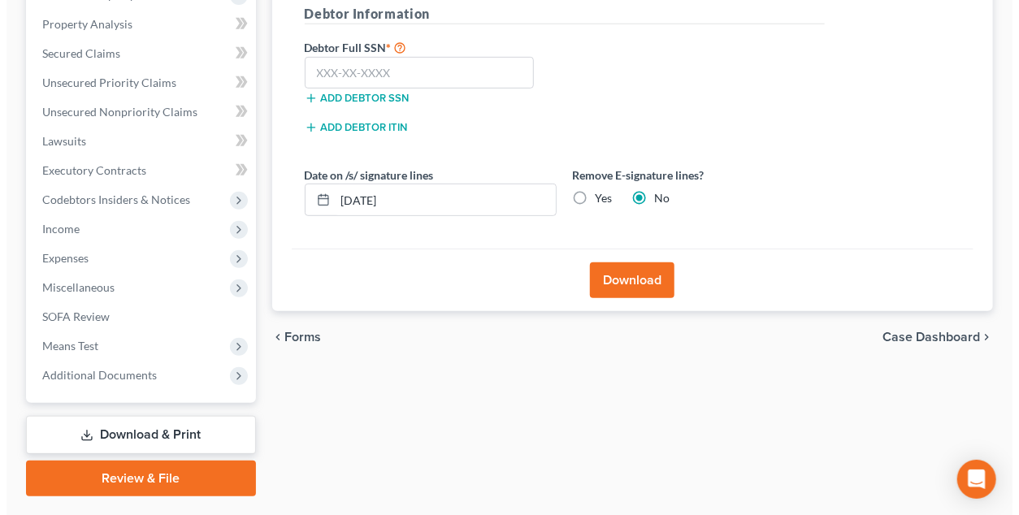
scroll to position [267, 0]
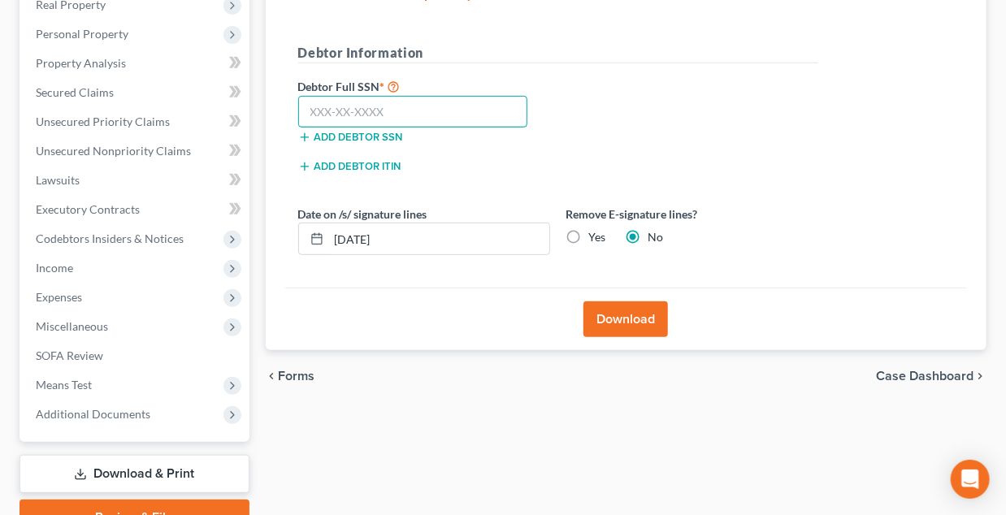
click at [416, 104] on input "text" at bounding box center [413, 112] width 230 height 33
type input "306-76-7224"
click at [589, 234] on label "Yes" at bounding box center [597, 237] width 17 height 16
click at [596, 234] on input "Yes" at bounding box center [601, 234] width 11 height 11
radio input "true"
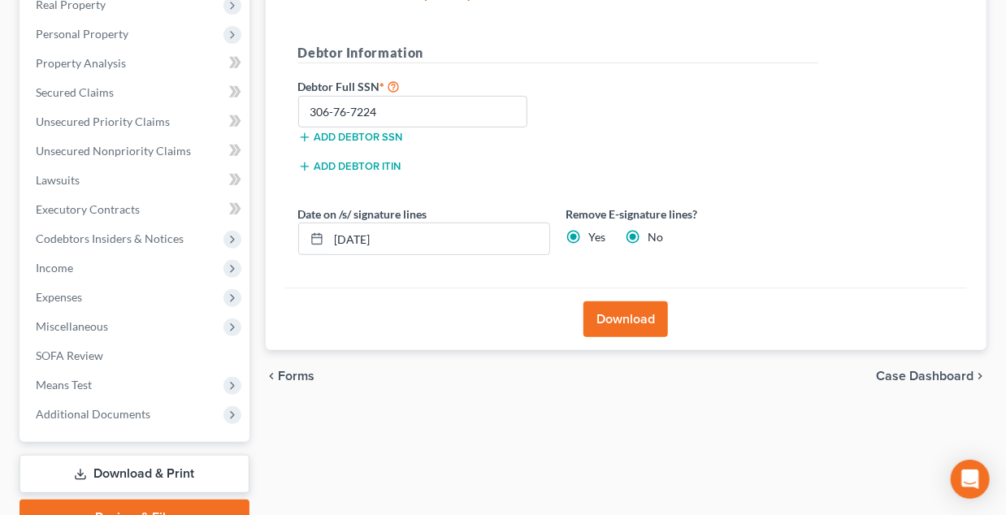
radio input "false"
click at [637, 318] on button "Download" at bounding box center [626, 320] width 85 height 36
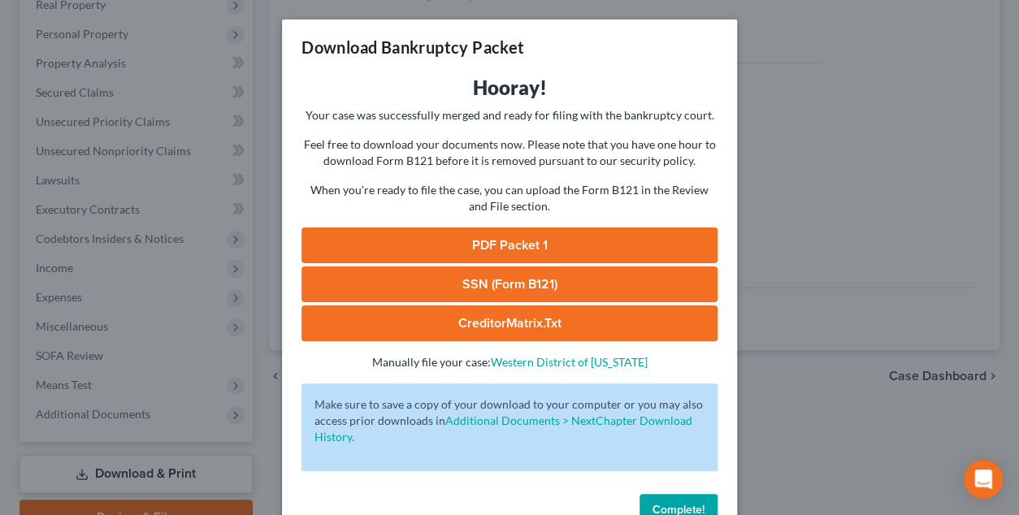
click at [556, 238] on link "PDF Packet 1" at bounding box center [510, 246] width 416 height 36
click at [514, 280] on link "SSN (Form B121)" at bounding box center [510, 285] width 416 height 36
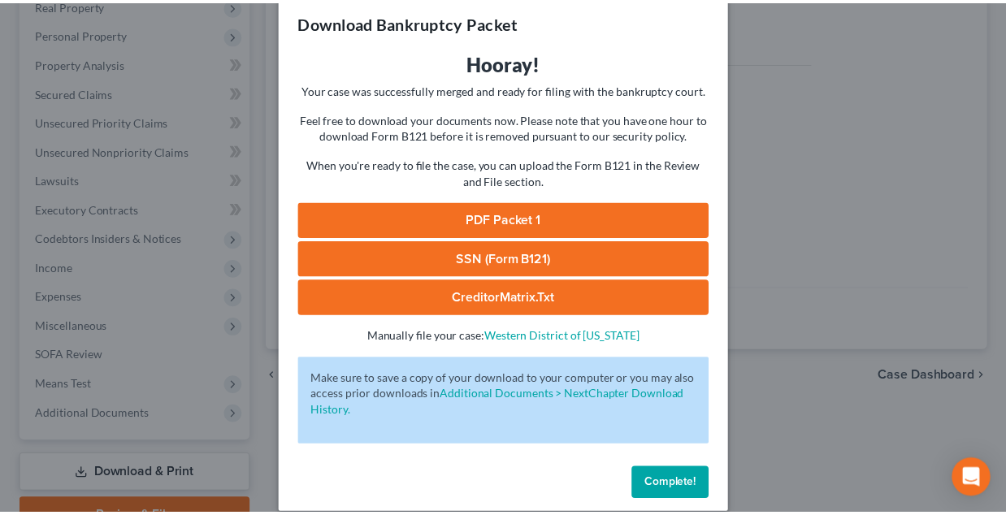
scroll to position [44, 0]
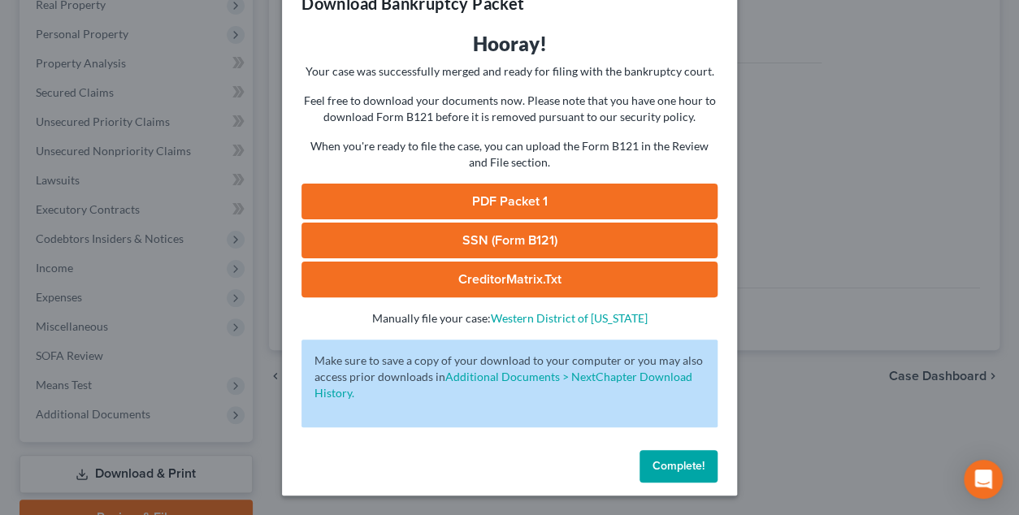
click at [671, 461] on span "Complete!" at bounding box center [679, 466] width 52 height 14
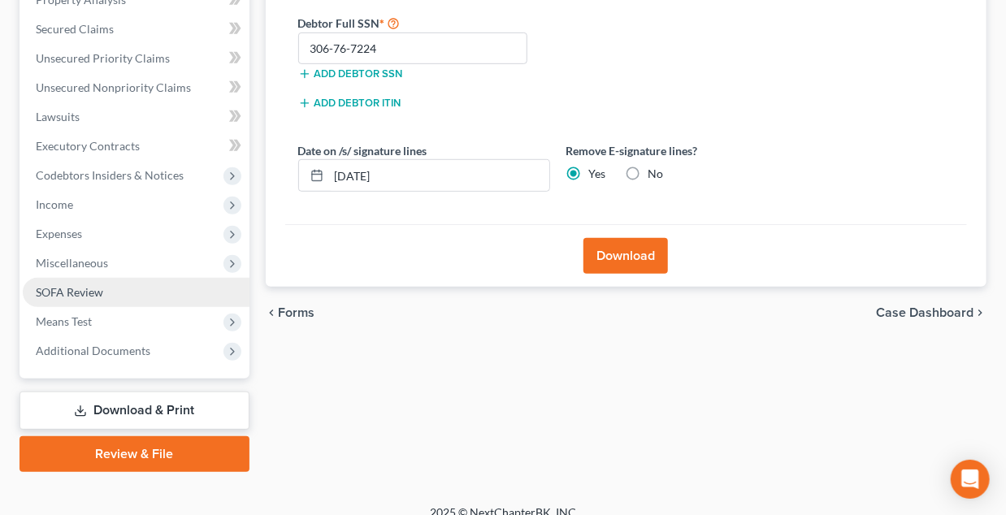
scroll to position [348, 0]
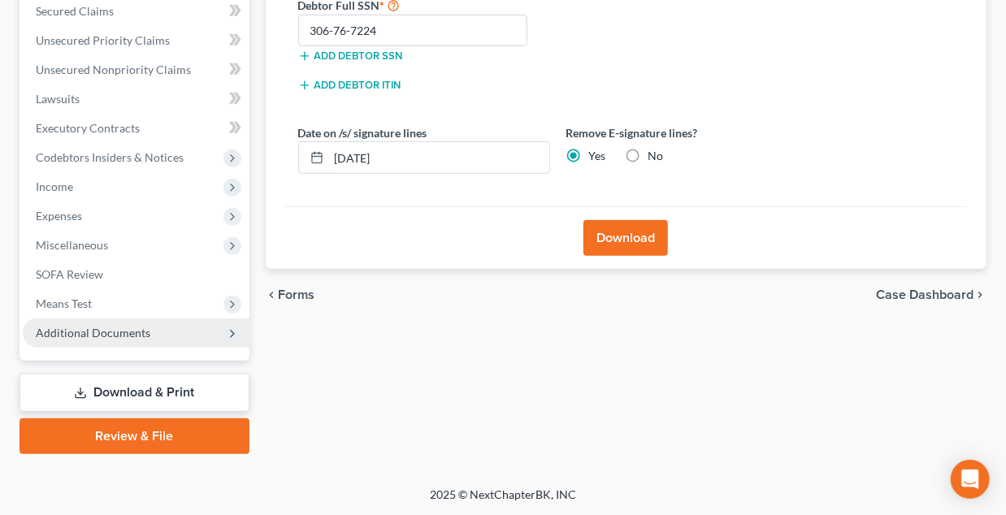
click at [67, 333] on span "Additional Documents" at bounding box center [93, 333] width 115 height 14
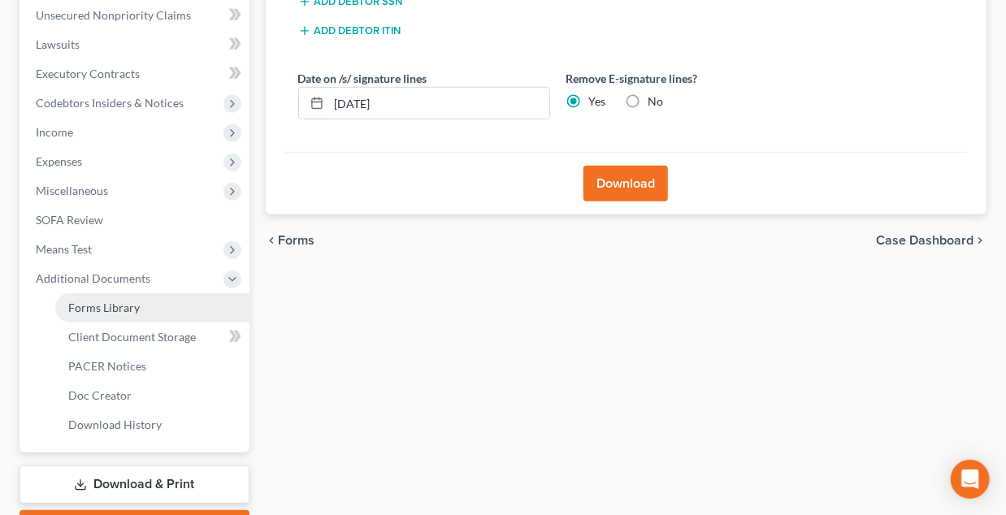
scroll to position [429, 0]
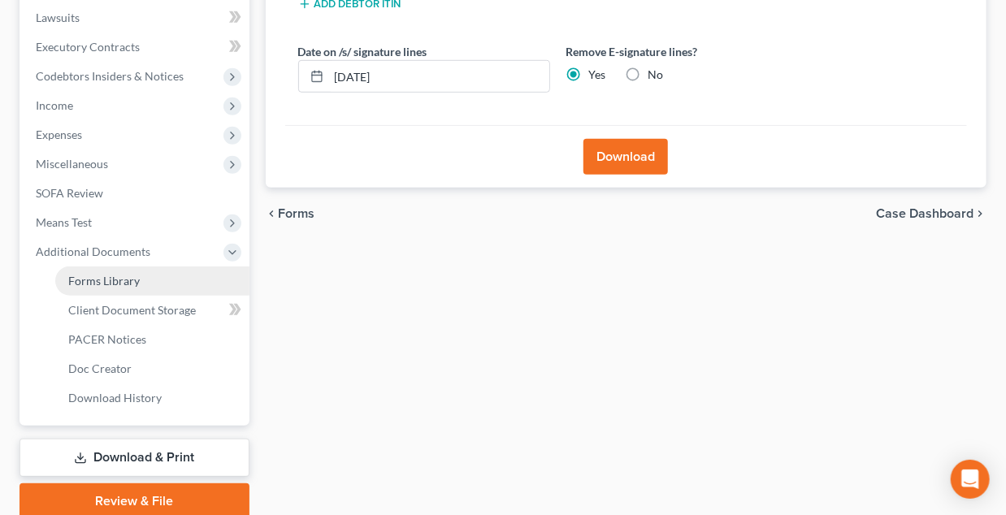
click at [94, 278] on span "Forms Library" at bounding box center [104, 281] width 72 height 14
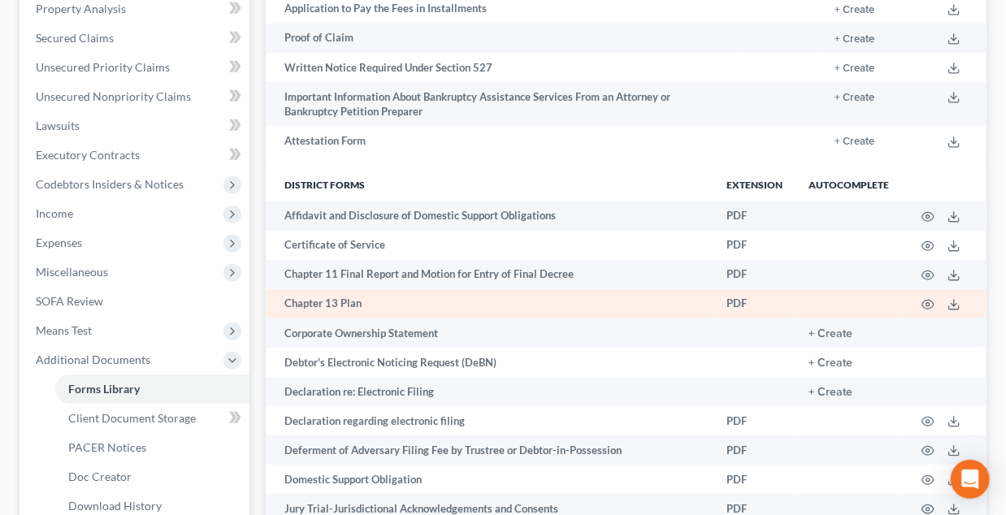
scroll to position [325, 0]
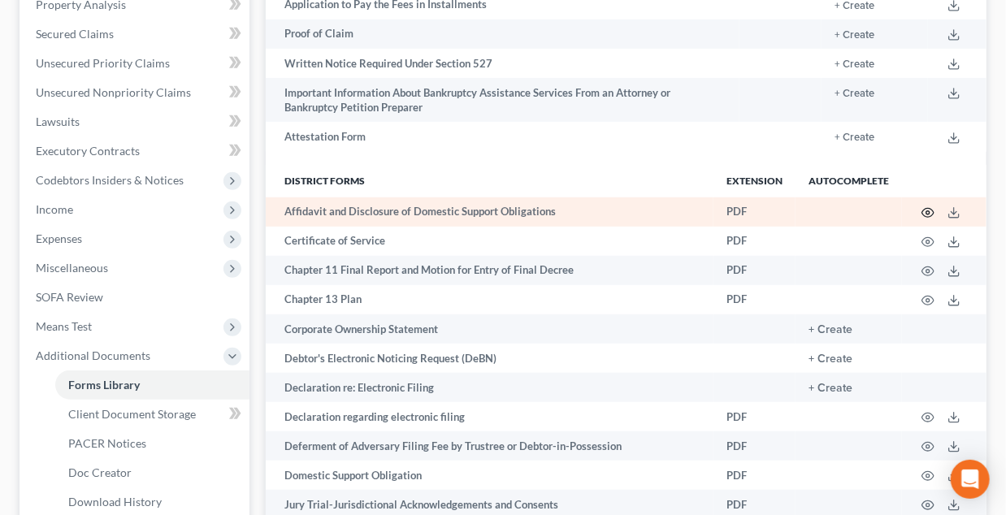
click at [930, 213] on circle "button" at bounding box center [927, 212] width 3 height 3
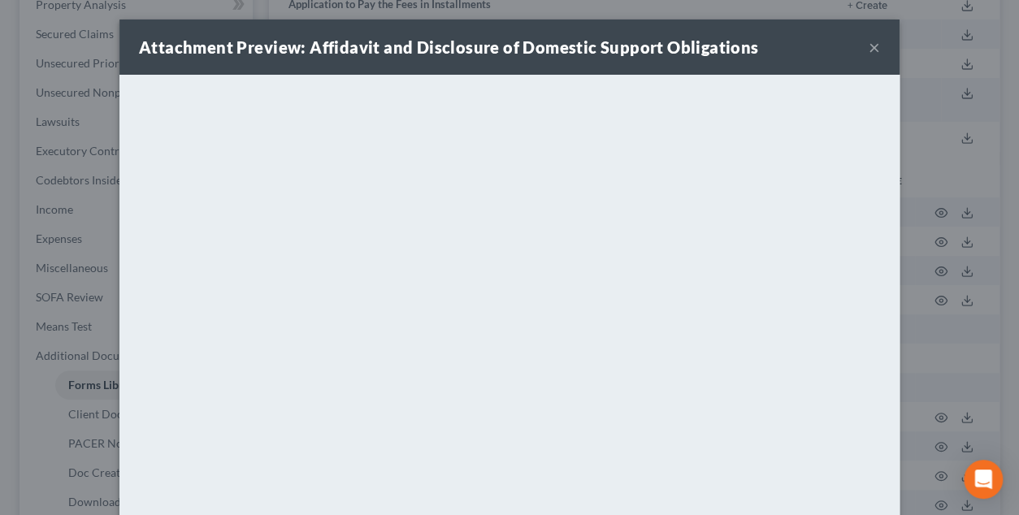
click at [872, 43] on button "×" at bounding box center [874, 47] width 11 height 20
